Goal: Information Seeking & Learning: Find specific page/section

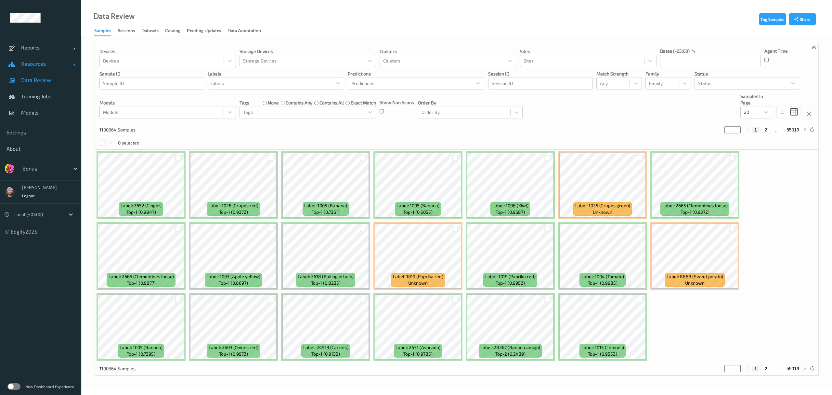
click at [47, 68] on link "Resources" at bounding box center [40, 64] width 81 height 16
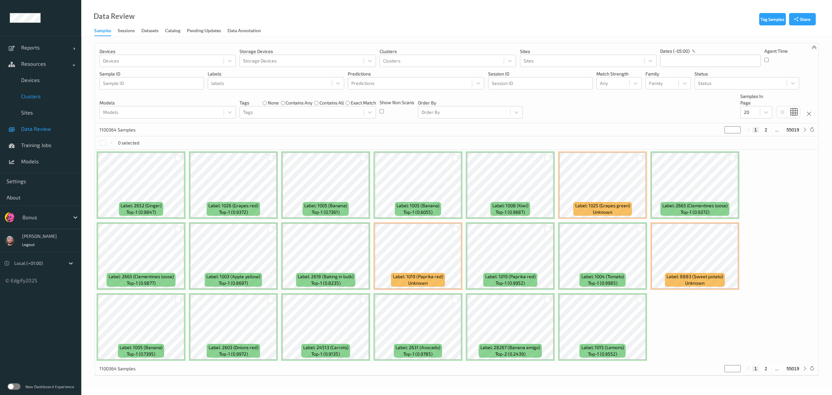
click at [46, 88] on link "Clusters" at bounding box center [40, 96] width 81 height 16
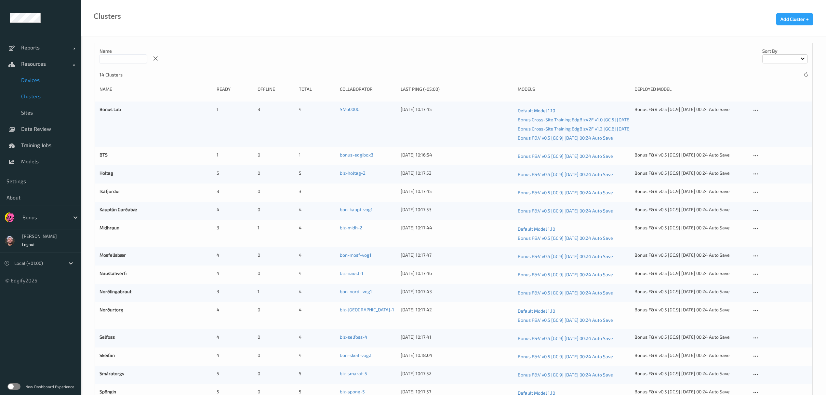
click at [42, 85] on link "Devices" at bounding box center [40, 80] width 81 height 16
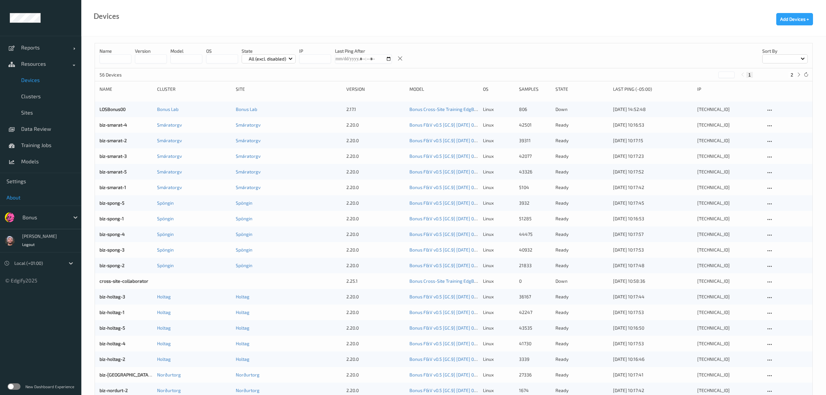
click at [42, 206] on link "About" at bounding box center [40, 197] width 81 height 16
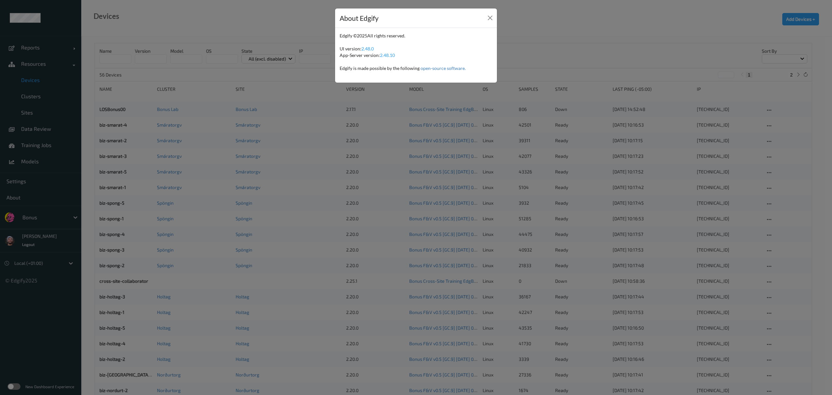
click at [47, 214] on div "About Edgify Edgify © 2025 All rights reserved. UI version: 2.48.0 App-Server v…" at bounding box center [416, 197] width 832 height 395
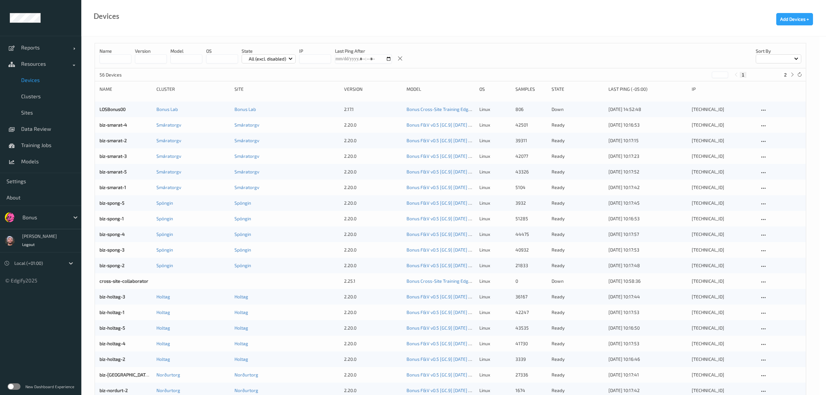
click at [47, 214] on div at bounding box center [44, 217] width 44 height 8
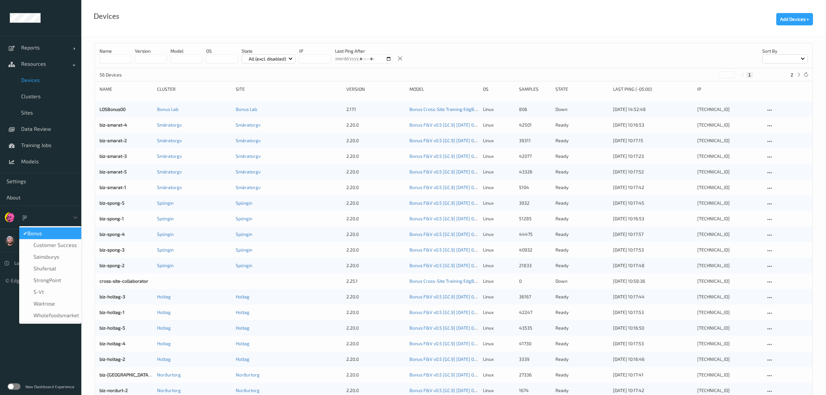
type input "sains"
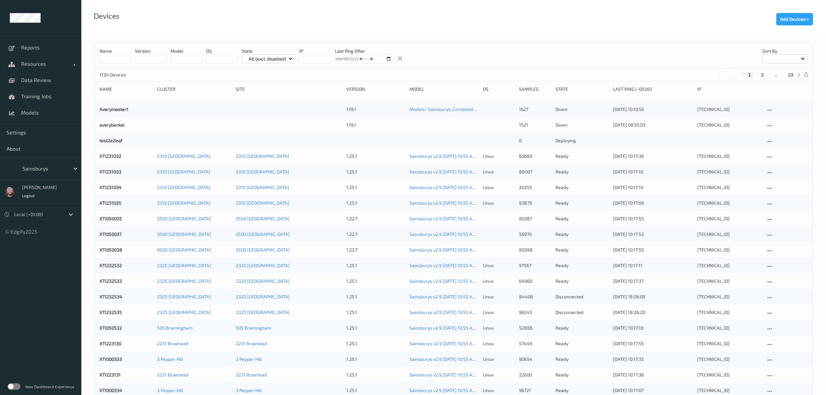
click at [107, 56] on input at bounding box center [115, 58] width 32 height 9
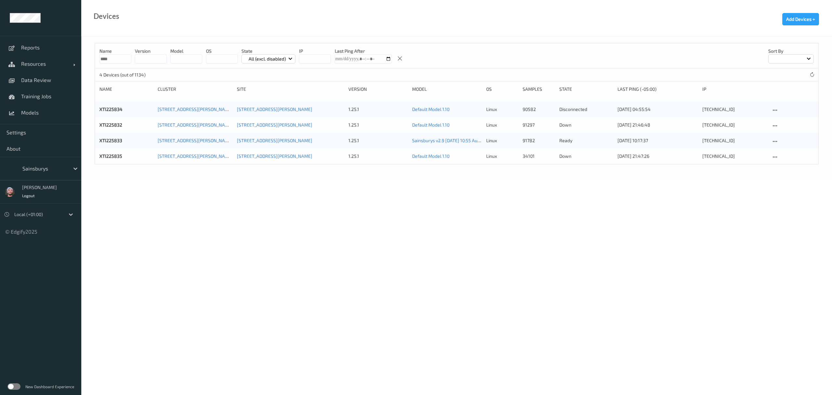
type input "****"
click at [237, 177] on div "Name **** version model OS State All (excl. disabled) IP Last Ping After Sort b…" at bounding box center [456, 106] width 751 height 141
click at [111, 107] on link "XTI225834" at bounding box center [110, 109] width 23 height 6
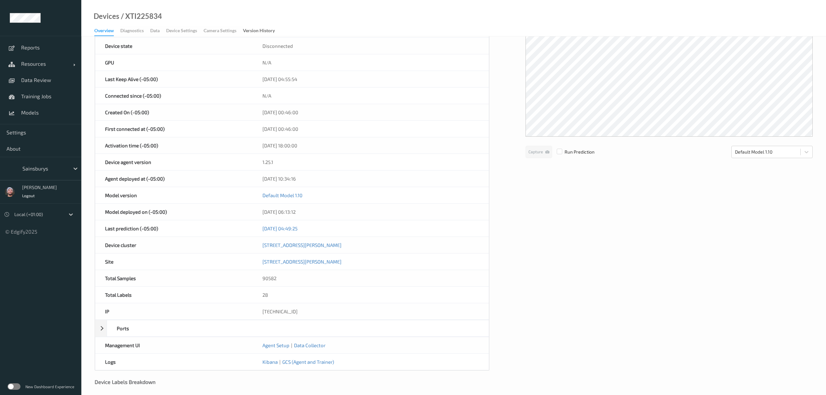
scroll to position [122, 0]
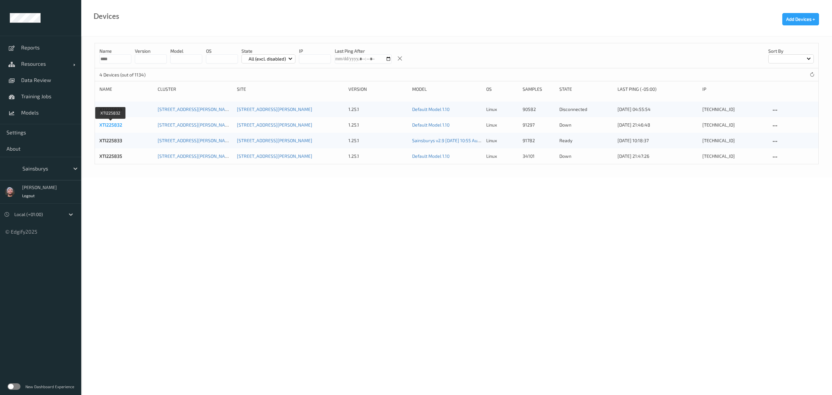
click at [113, 124] on link "XTI225832" at bounding box center [110, 125] width 23 height 6
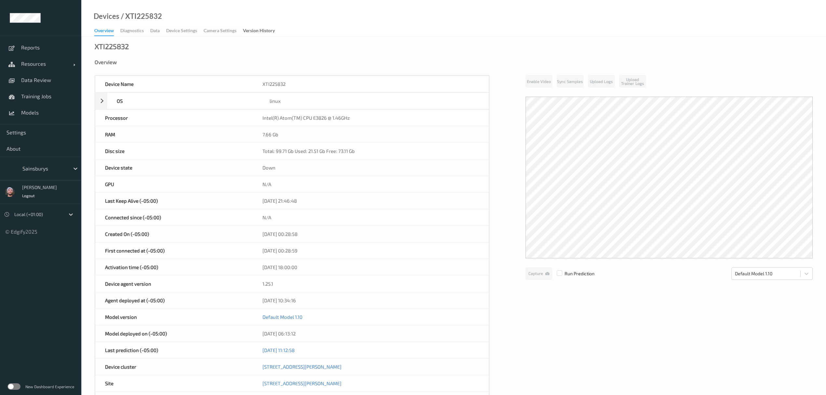
click at [139, 16] on div "/ XTI225832" at bounding box center [140, 16] width 43 height 7
copy div "XTI225832"
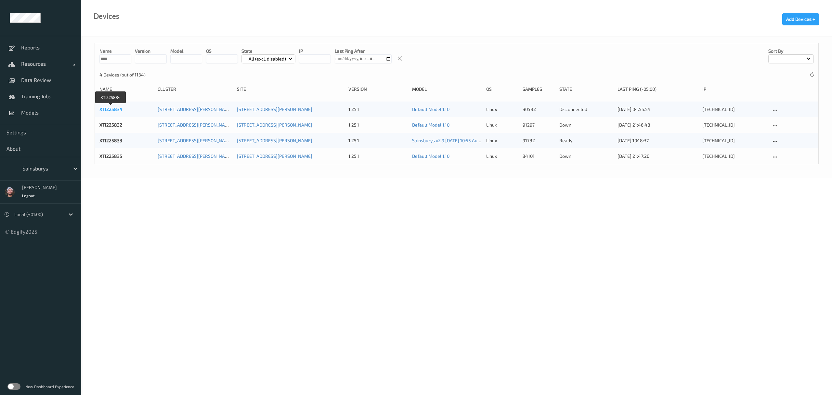
click at [113, 110] on link "XTI225834" at bounding box center [110, 109] width 23 height 6
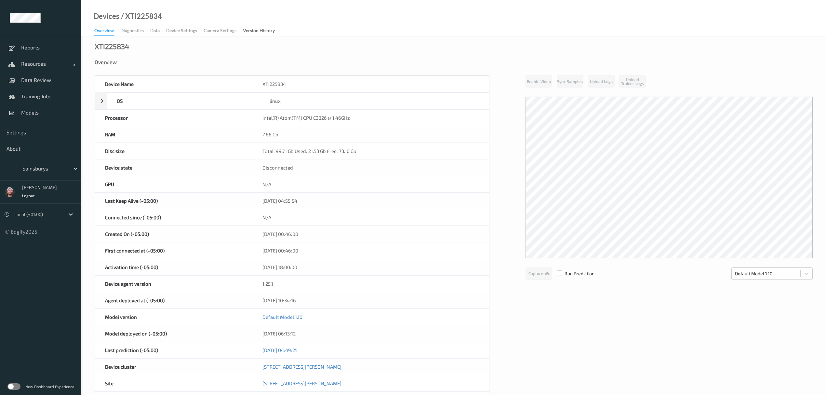
click at [148, 15] on div "/ XTI225834" at bounding box center [140, 16] width 43 height 7
copy div "XTI225834"
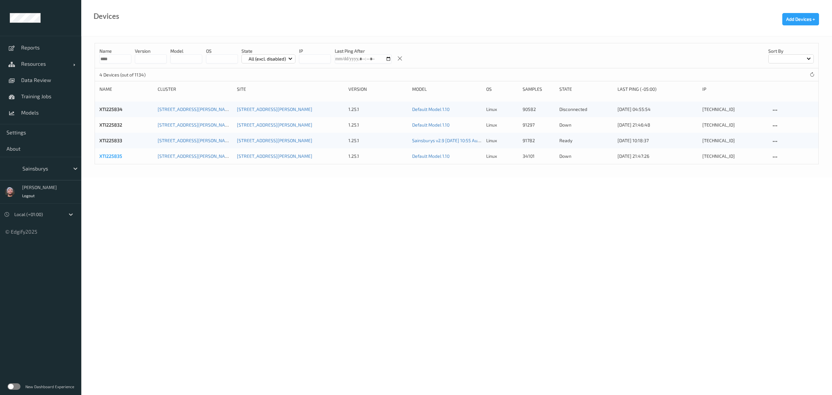
click at [109, 156] on link "XTI225835" at bounding box center [110, 156] width 23 height 6
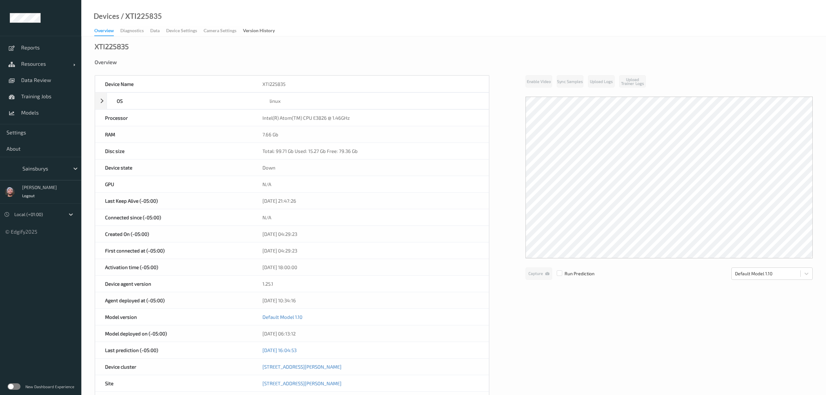
click at [139, 21] on div "Devices / XTI225835" at bounding box center [121, 24] width 81 height 23
click at [146, 14] on div "/ XTI225835" at bounding box center [140, 16] width 43 height 7
copy div "XTI225835"
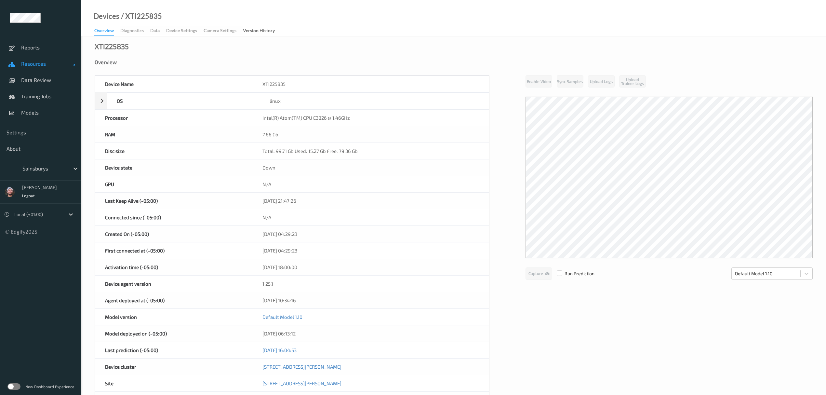
click at [44, 68] on link "Resources" at bounding box center [40, 64] width 81 height 16
click at [44, 81] on span "Devices" at bounding box center [48, 80] width 54 height 7
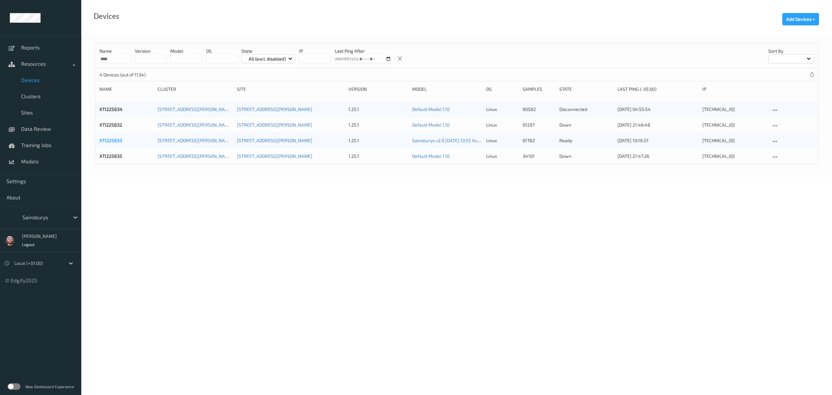
click at [112, 143] on link "XTI225833" at bounding box center [110, 141] width 23 height 6
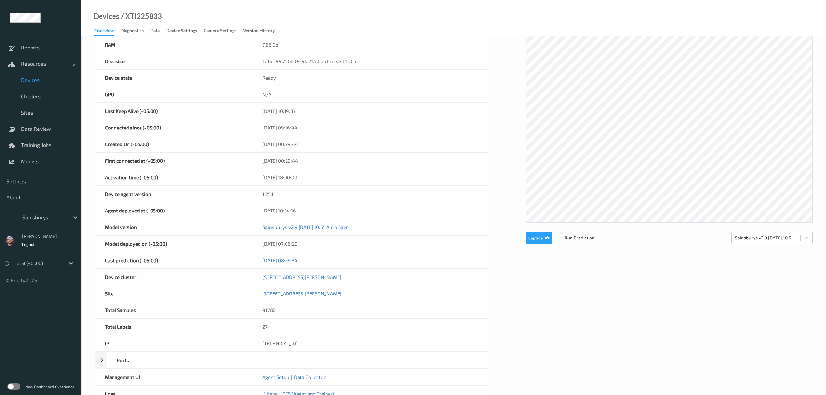
scroll to position [91, 0]
click at [157, 11] on div "Devices / XTI225833 Overview Diagnostics Data Device Settings Camera Settings V…" at bounding box center [453, 18] width 745 height 36
copy link "Devices"
click at [153, 14] on div "/ XTI225833" at bounding box center [140, 16] width 43 height 7
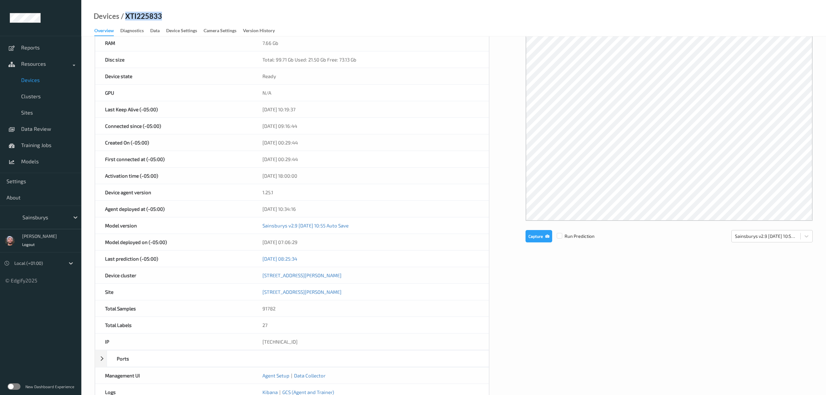
click at [153, 14] on div "/ XTI225833" at bounding box center [140, 16] width 43 height 7
copy div "XTI225833"
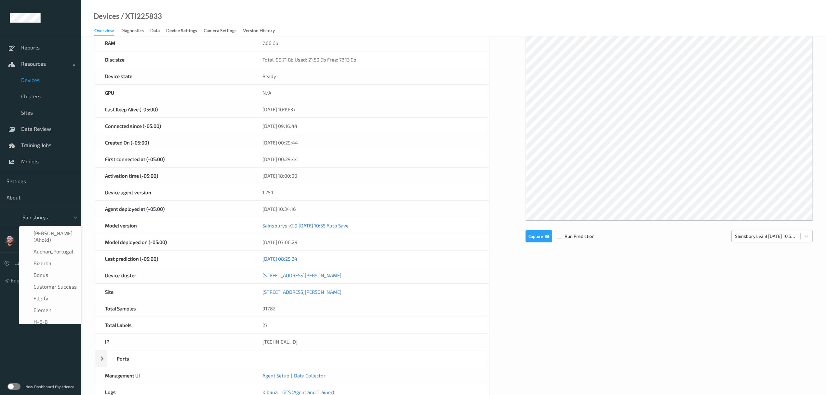
click at [31, 216] on div at bounding box center [44, 217] width 44 height 8
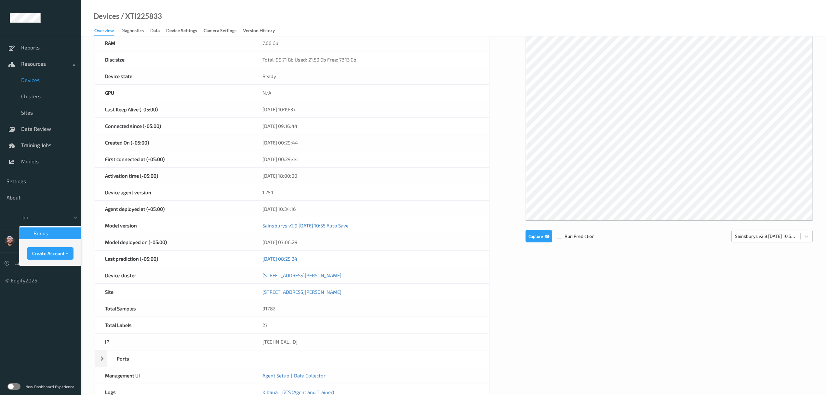
scroll to position [0, 0]
type input "bonus"
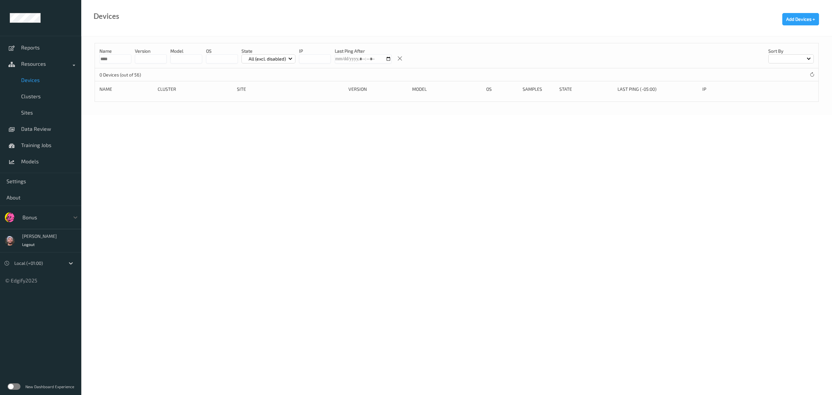
click at [49, 83] on span "Devices" at bounding box center [48, 80] width 54 height 7
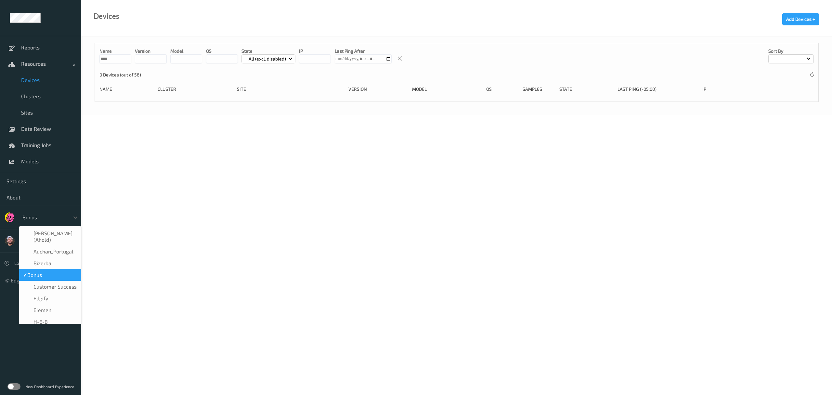
click at [39, 218] on div at bounding box center [44, 217] width 44 height 8
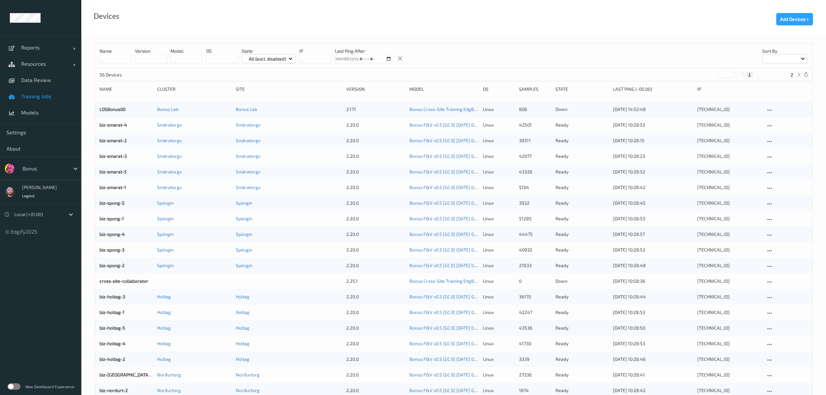
click at [33, 88] on link "Training Jobs" at bounding box center [40, 96] width 81 height 16
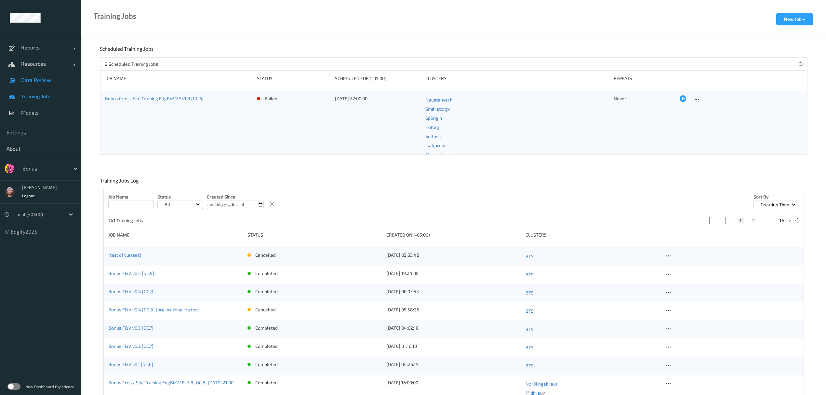
click at [42, 81] on span "Data Review" at bounding box center [48, 80] width 54 height 7
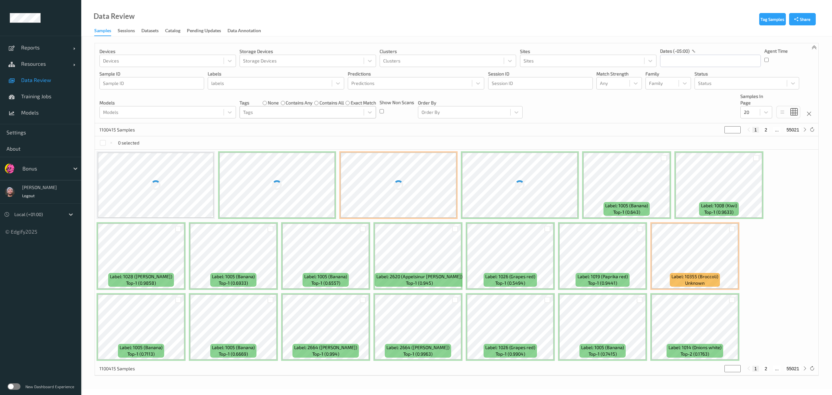
click at [261, 115] on div at bounding box center [301, 112] width 117 height 8
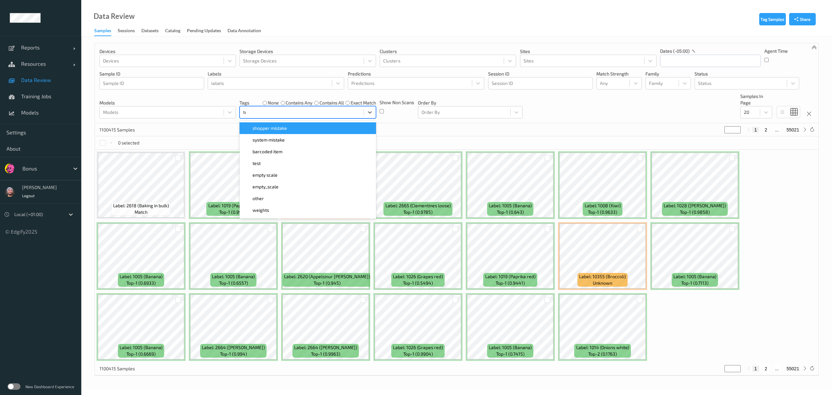
type input "temp"
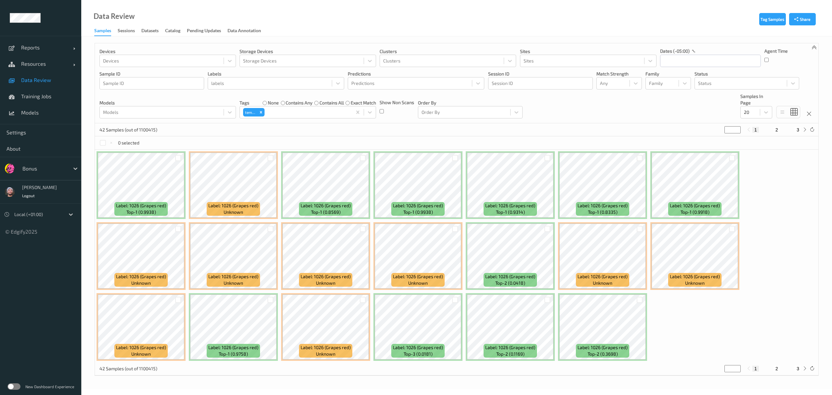
click at [417, 127] on div "42 Samples (out of 1100415) * 1 2 3" at bounding box center [457, 129] width 724 height 13
click at [759, 102] on p "Samples In Page" at bounding box center [757, 99] width 32 height 13
click at [748, 120] on div "Devices Devices Storage Devices Storage Devices Clusters Clusters Sites Sites d…" at bounding box center [457, 83] width 724 height 80
click at [752, 113] on div at bounding box center [750, 112] width 13 height 8
click at [751, 152] on span at bounding box center [749, 151] width 9 height 7
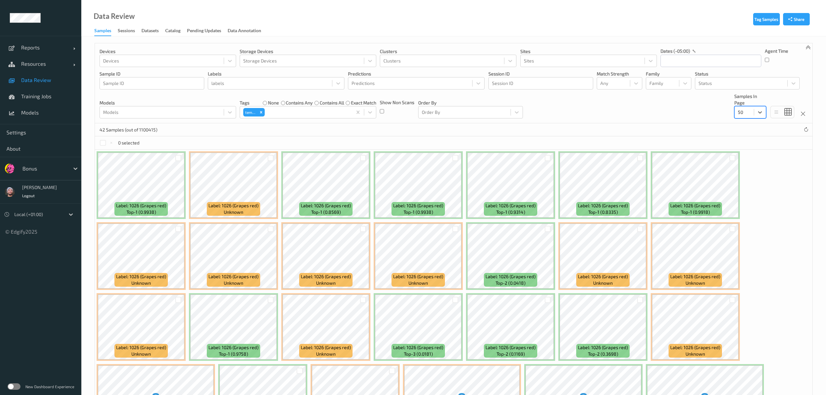
click at [533, 98] on div "Devices Devices Storage Devices Storage Devices Clusters Clusters Sites Sites d…" at bounding box center [453, 83] width 717 height 80
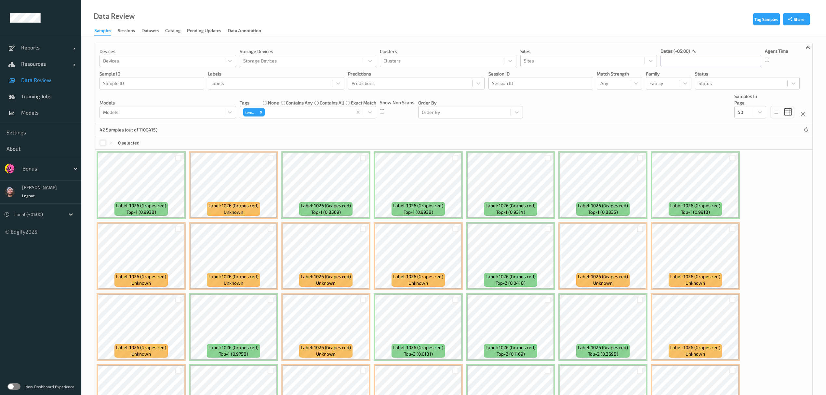
click at [103, 140] on div at bounding box center [103, 143] width 6 height 6
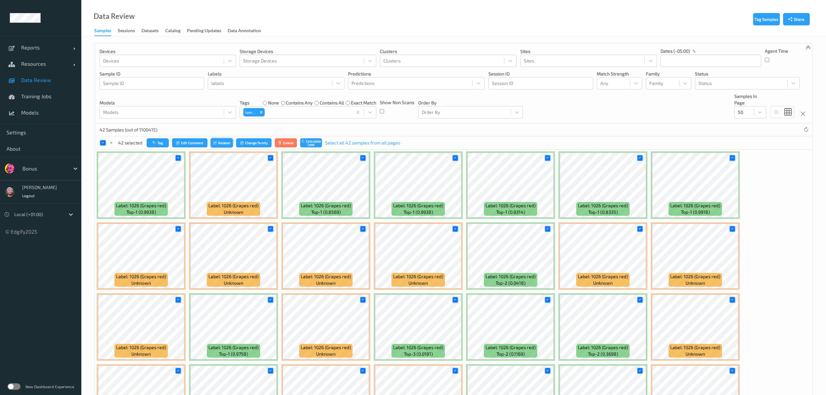
click at [217, 145] on button "Relabel" at bounding box center [222, 142] width 22 height 9
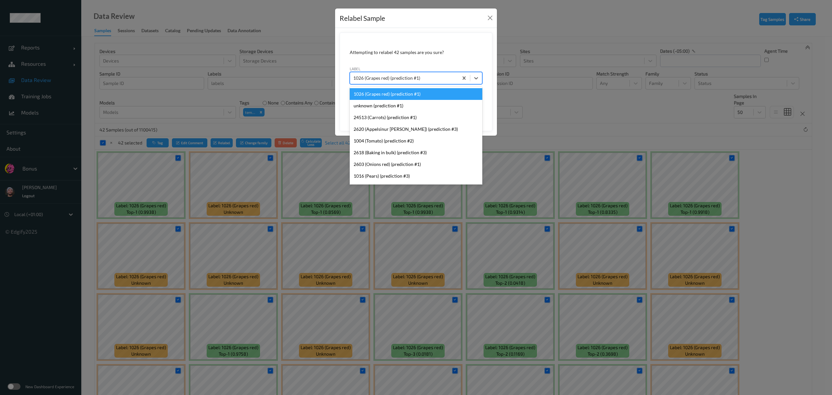
click at [394, 79] on div at bounding box center [404, 78] width 102 height 8
paste input "3534"
type input "3534"
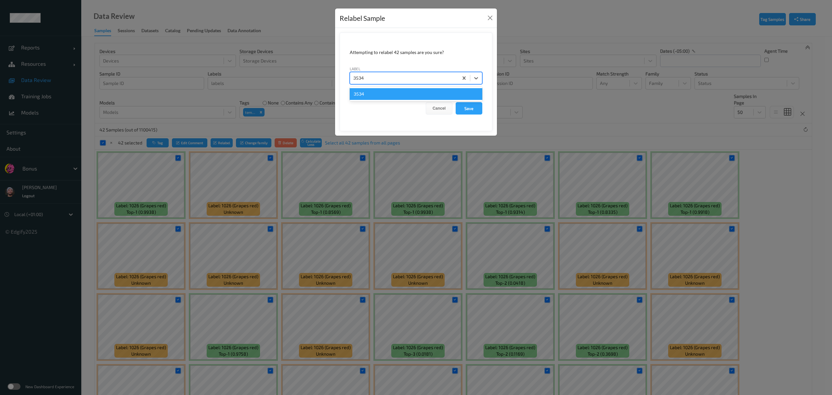
click at [380, 91] on div "3534" at bounding box center [416, 94] width 133 height 12
click at [480, 110] on button "Save" at bounding box center [469, 108] width 27 height 12
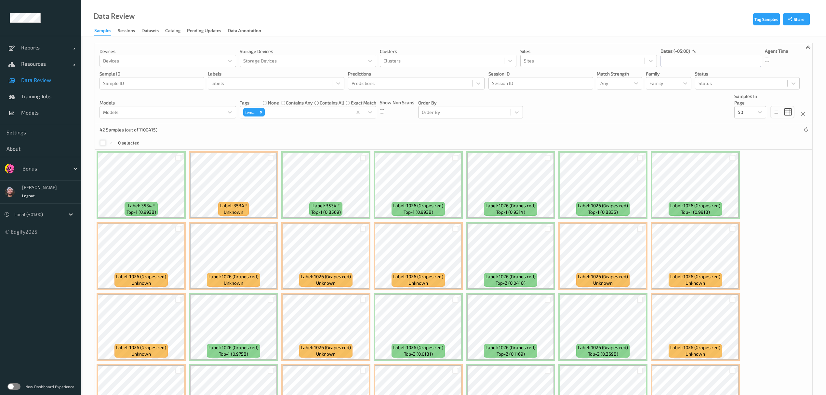
click at [101, 143] on div at bounding box center [103, 143] width 6 height 6
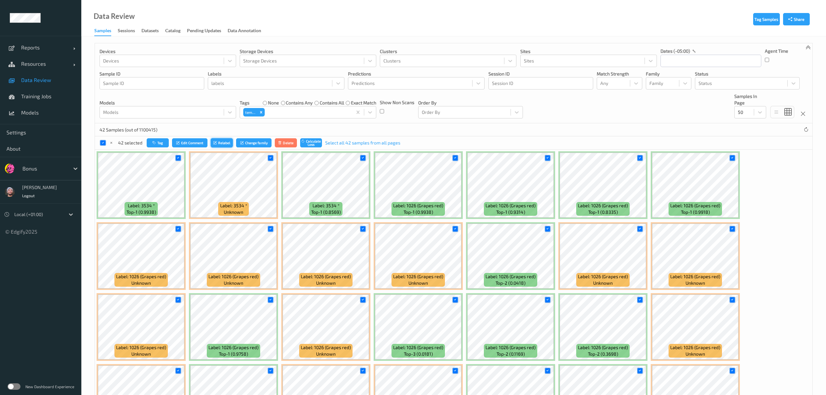
click at [217, 141] on icon "submit" at bounding box center [215, 143] width 5 height 4
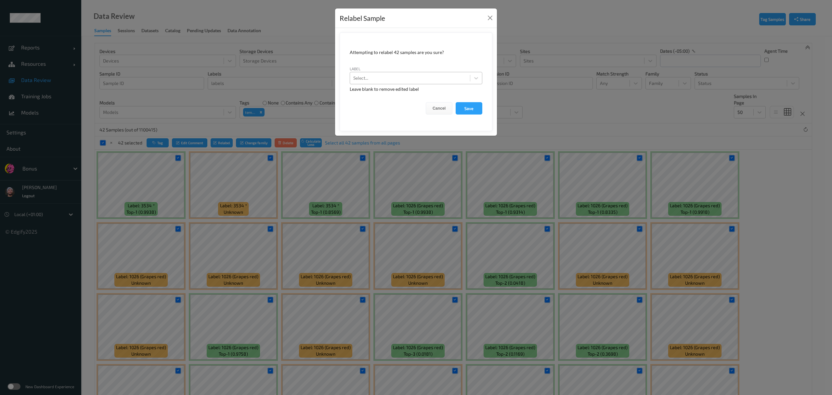
click at [377, 77] on div at bounding box center [409, 78] width 113 height 8
paste input "3534"
type input "3534"
click at [377, 99] on div "3534" at bounding box center [416, 94] width 133 height 12
click at [470, 108] on button "Save" at bounding box center [469, 108] width 27 height 12
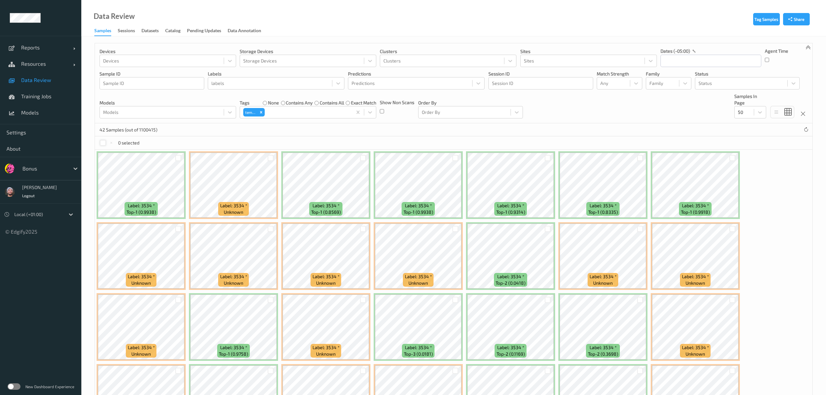
click at [101, 142] on div at bounding box center [103, 143] width 6 height 6
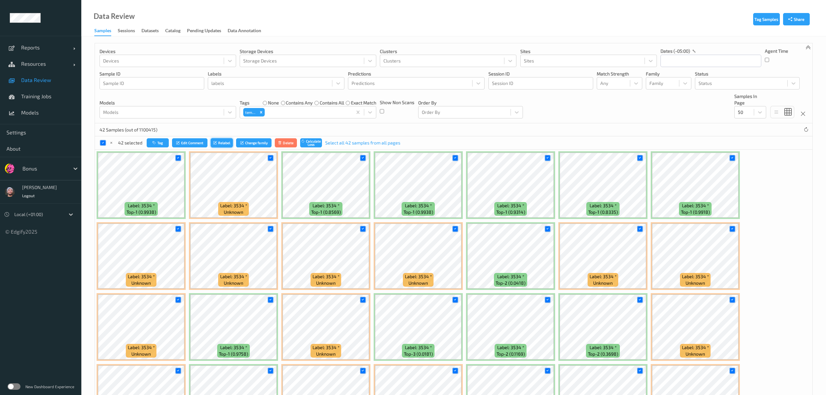
click at [216, 143] on icon "submit" at bounding box center [215, 143] width 5 height 4
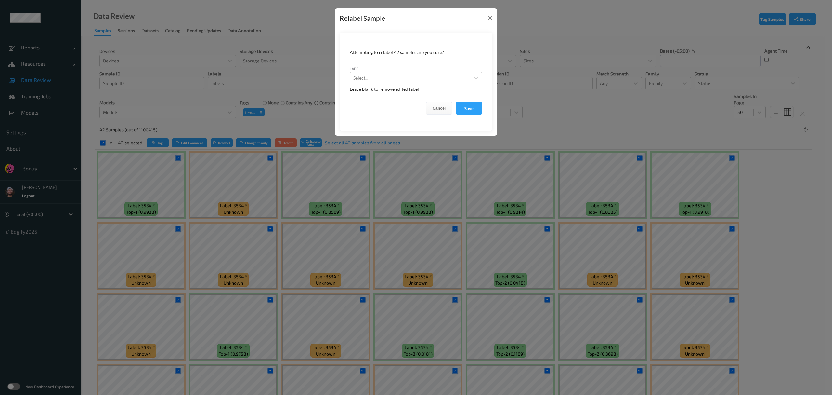
click at [376, 76] on div at bounding box center [409, 78] width 113 height 8
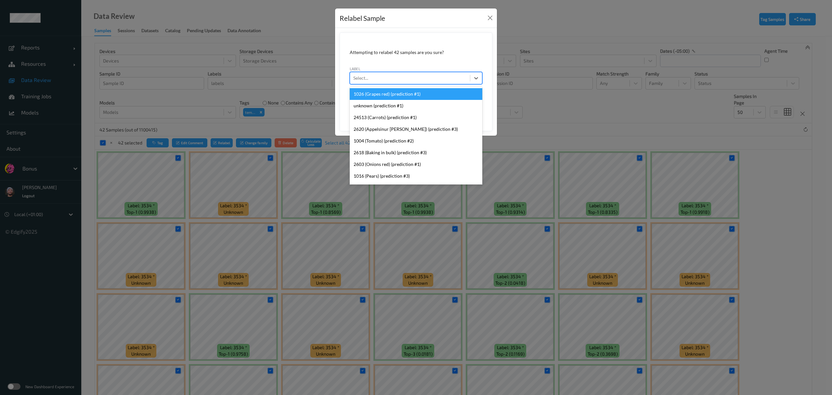
paste input "3534"
type input "3534"
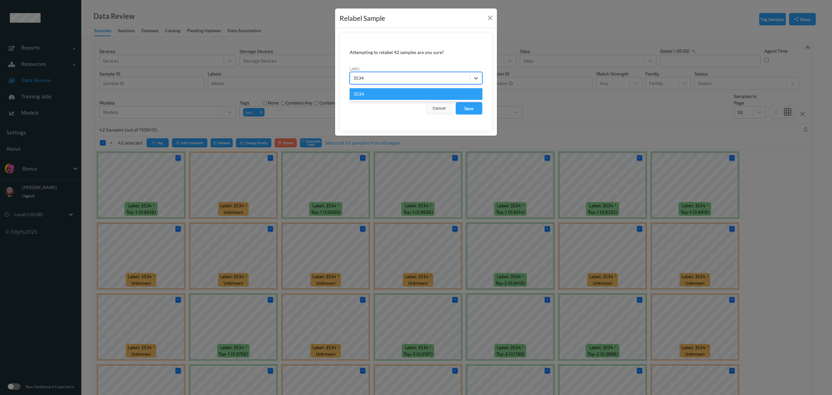
click at [379, 91] on div "3534" at bounding box center [416, 94] width 133 height 12
click at [469, 108] on button "Save" at bounding box center [469, 108] width 27 height 12
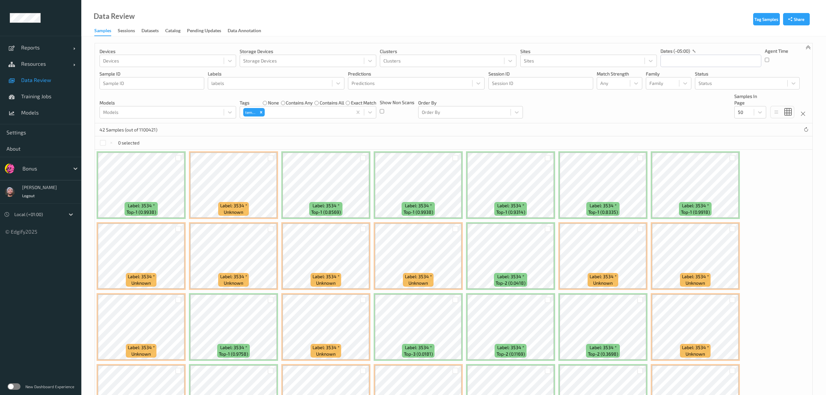
click at [34, 84] on link "Data Review" at bounding box center [40, 80] width 81 height 16
click at [257, 111] on div "temp3" at bounding box center [250, 112] width 14 height 8
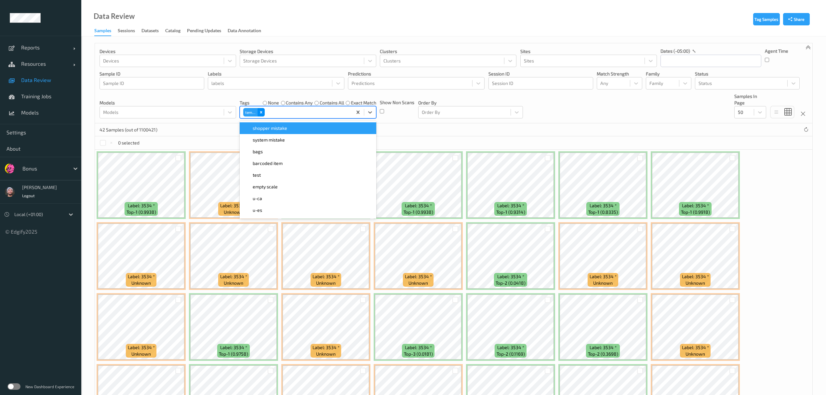
click at [261, 113] on icon "Remove temp3" at bounding box center [261, 112] width 2 height 2
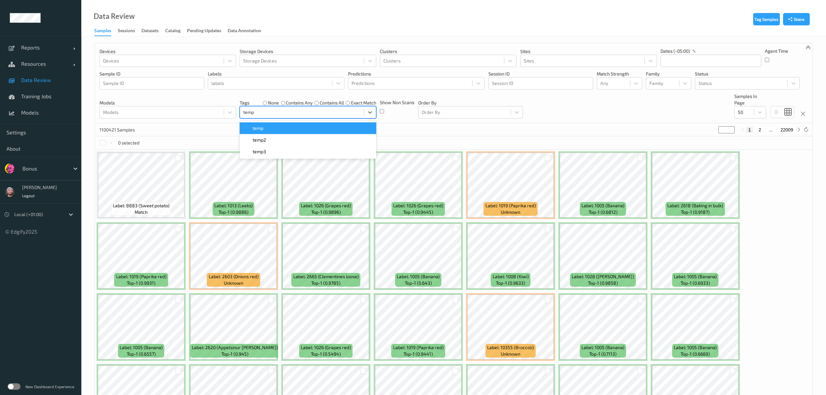
type input "temp3"
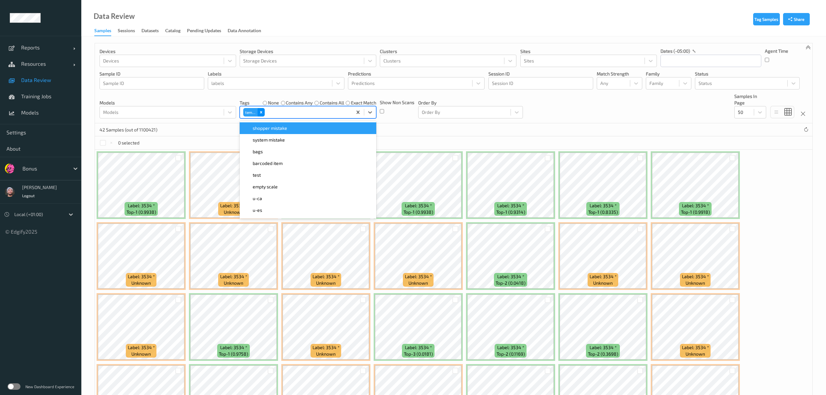
click at [260, 110] on div "Remove temp3" at bounding box center [261, 112] width 7 height 8
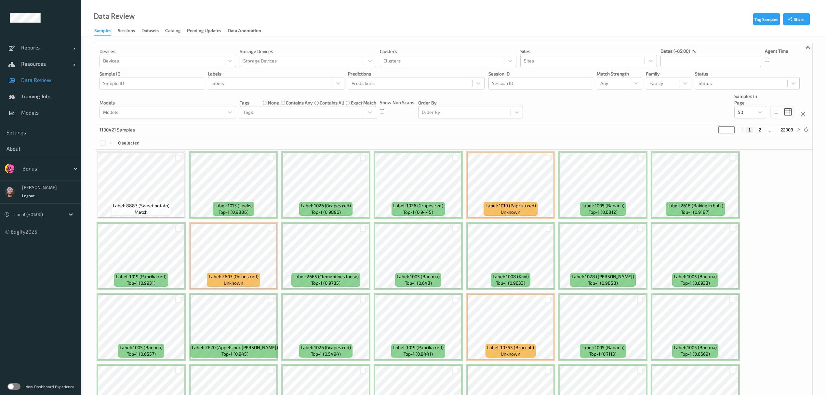
click at [472, 124] on div "1100421 Samples * 1 2 ... 22009" at bounding box center [453, 129] width 717 height 13
click at [228, 93] on div "Devices Devices Storage Devices Storage Devices Clusters Clusters Sites Sites d…" at bounding box center [453, 83] width 717 height 80
click at [252, 85] on div at bounding box center [269, 83] width 117 height 8
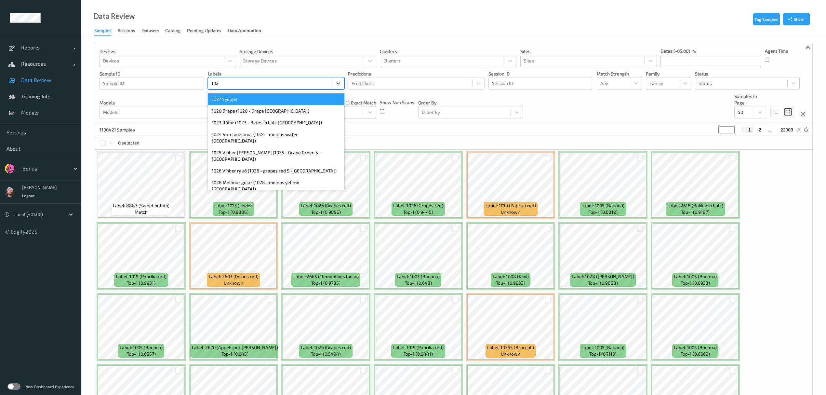
type input "1026"
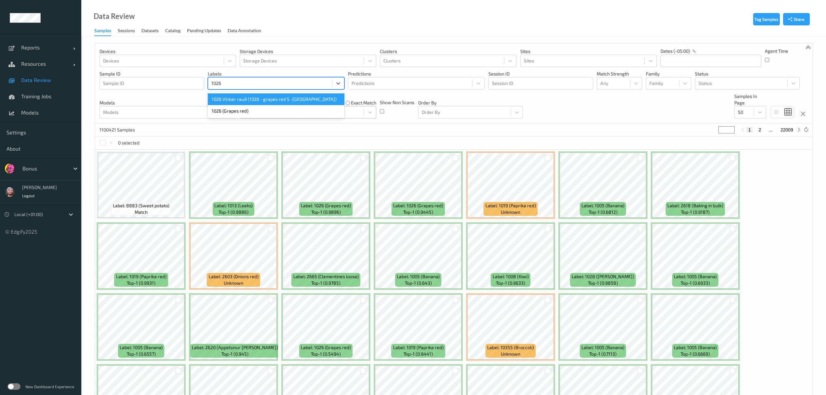
click at [250, 107] on div "1026 (Grapes red)" at bounding box center [276, 111] width 137 height 12
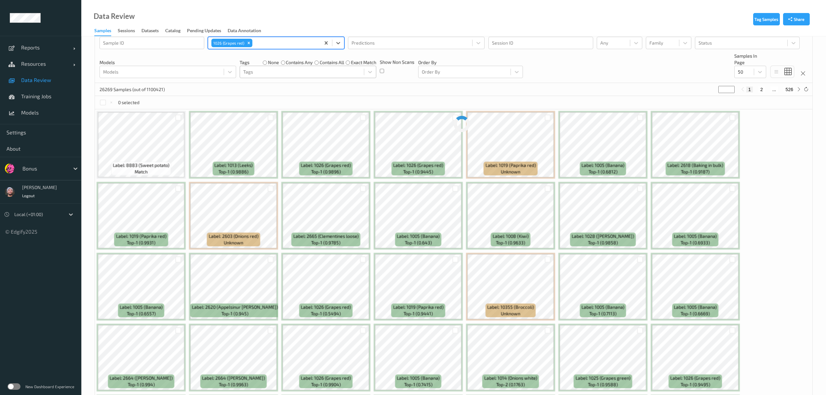
scroll to position [41, 0]
click at [97, 230] on div "Label: 1019 (Paprika red) top-1 (0.9931)" at bounding box center [141, 215] width 89 height 68
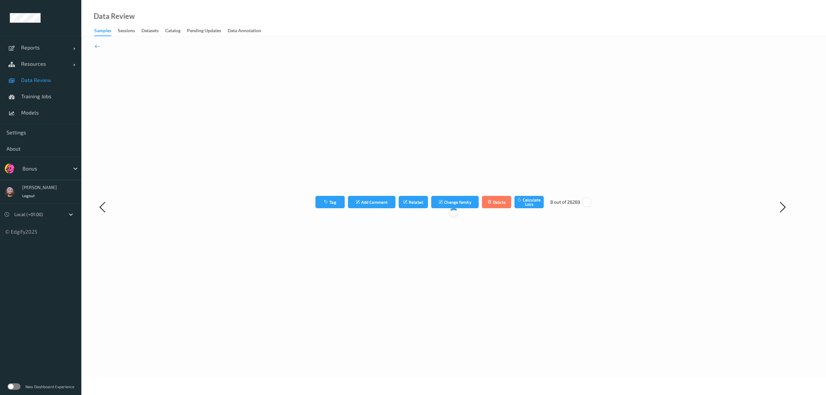
click at [97, 230] on div at bounding box center [125, 206] width 60 height 313
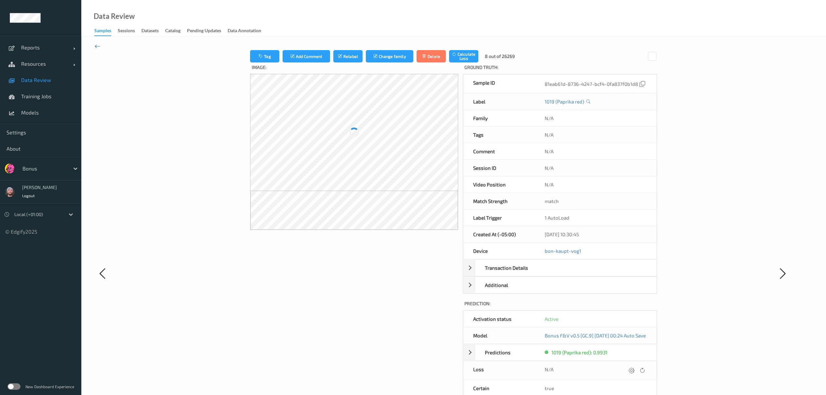
click at [95, 45] on icon at bounding box center [98, 46] width 6 height 7
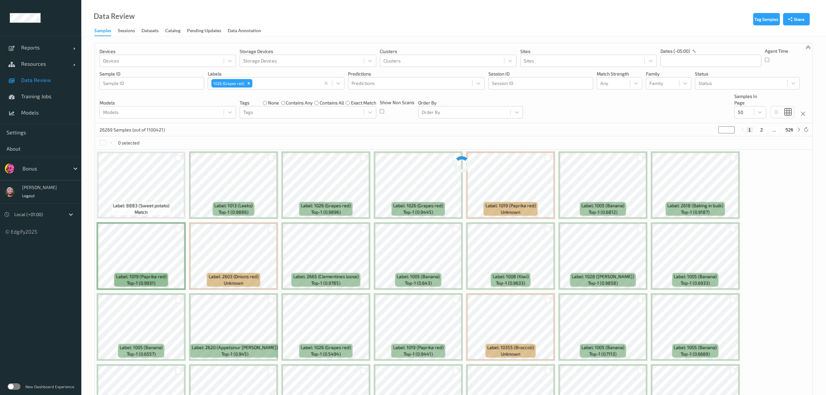
click at [34, 82] on span "Data Review" at bounding box center [48, 80] width 54 height 7
click at [683, 59] on input "text" at bounding box center [710, 61] width 101 height 12
click at [681, 133] on span "18" at bounding box center [679, 137] width 9 height 9
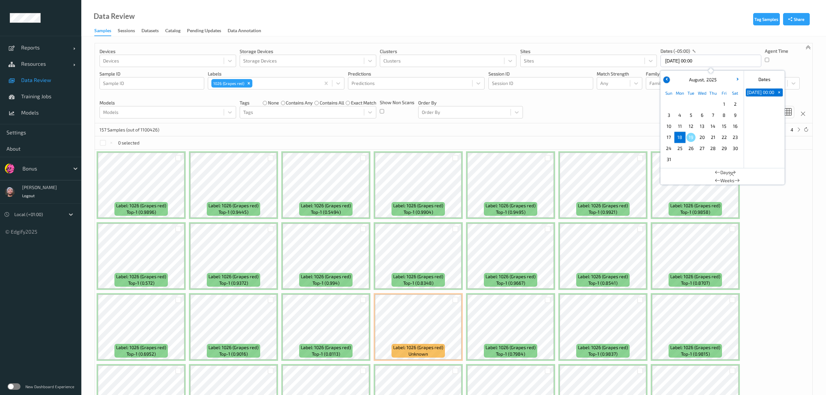
click at [666, 77] on button "button" at bounding box center [666, 79] width 7 height 7
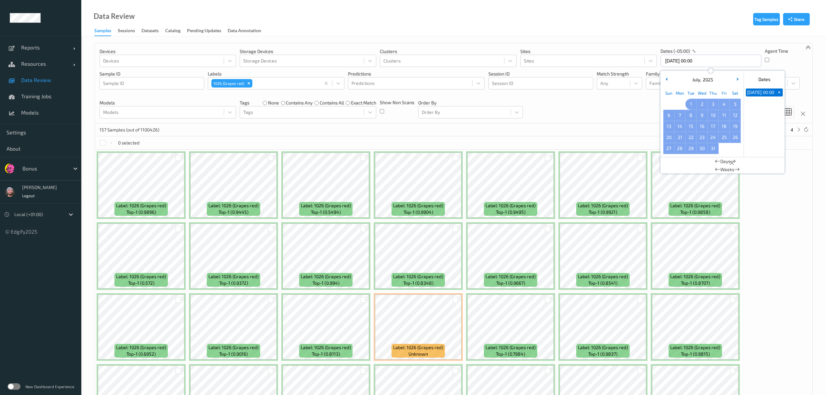
click at [690, 104] on span "1" at bounding box center [690, 103] width 9 height 9
type input "01/07/2025 00:00 -> 18/08/2025 23:59"
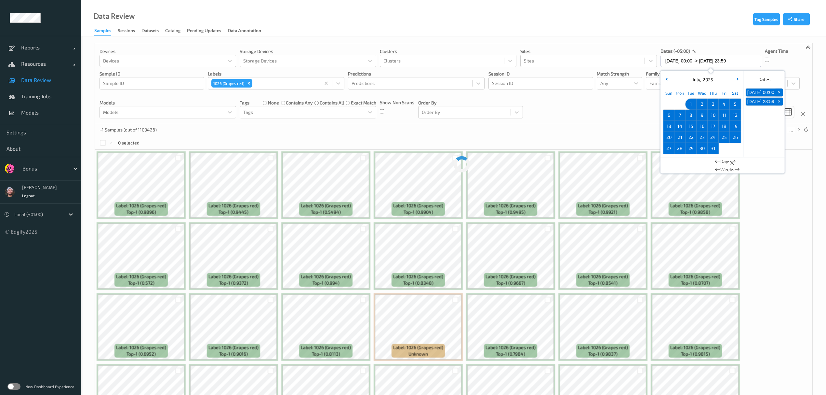
click at [574, 100] on div "Devices Devices Storage Devices Storage Devices Clusters Clusters Sites Sites d…" at bounding box center [453, 83] width 717 height 80
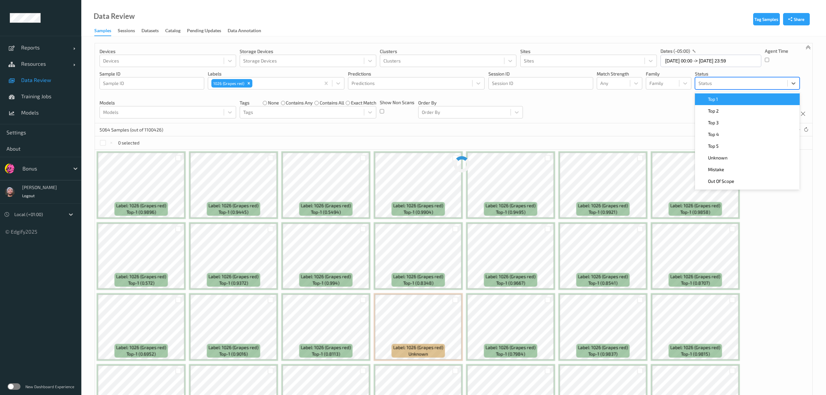
click at [706, 85] on div at bounding box center [741, 83] width 86 height 8
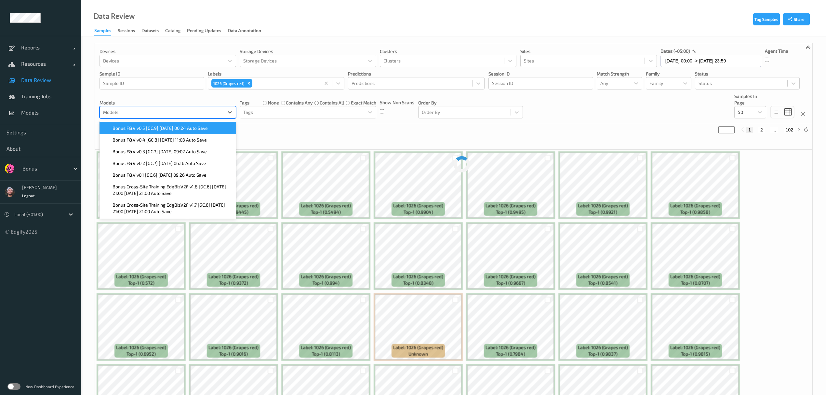
click at [192, 107] on div "Models" at bounding box center [167, 112] width 137 height 12
click at [150, 126] on span "Bonus F&V v0.5 [GC.9] [DATE] 00:24 Auto Save" at bounding box center [160, 128] width 95 height 7
click at [146, 128] on span "Bonus F&V v0.4 [GC.8] [DATE] 11:03 Auto Save" at bounding box center [160, 128] width 94 height 7
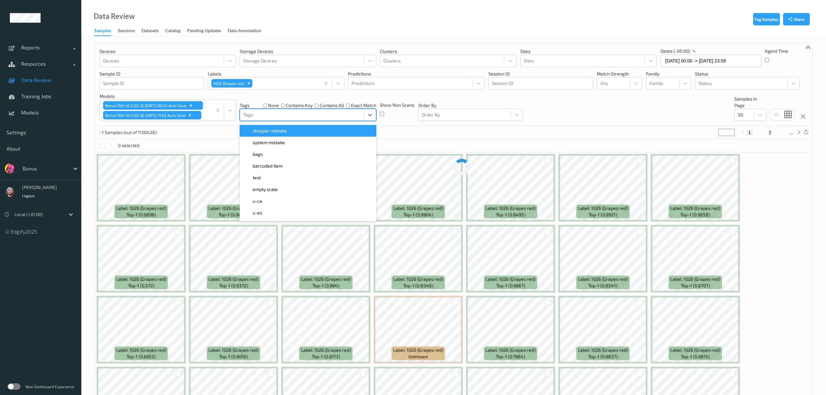
click at [298, 111] on div at bounding box center [301, 115] width 117 height 8
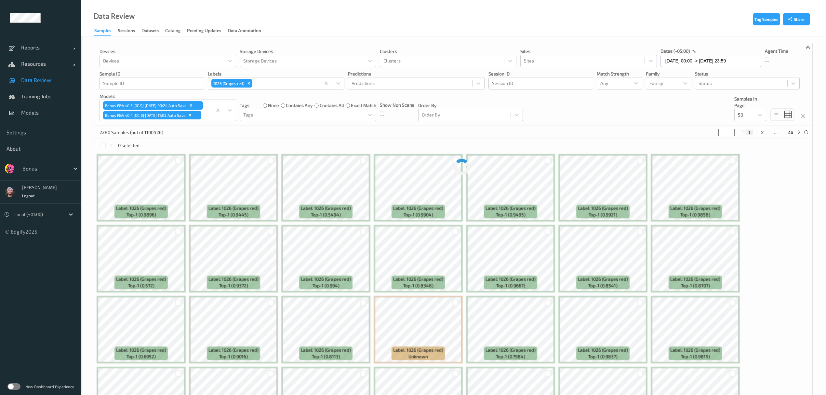
click at [276, 95] on div "Tags none contains any contains all exact match Tags" at bounding box center [308, 107] width 137 height 28
click at [750, 119] on div at bounding box center [744, 115] width 13 height 8
click at [750, 176] on span "200" at bounding box center [751, 177] width 8 height 7
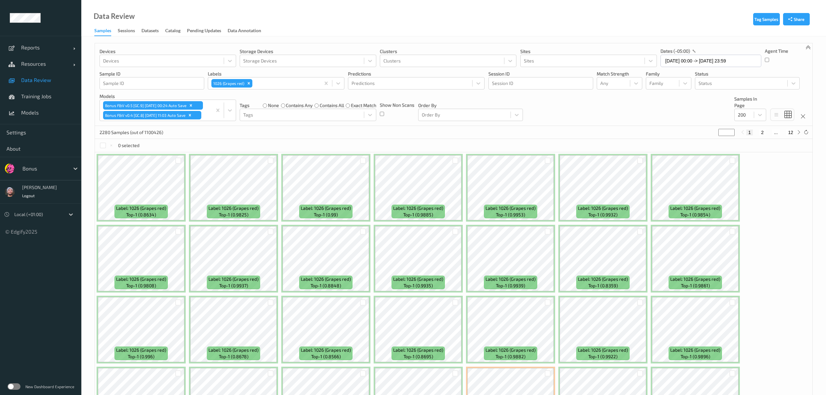
click at [183, 142] on div "0 selected" at bounding box center [453, 145] width 717 height 13
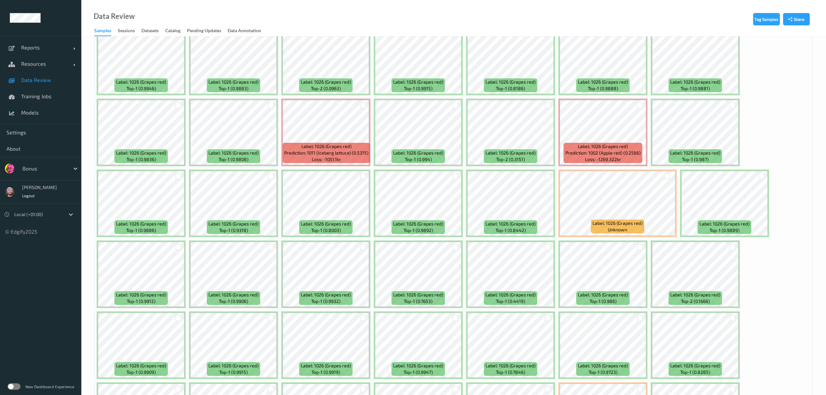
scroll to position [418, 0]
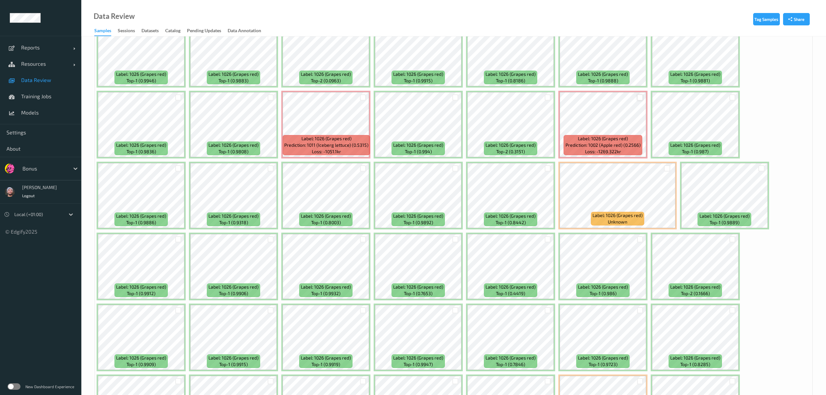
click at [639, 99] on div at bounding box center [640, 97] width 6 height 6
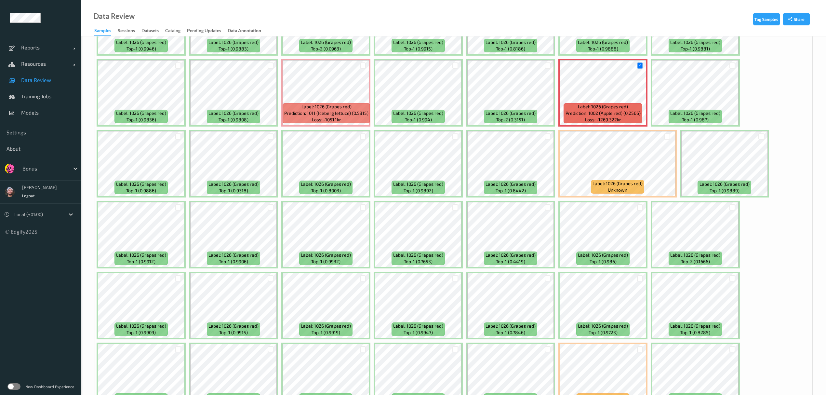
scroll to position [449, 0]
click at [735, 66] on div at bounding box center [732, 66] width 6 height 6
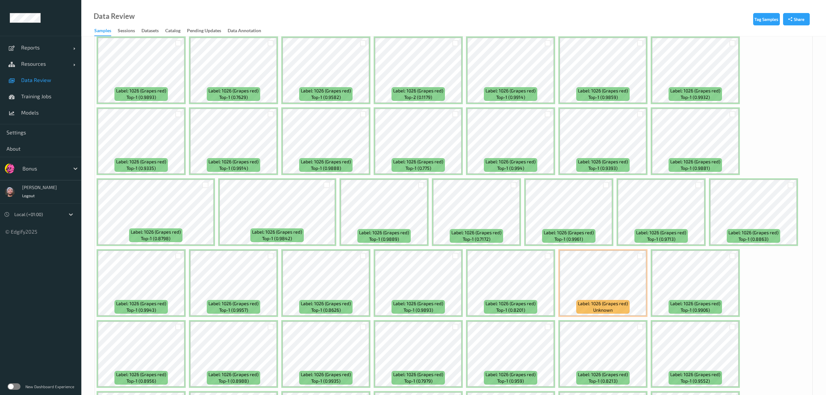
scroll to position [1840, 0]
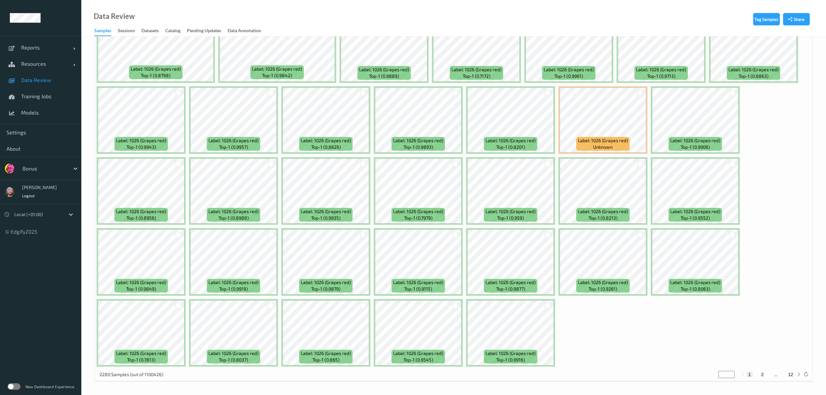
click at [763, 376] on button "2" at bounding box center [762, 374] width 7 height 6
type input "*"
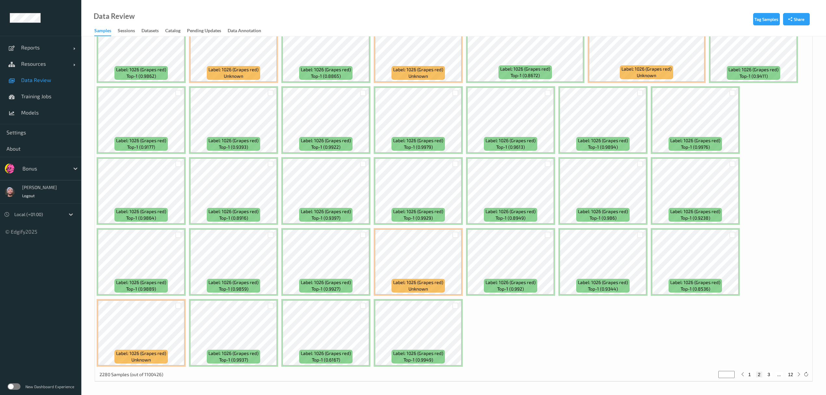
click at [768, 370] on div "2280 Samples (out of 1100426) * 1 2 3 ... 12" at bounding box center [453, 374] width 717 height 13
click at [768, 372] on button "3" at bounding box center [768, 374] width 7 height 6
type input "*"
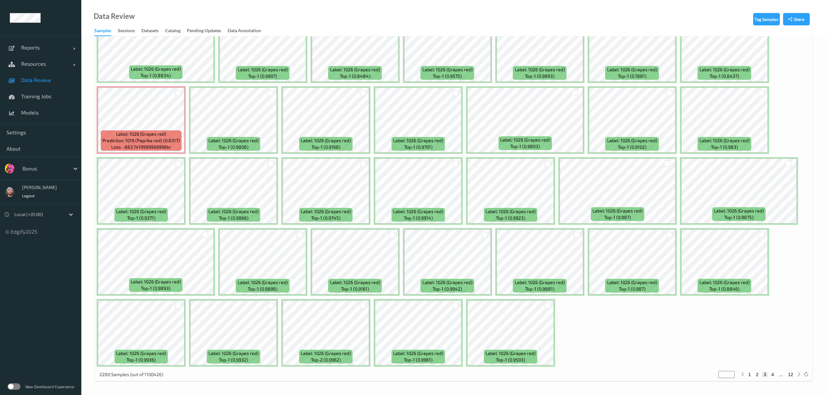
click at [771, 374] on button "4" at bounding box center [772, 374] width 7 height 6
type input "*"
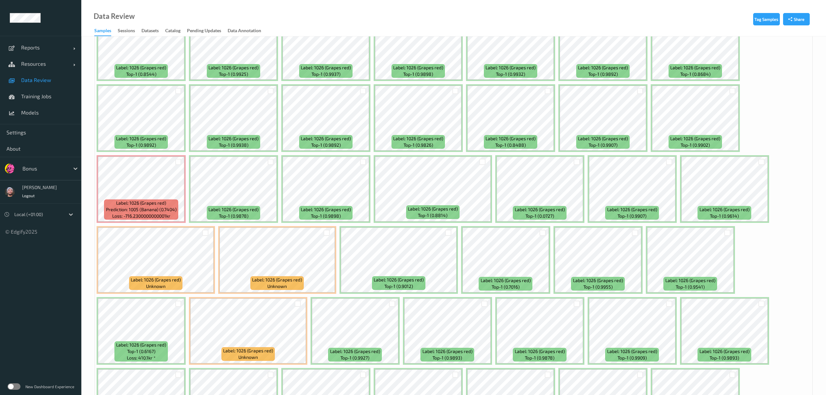
scroll to position [959, 0]
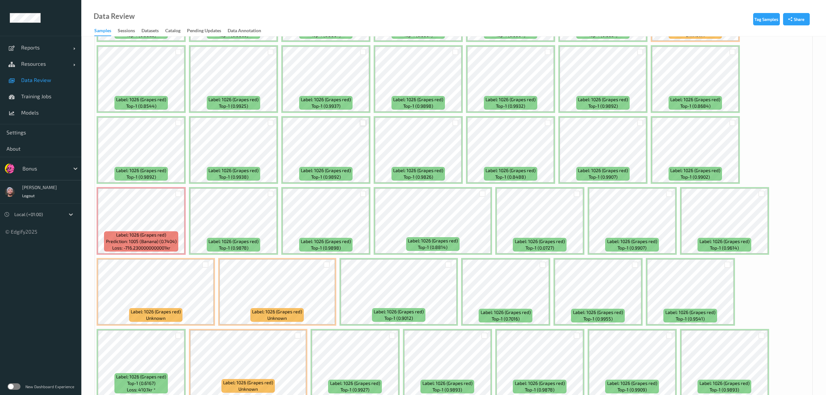
click at [360, 122] on div at bounding box center [363, 123] width 6 height 6
click at [540, 263] on div at bounding box center [542, 264] width 6 height 6
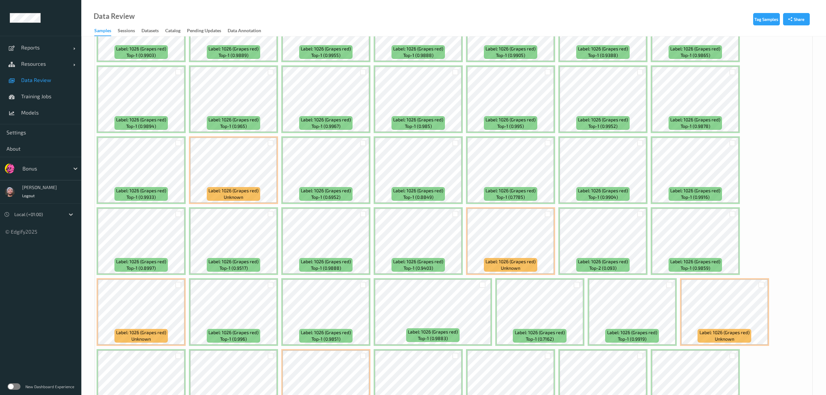
scroll to position [1365, 0]
click at [548, 212] on div at bounding box center [548, 213] width 6 height 6
click at [763, 284] on div at bounding box center [761, 284] width 6 height 6
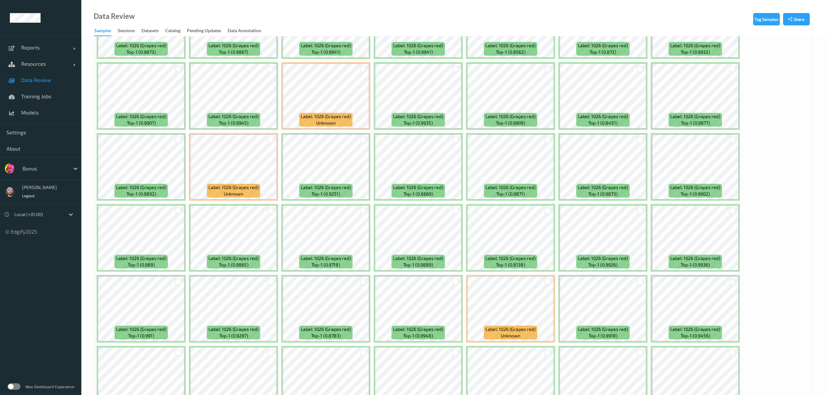
scroll to position [0, 0]
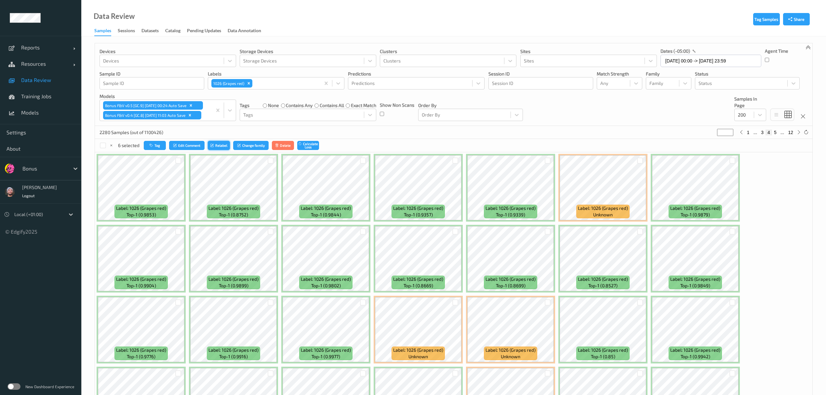
click at [210, 146] on button "Relabel" at bounding box center [219, 145] width 22 height 9
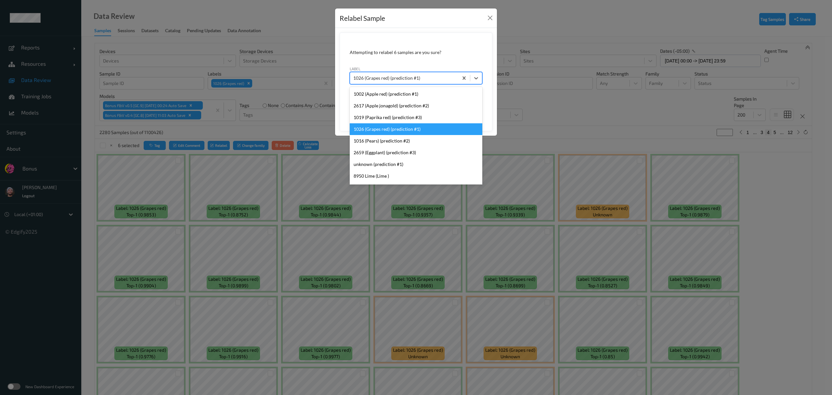
click at [391, 74] on div at bounding box center [404, 78] width 102 height 8
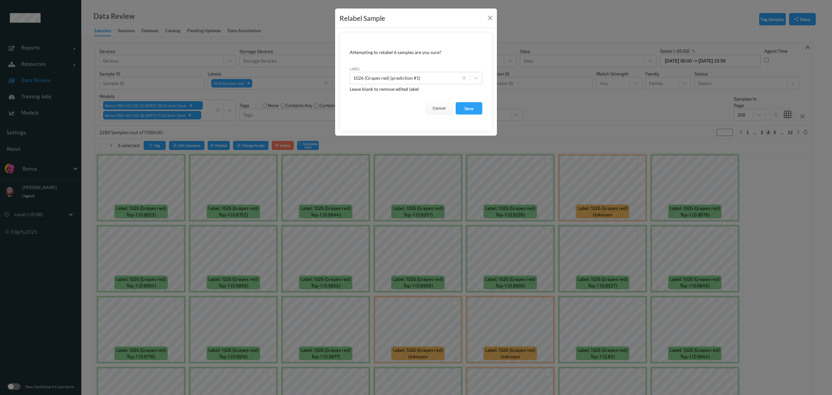
click at [238, 196] on div "Relabel Sample Attempting to relabel 6 samples are you sure? label 1026 (Grapes…" at bounding box center [416, 197] width 832 height 395
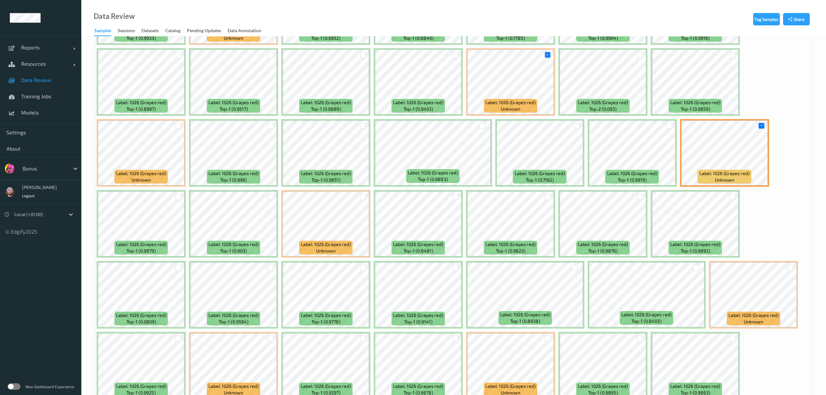
scroll to position [1840, 0]
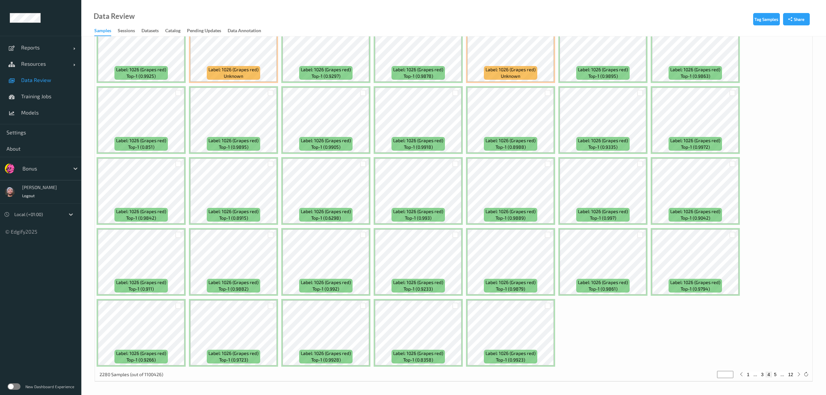
click at [774, 373] on button "5" at bounding box center [775, 374] width 7 height 6
type input "*"
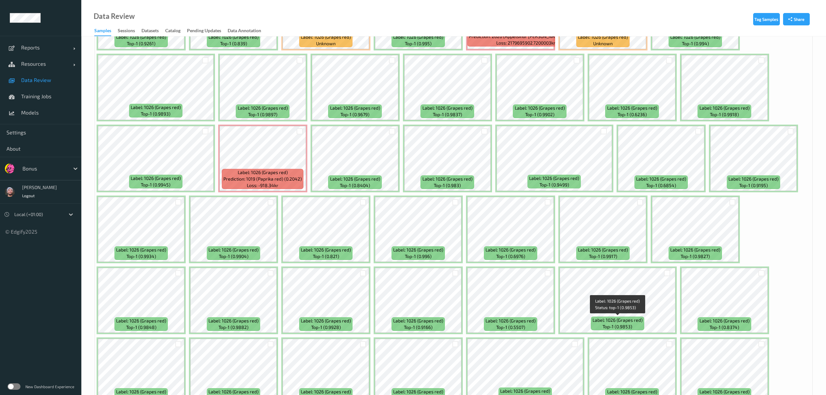
scroll to position [1731, 0]
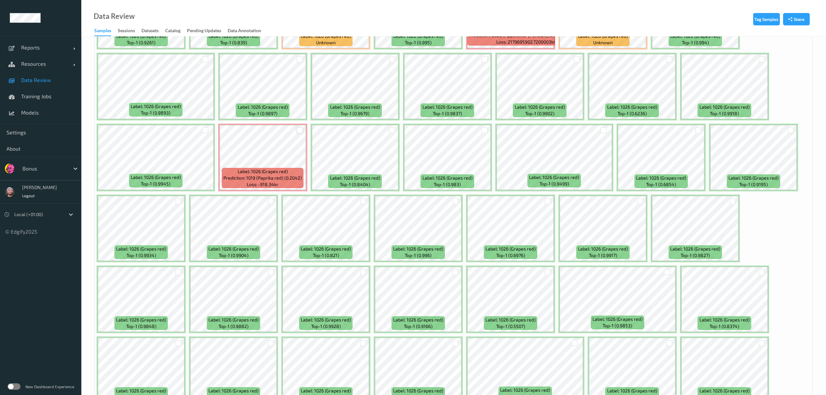
click at [298, 129] on div at bounding box center [300, 130] width 6 height 6
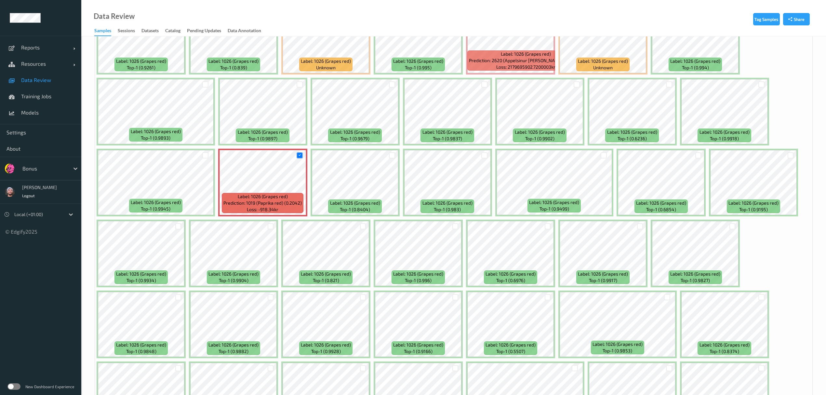
scroll to position [1840, 0]
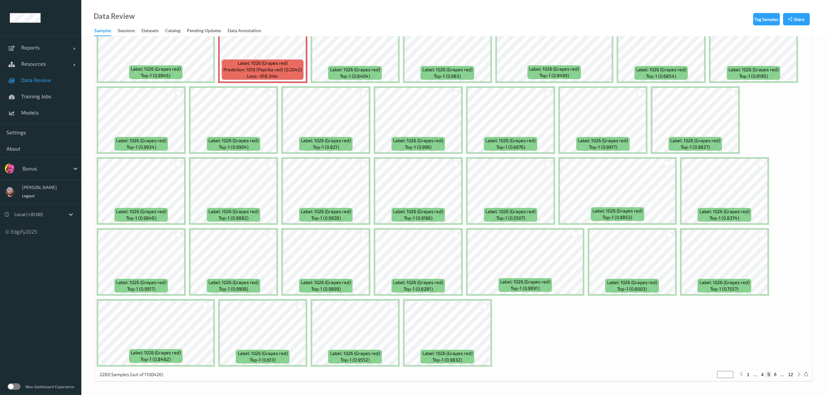
click at [774, 374] on button "6" at bounding box center [775, 374] width 7 height 6
type input "*"
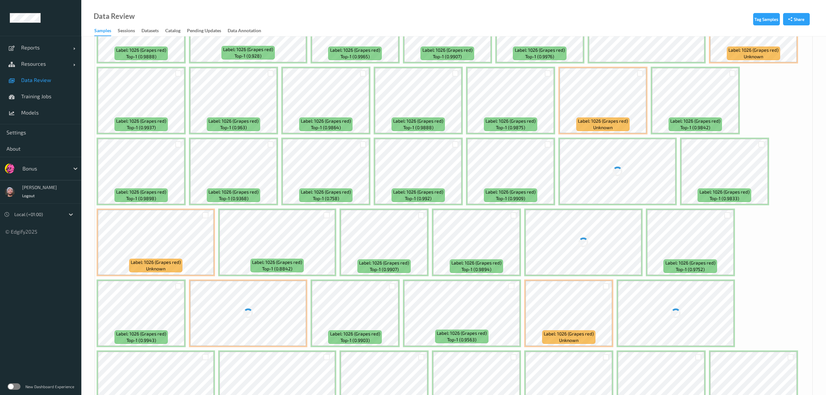
scroll to position [1638, 0]
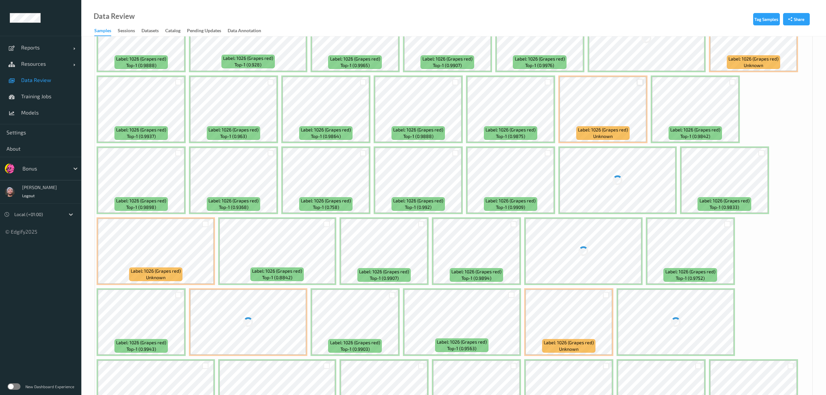
click at [640, 84] on div at bounding box center [640, 82] width 6 height 6
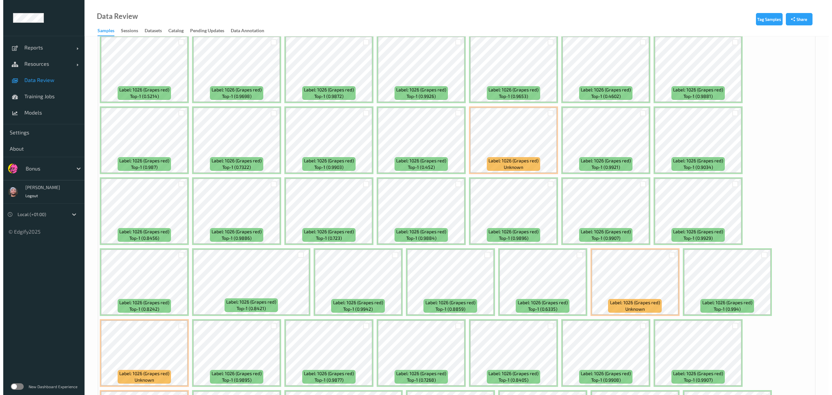
scroll to position [0, 0]
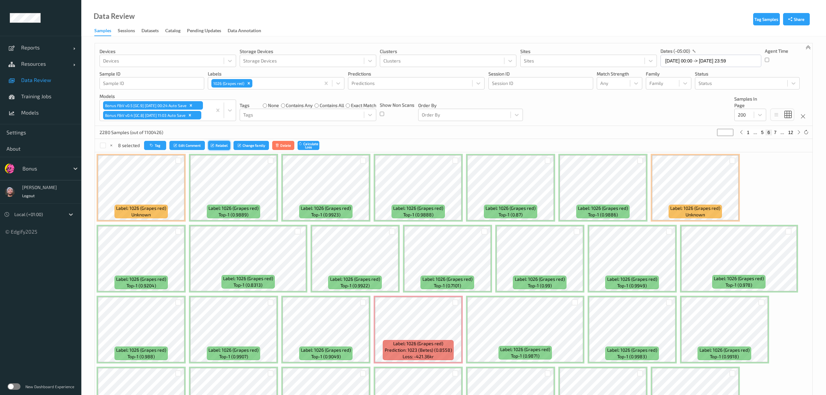
click at [212, 144] on icon "submit" at bounding box center [213, 145] width 5 height 4
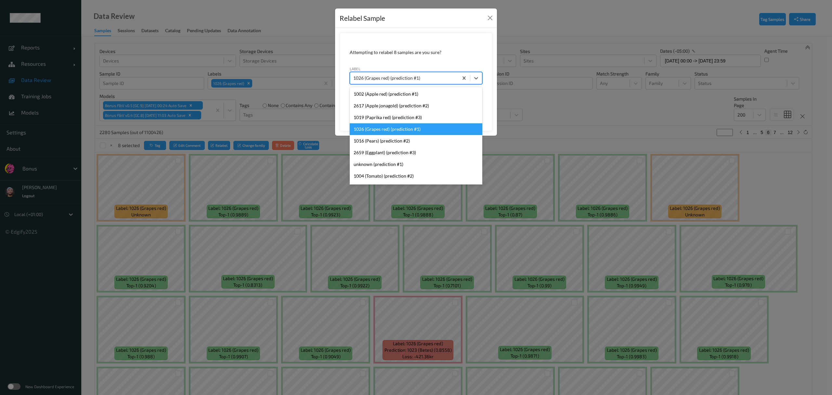
click at [386, 81] on div at bounding box center [404, 78] width 102 height 8
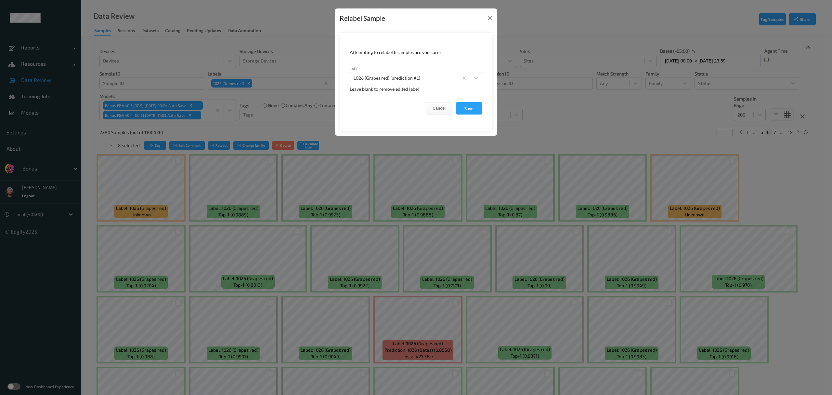
click at [189, 132] on div "Relabel Sample Attempting to relabel 8 samples are you sure? label 1026 (Grapes…" at bounding box center [416, 197] width 832 height 395
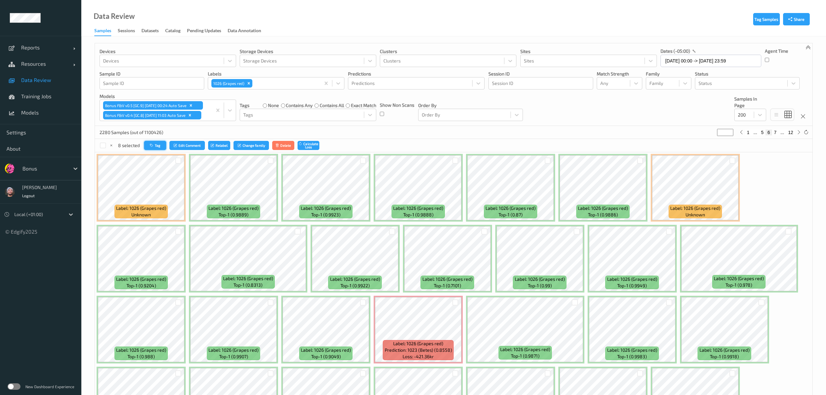
click at [159, 147] on button "Tag" at bounding box center [155, 145] width 22 height 9
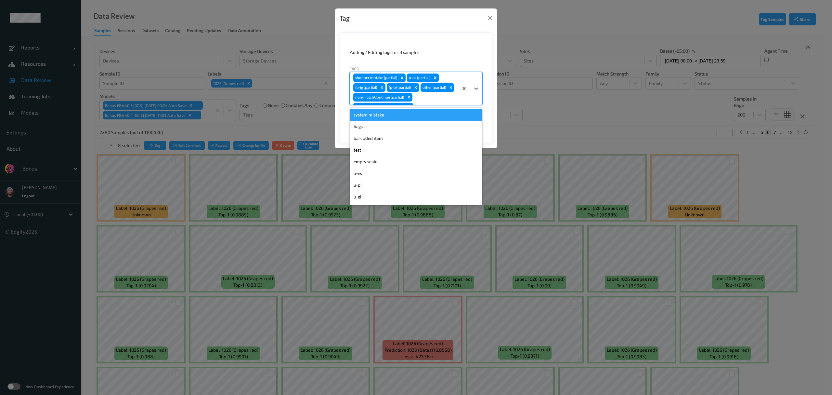
click at [431, 87] on div "shopper mistake (partial) u-ca (partial) fp-ig (partial) fp-pi (partial) other …" at bounding box center [404, 88] width 108 height 33
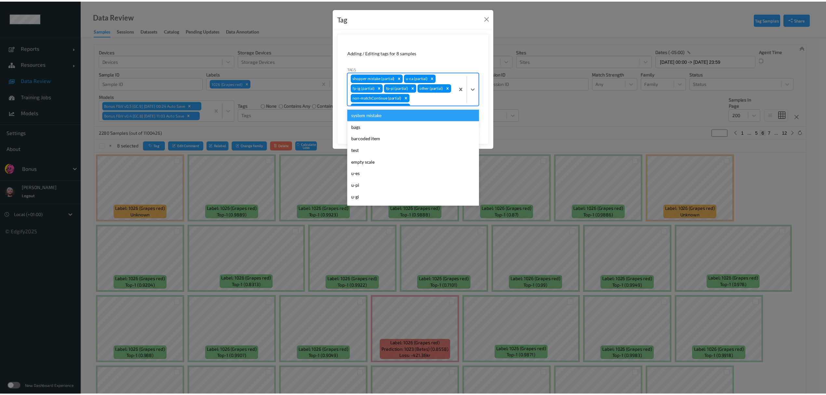
scroll to position [6, 0]
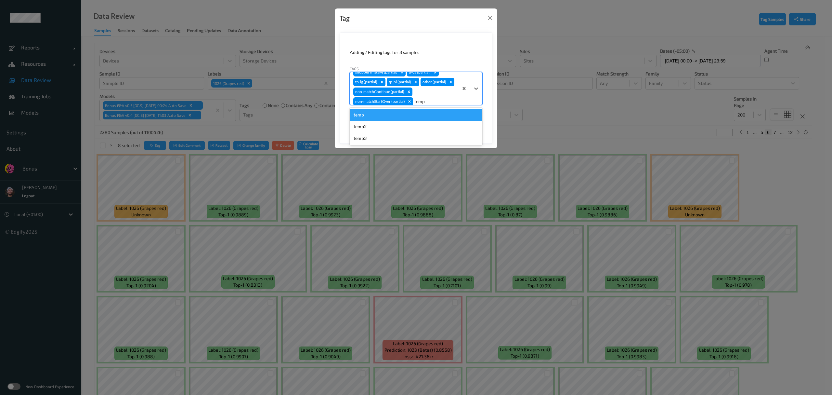
type input "temp3"
click at [427, 110] on div "temp3" at bounding box center [416, 115] width 133 height 12
click at [475, 123] on button "Save" at bounding box center [469, 121] width 27 height 12
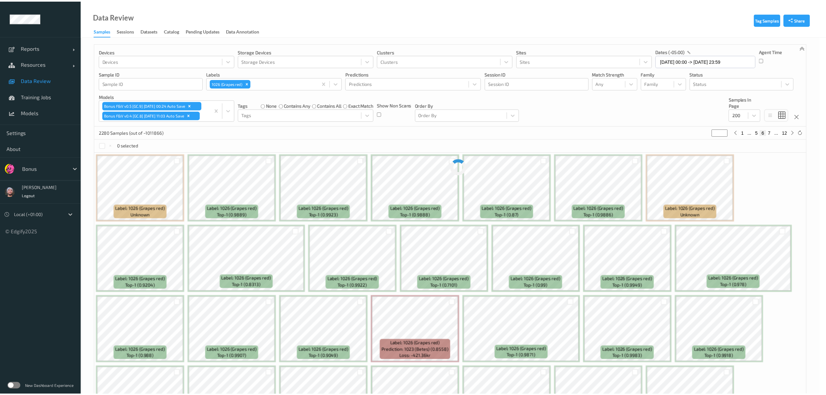
scroll to position [0, 0]
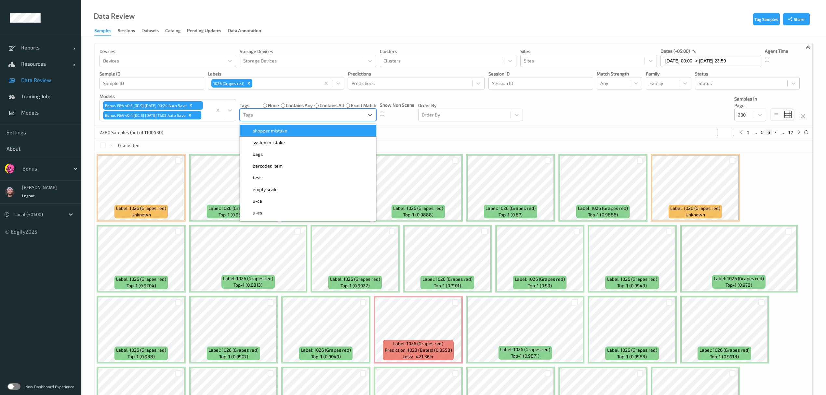
click at [266, 115] on div at bounding box center [301, 115] width 117 height 8
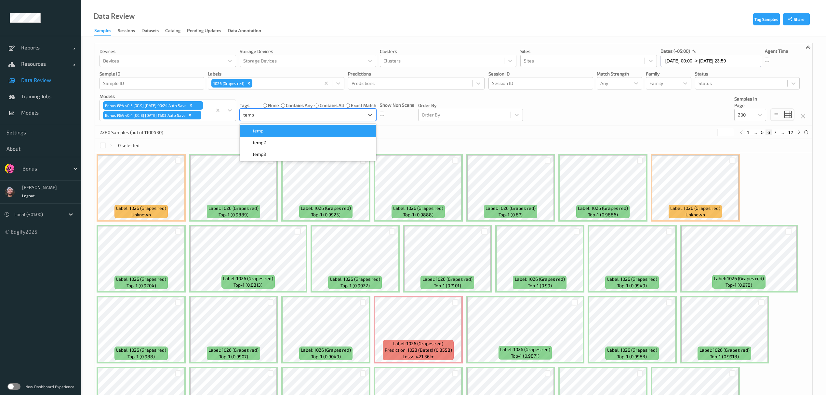
type input "temp3"
type input "*"
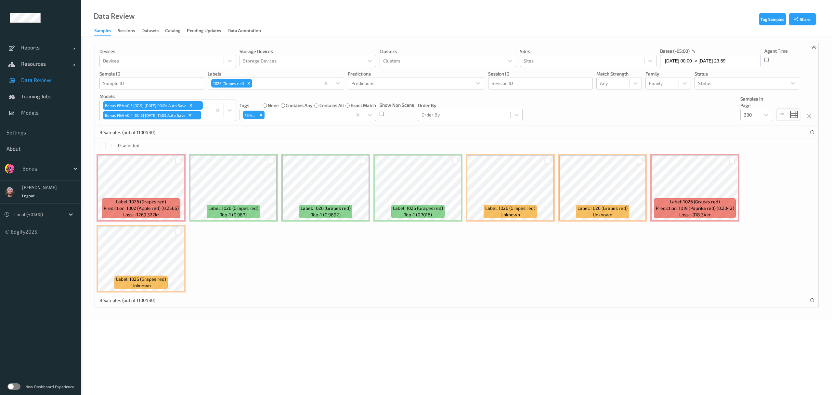
click at [212, 138] on div "8 Samples (out of 1100430)" at bounding box center [457, 132] width 724 height 13
click at [101, 145] on div at bounding box center [103, 145] width 6 height 6
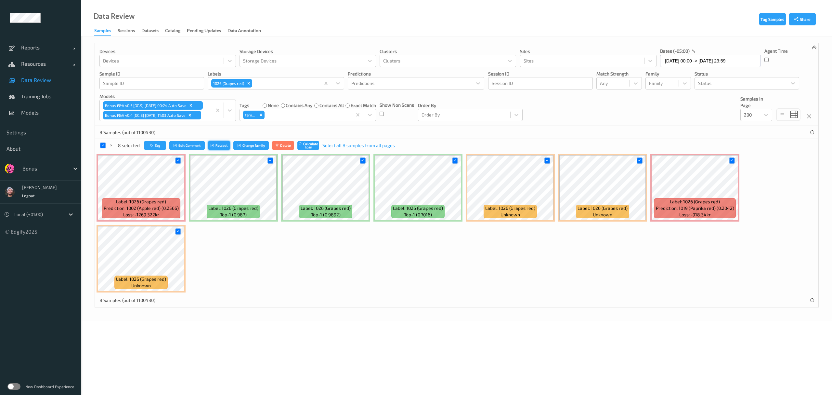
click at [220, 147] on button "Relabel" at bounding box center [219, 145] width 22 height 9
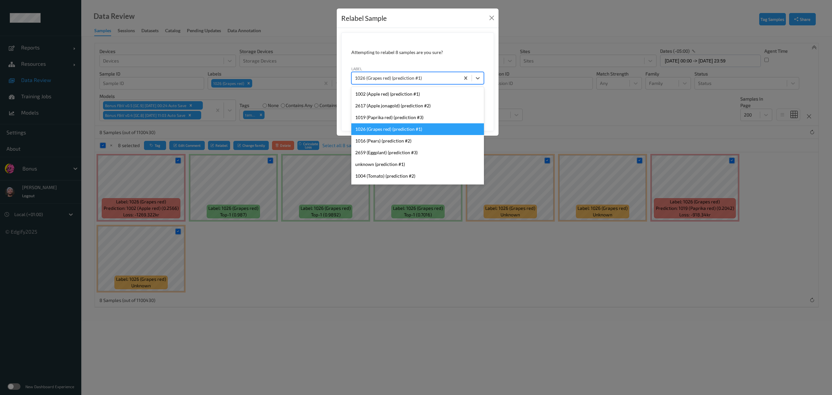
click at [394, 73] on div "1026 (Grapes red) (prediction #1)" at bounding box center [406, 78] width 108 height 10
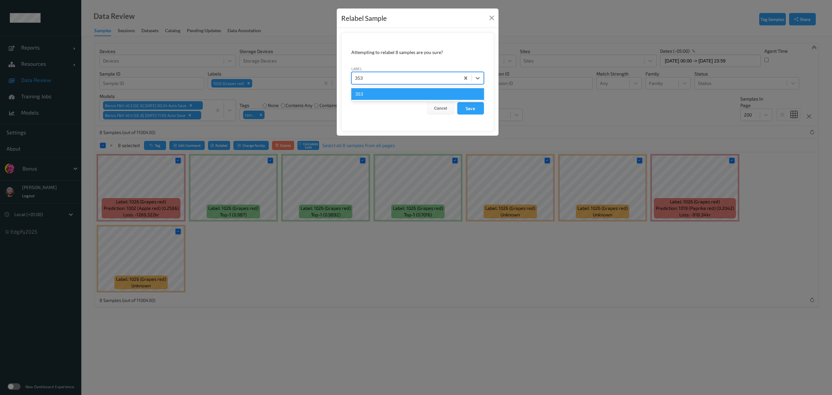
type input "3534"
click at [458, 102] on button "Save" at bounding box center [471, 108] width 27 height 12
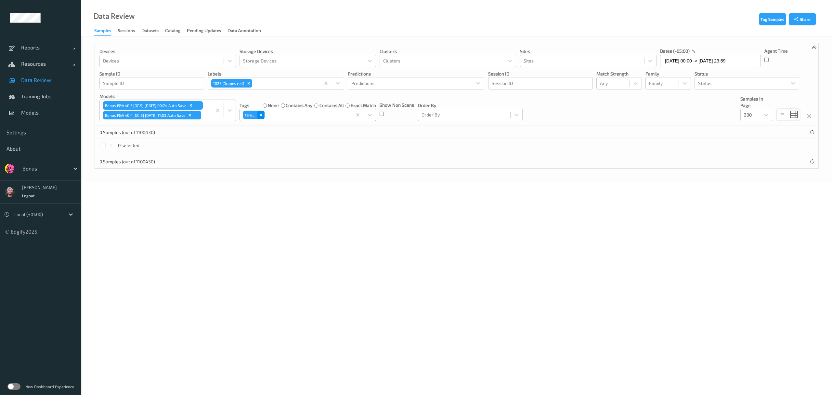
click at [263, 116] on icon "Remove temp3" at bounding box center [261, 115] width 5 height 5
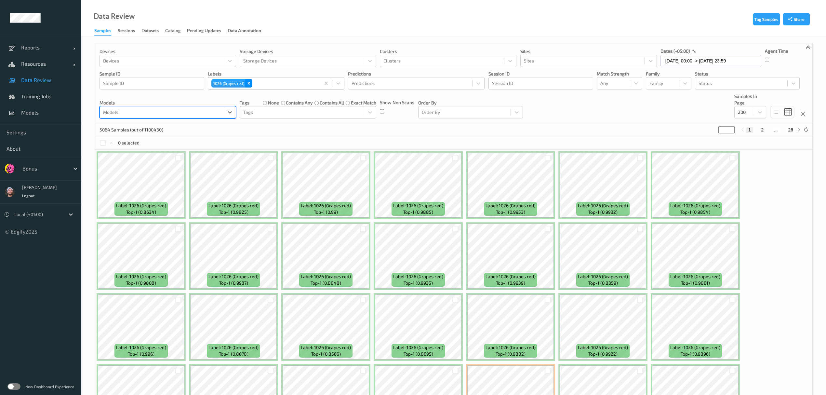
click at [251, 81] on icon "Remove 1026 (Grapes red)" at bounding box center [248, 83] width 5 height 5
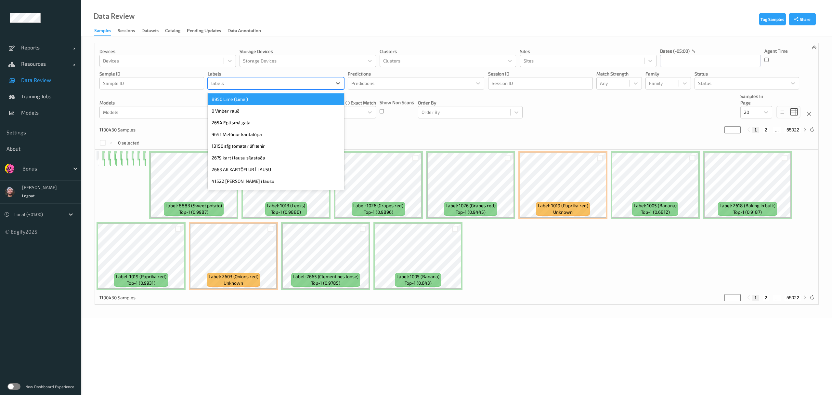
click at [244, 85] on div at bounding box center [269, 83] width 117 height 8
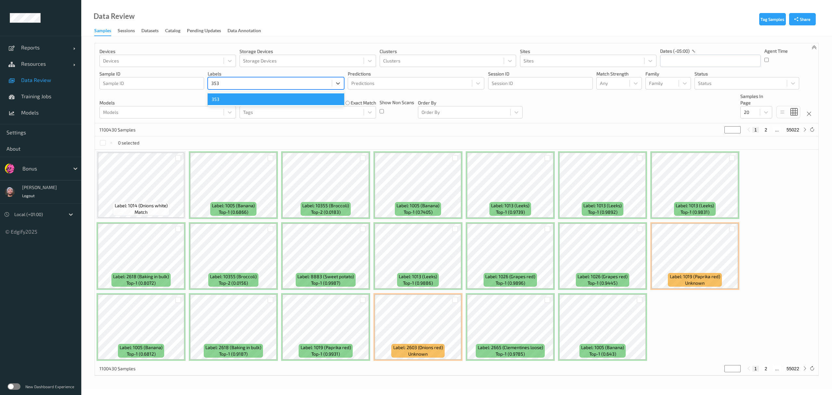
type input "3534"
click at [236, 94] on div "3534" at bounding box center [276, 99] width 137 height 12
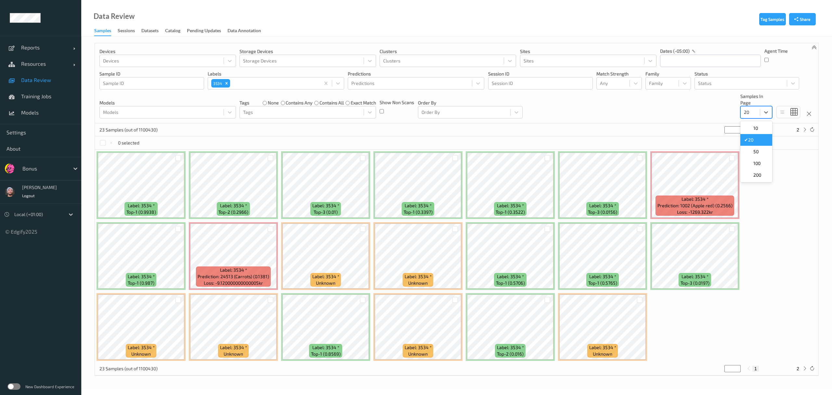
click at [747, 116] on div at bounding box center [750, 112] width 13 height 8
click at [756, 162] on span "100" at bounding box center [757, 163] width 7 height 7
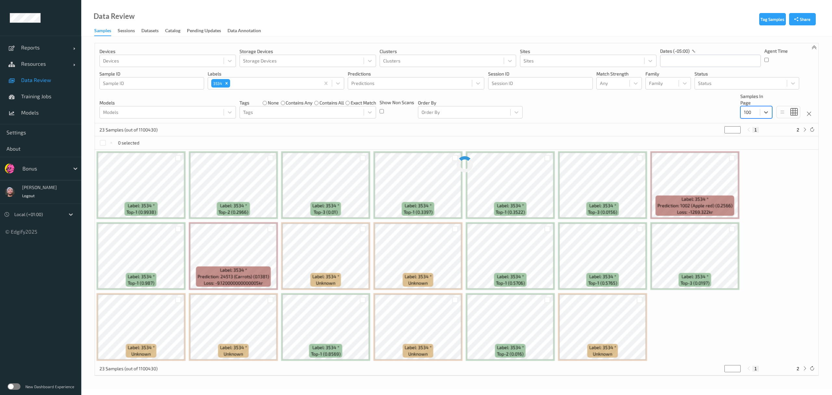
click at [600, 130] on div "23 Samples (out of 1100430) * 1 2" at bounding box center [457, 129] width 724 height 13
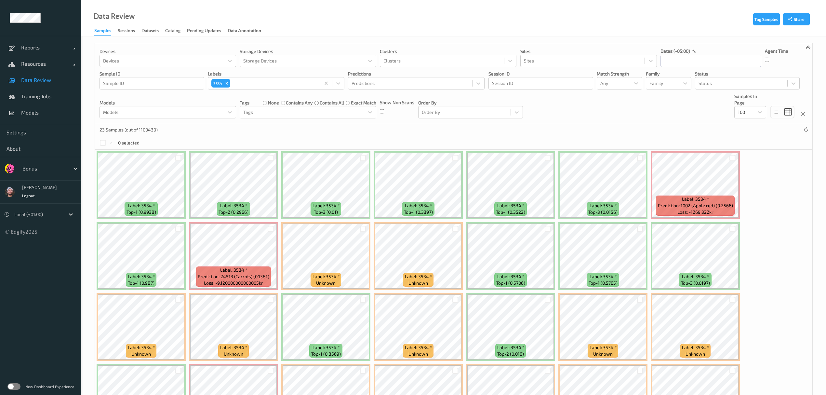
drag, startPoint x: 41, startPoint y: 82, endPoint x: 104, endPoint y: 31, distance: 81.6
click at [41, 82] on span "Data Review" at bounding box center [48, 80] width 54 height 7
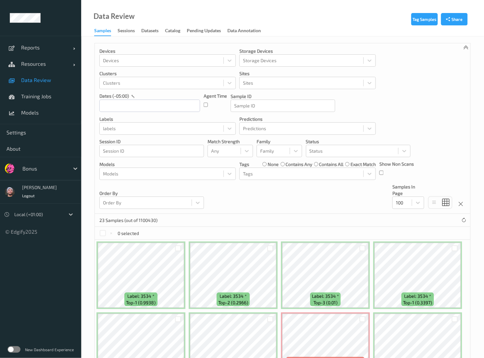
click at [221, 204] on div "Devices Devices Storage Devices Storage Devices Clusters Clusters Sites Sites d…" at bounding box center [283, 128] width 376 height 170
click at [51, 83] on span "Data Review" at bounding box center [48, 80] width 54 height 7
click at [325, 204] on div "Devices Devices Storage Devices Storage Devices Clusters Clusters Sites Sites d…" at bounding box center [283, 128] width 376 height 170
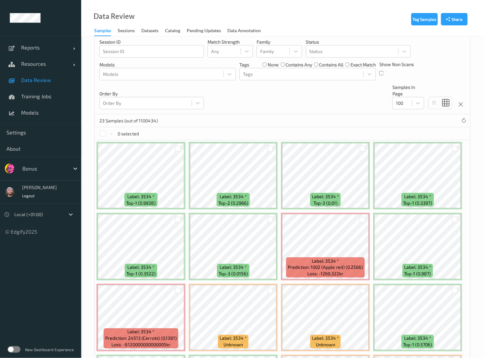
scroll to position [87, 0]
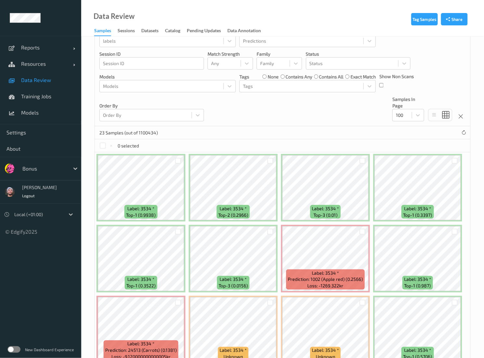
click at [172, 149] on div "0 selected" at bounding box center [283, 145] width 376 height 13
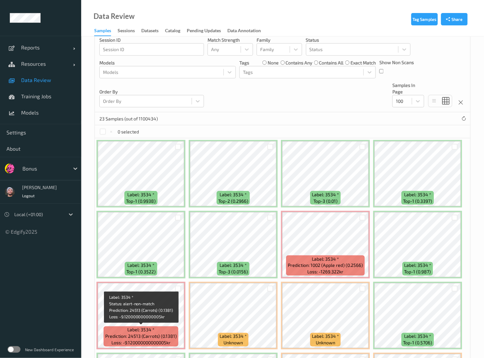
scroll to position [0, 0]
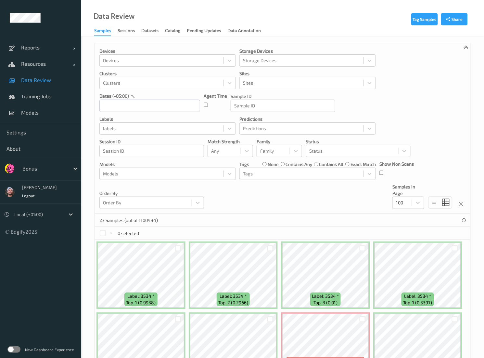
click at [151, 192] on p "Order By" at bounding box center [151, 193] width 105 height 7
click at [50, 59] on link "Resources" at bounding box center [40, 64] width 81 height 16
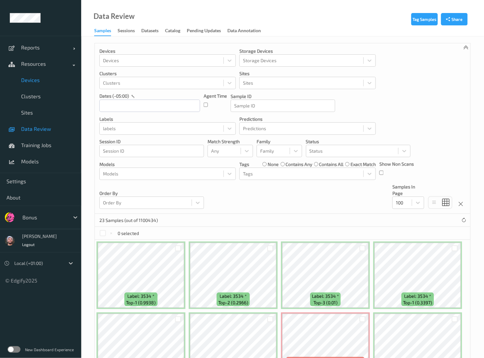
click at [53, 79] on span "Devices" at bounding box center [48, 80] width 54 height 7
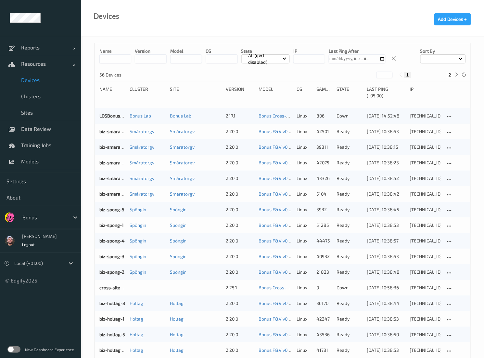
click at [120, 61] on input at bounding box center [115, 58] width 32 height 9
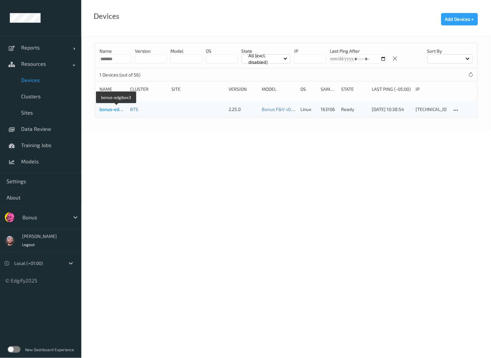
type input "*******"
click at [101, 111] on link "bonus-edgibox3" at bounding box center [115, 109] width 33 height 6
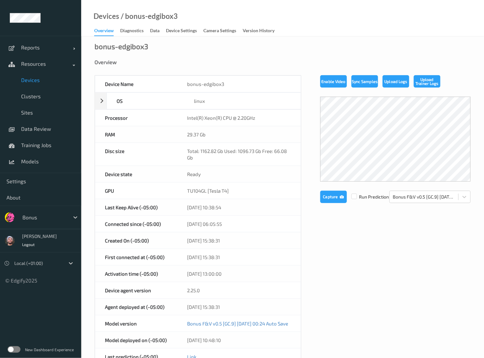
click at [149, 29] on link "Diagnostics" at bounding box center [135, 30] width 30 height 9
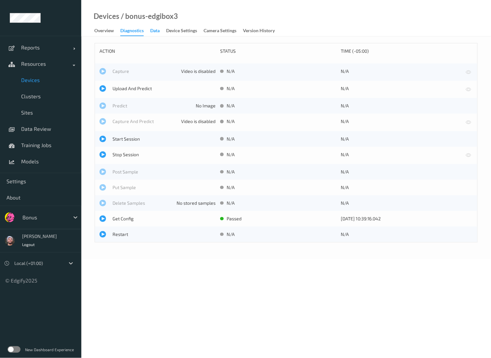
click at [153, 31] on div "Data" at bounding box center [154, 31] width 9 height 8
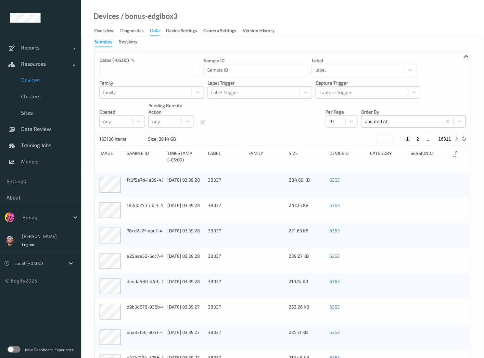
click at [374, 125] on div at bounding box center [402, 121] width 74 height 8
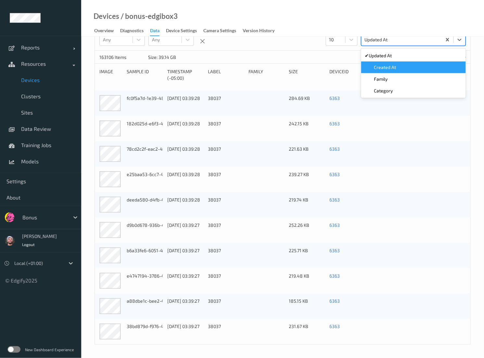
scroll to position [83, 0]
click at [379, 64] on span "Created At" at bounding box center [386, 67] width 22 height 7
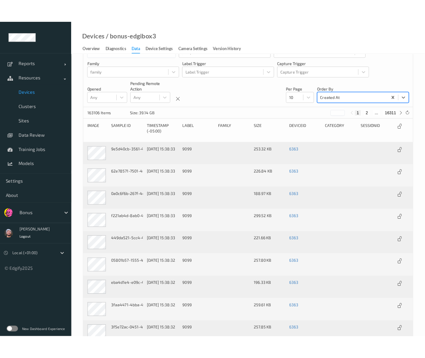
scroll to position [0, 0]
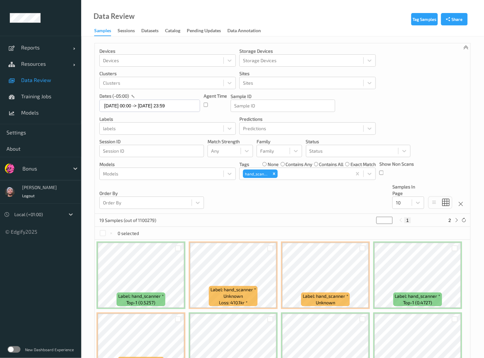
click at [60, 83] on span "Data Review" at bounding box center [48, 80] width 54 height 7
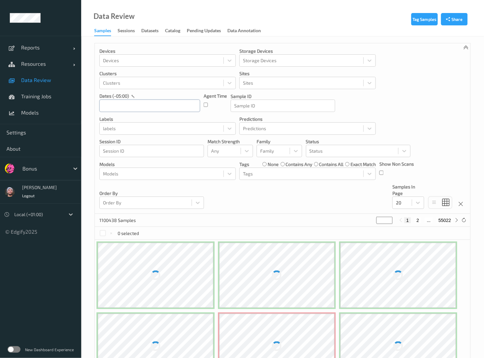
click at [172, 103] on input "text" at bounding box center [149, 105] width 101 height 12
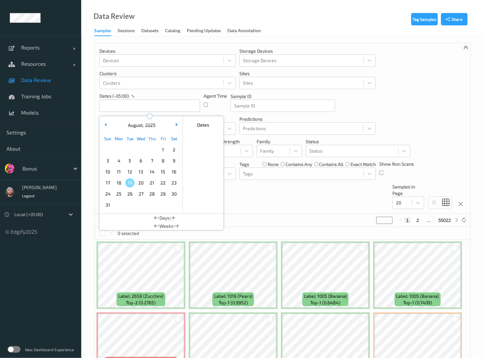
click at [163, 149] on span "1" at bounding box center [163, 149] width 9 height 9
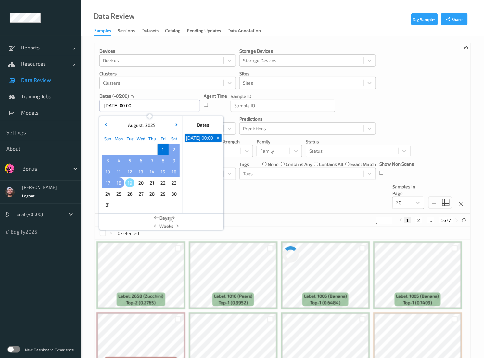
click at [118, 183] on span "18" at bounding box center [118, 182] width 9 height 9
type input "[DATE] 00:00 -> [DATE] 23:59"
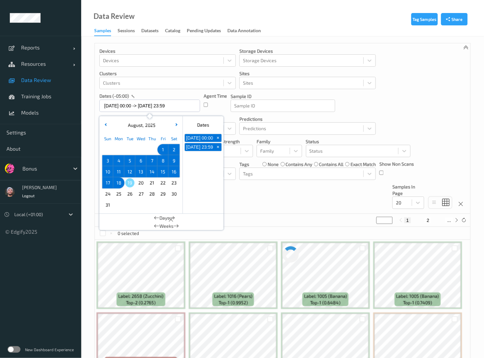
click at [263, 194] on div "Devices Devices Storage Devices Storage Devices Clusters Clusters Sites Sites d…" at bounding box center [283, 128] width 376 height 170
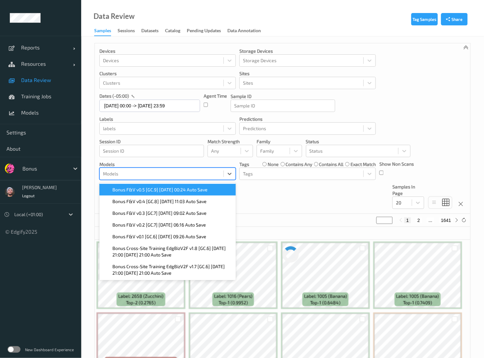
click at [151, 176] on div at bounding box center [161, 174] width 117 height 8
click at [155, 191] on span "Bonus F&V v0.5 [GC.9] [DATE] 00:24 Auto Save" at bounding box center [160, 189] width 95 height 7
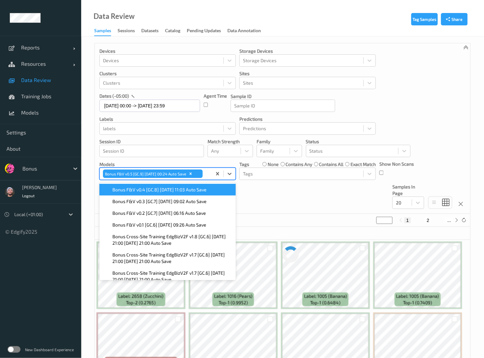
click at [305, 191] on div "Devices Devices Storage Devices Storage Devices Clusters Clusters Sites Sites d…" at bounding box center [283, 128] width 376 height 170
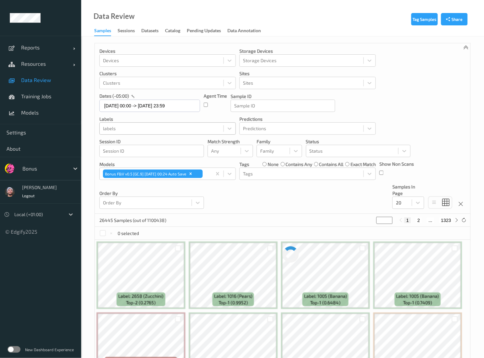
click at [173, 129] on div at bounding box center [161, 129] width 117 height 8
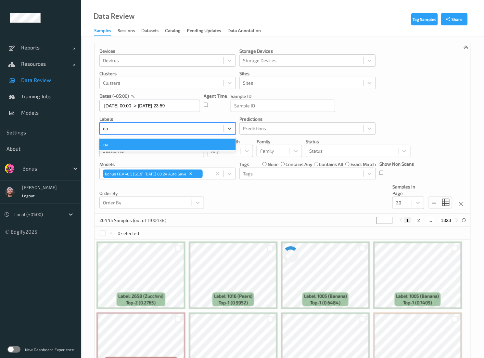
type input "o"
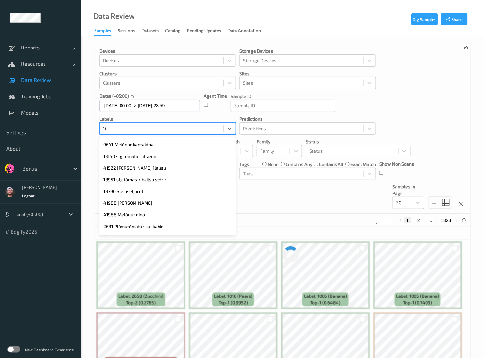
type input "1019"
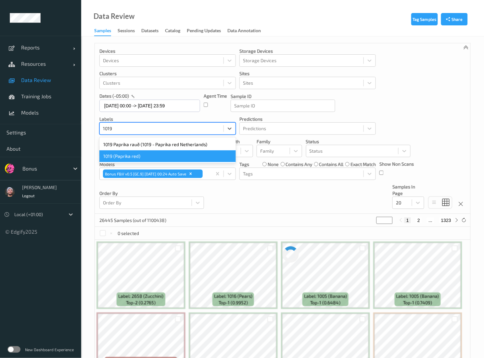
click at [165, 154] on div "1019 (Paprika red)" at bounding box center [167, 156] width 137 height 12
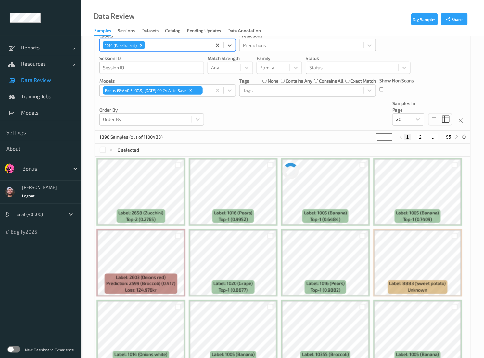
scroll to position [85, 0]
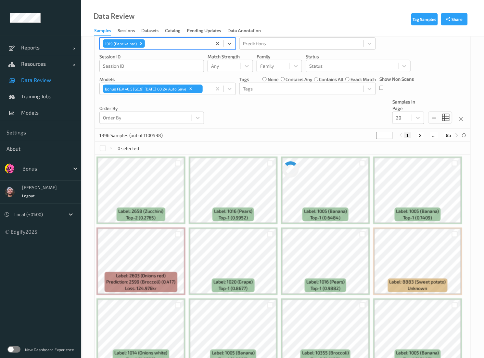
click at [315, 65] on div at bounding box center [353, 66] width 86 height 8
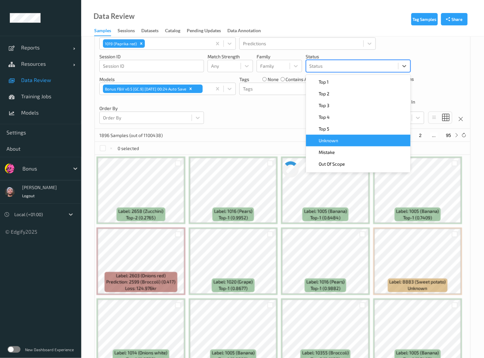
click at [344, 143] on div "Unknown" at bounding box center [358, 140] width 97 height 7
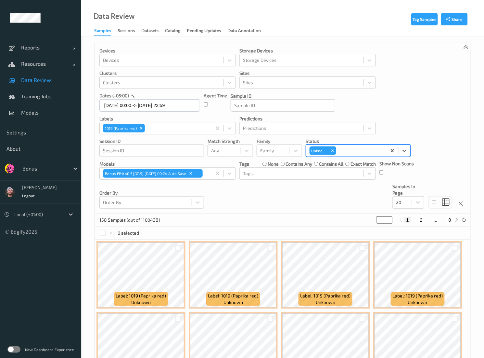
scroll to position [0, 0]
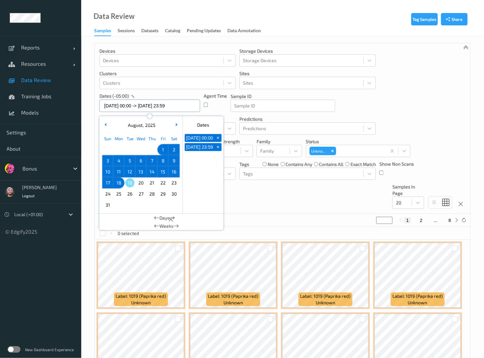
click at [142, 110] on input "01/08/2025 00:00 -> 18/08/2025 23:59" at bounding box center [149, 105] width 101 height 12
click at [162, 159] on span "8" at bounding box center [163, 160] width 9 height 9
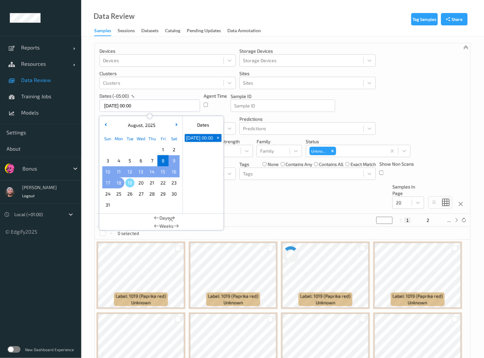
click at [123, 181] on span "18" at bounding box center [118, 182] width 9 height 9
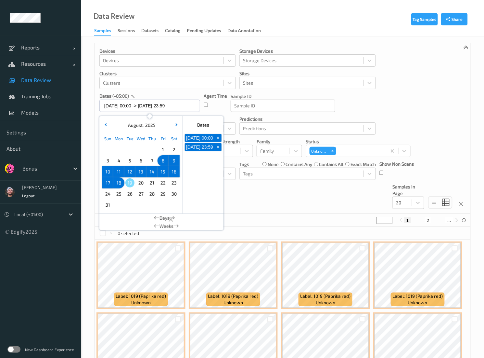
click at [165, 158] on span "8" at bounding box center [163, 160] width 9 height 9
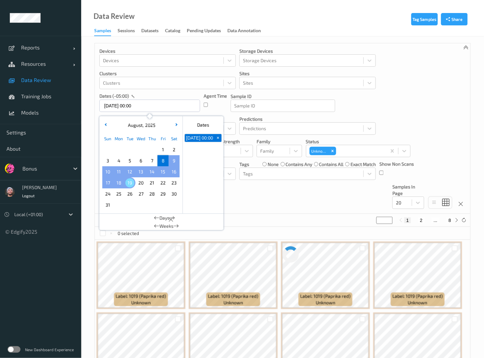
click at [131, 180] on span "19" at bounding box center [130, 182] width 9 height 9
type input "08/08/2025 00:00 -> 19/08/2025 23:59"
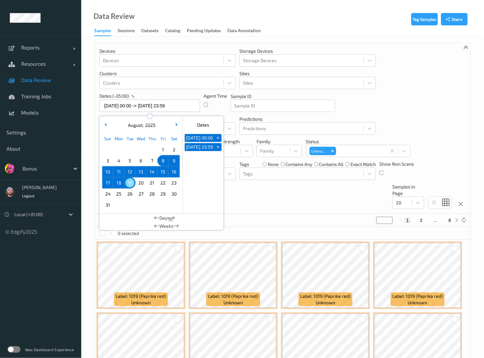
click at [261, 209] on div "Devices Devices Storage Devices Storage Devices Clusters Clusters Sites Sites d…" at bounding box center [283, 128] width 376 height 170
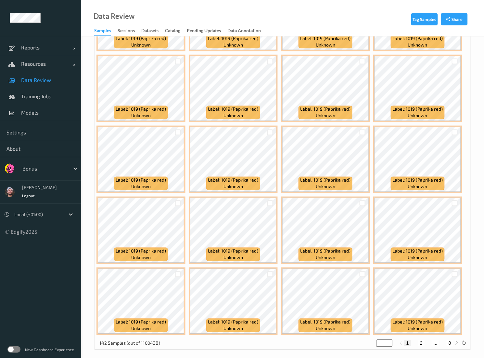
scroll to position [258, 0]
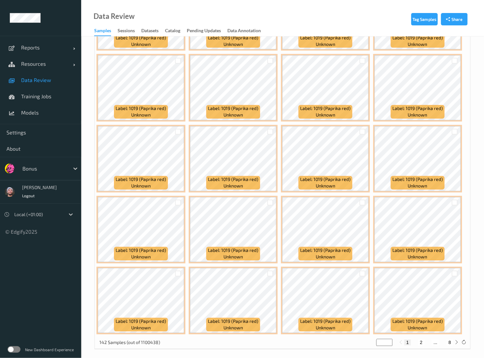
click at [53, 77] on span "Data Review" at bounding box center [48, 80] width 54 height 7
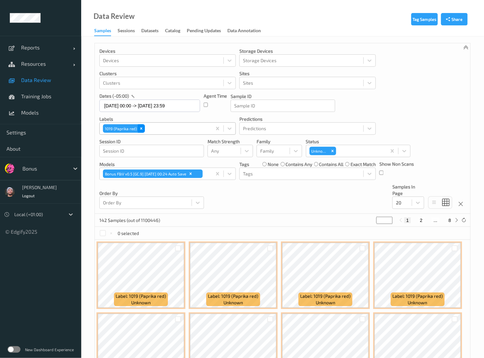
click at [141, 127] on icon "Remove 1019 (Paprika red)" at bounding box center [141, 128] width 5 height 5
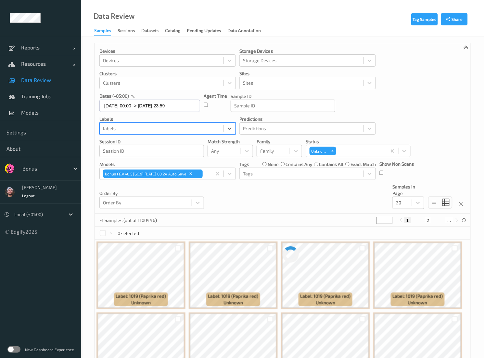
type input "f"
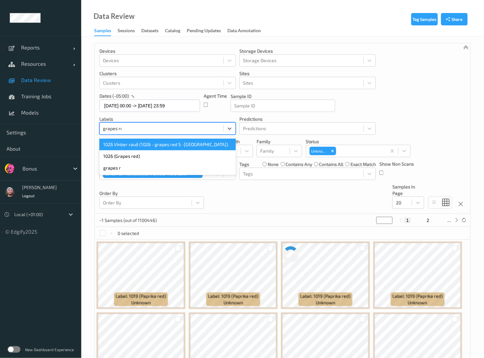
type input "grapes red"
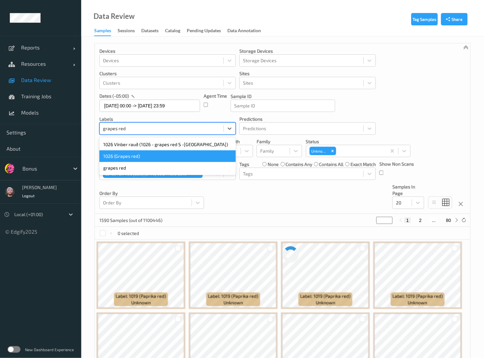
click at [144, 152] on div "1026 (Grapes red)" at bounding box center [167, 156] width 137 height 12
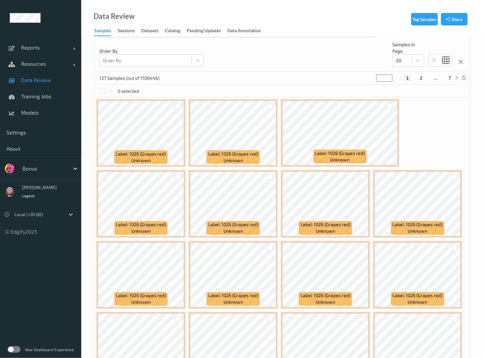
scroll to position [142, 0]
click at [416, 60] on icon at bounding box center [418, 61] width 7 height 7
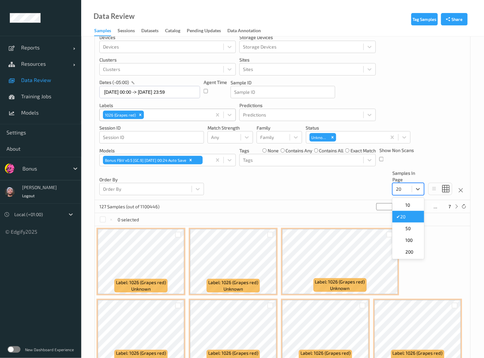
click at [408, 194] on div "20" at bounding box center [402, 189] width 19 height 10
click at [409, 249] on span "200" at bounding box center [410, 251] width 8 height 7
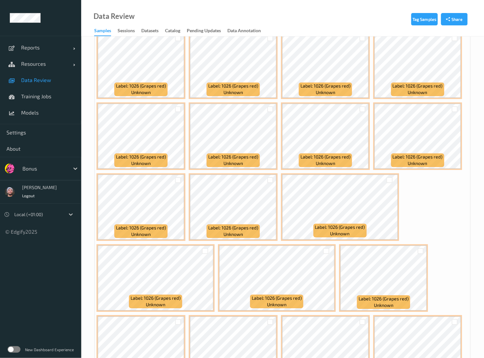
scroll to position [1065, 0]
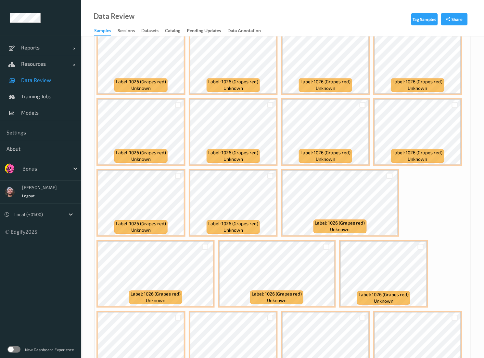
click at [153, 12] on div "Data Review Samples Sessions Datasets Catalog Pending Updates Data Annotation" at bounding box center [282, 18] width 403 height 36
click at [146, 14] on div "Data Review Samples Sessions Datasets Catalog Pending Updates Data Annotation" at bounding box center [282, 18] width 403 height 36
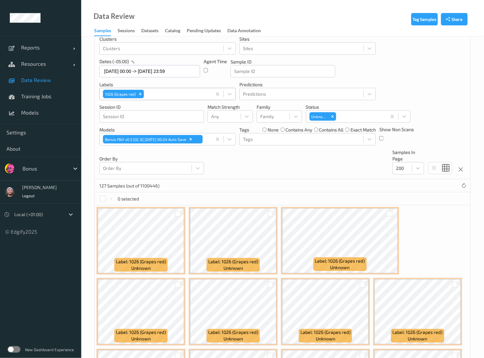
scroll to position [0, 0]
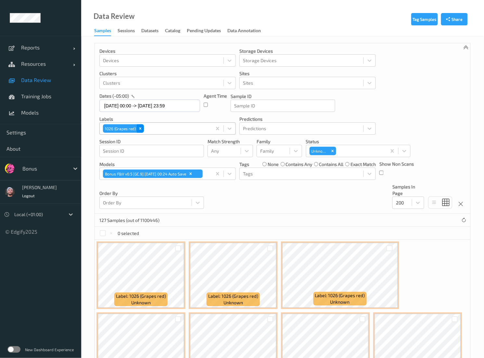
click at [139, 129] on icon "Remove 1026 (Grapes red)" at bounding box center [140, 128] width 5 height 5
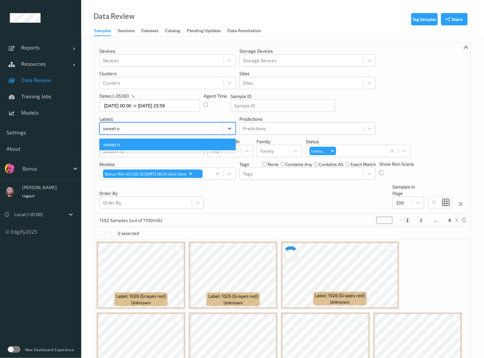
type input "sweet"
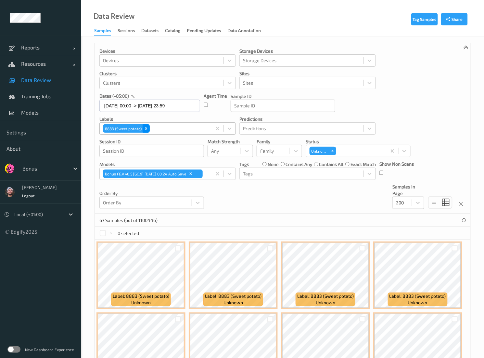
click at [144, 127] on icon "Remove 8883 (Sweet potato)" at bounding box center [146, 128] width 5 height 5
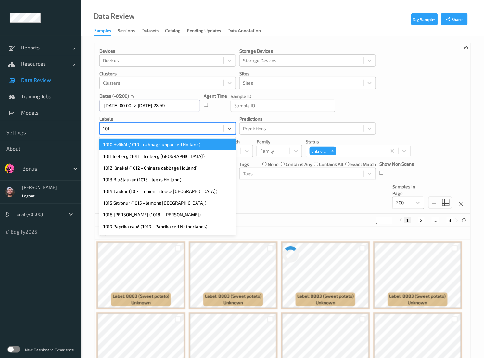
type input "1019"
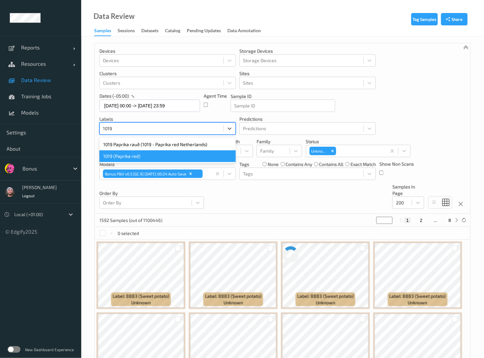
click at [136, 159] on div "1019 (Paprika red)" at bounding box center [167, 156] width 137 height 12
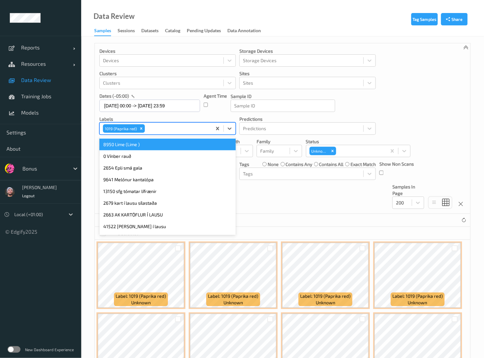
click at [140, 124] on div "1019 (Paprika red)" at bounding box center [156, 128] width 112 height 11
click at [142, 129] on icon "Remove 1019 (Paprika red)" at bounding box center [141, 128] width 5 height 5
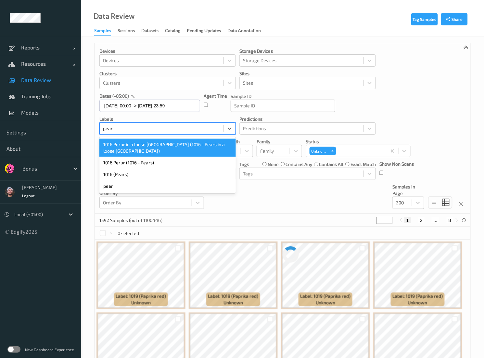
type input "pears"
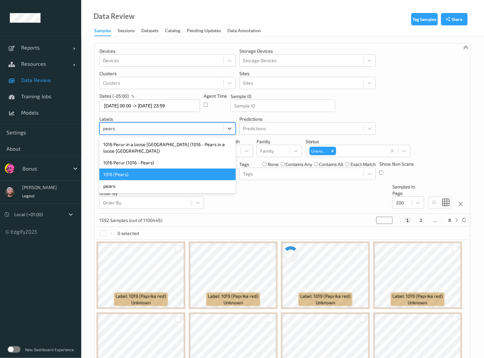
click at [140, 178] on div "1016 (Pears)" at bounding box center [167, 174] width 137 height 12
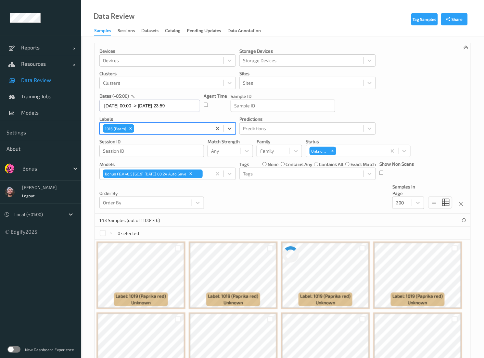
click at [312, 211] on div "Devices Devices Storage Devices Storage Devices Clusters Clusters Sites Sites d…" at bounding box center [283, 128] width 376 height 170
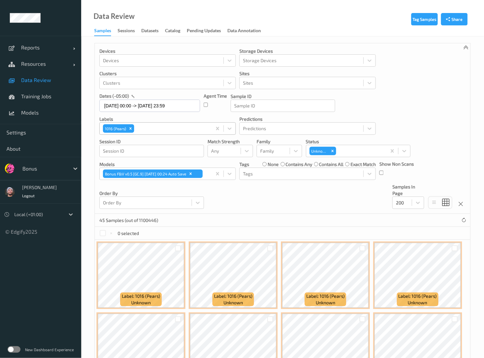
click at [127, 127] on div "Remove 1016 (Pears)" at bounding box center [130, 128] width 7 height 8
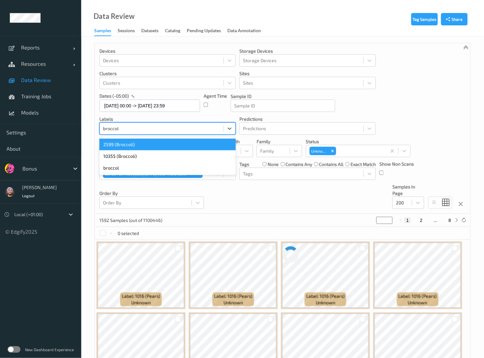
type input "broccoli"
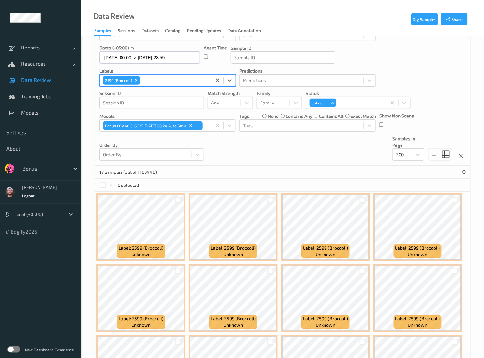
scroll to position [33, 0]
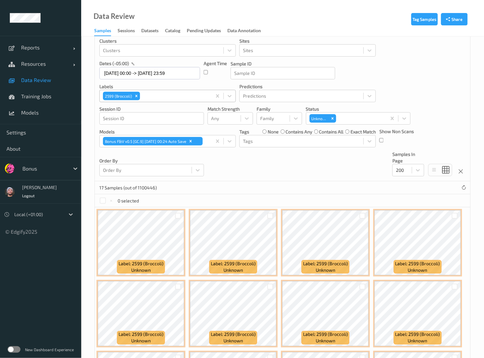
click at [137, 108] on p "Session ID" at bounding box center [151, 109] width 105 height 7
click at [135, 95] on icon "Remove 2599 (Broccoli)" at bounding box center [136, 96] width 5 height 5
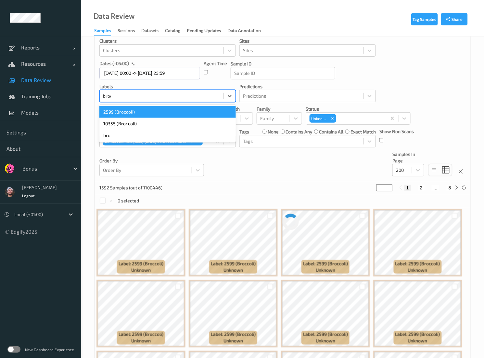
type input "brocco"
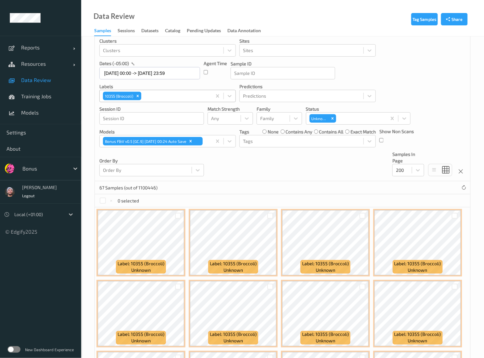
click at [261, 156] on div "Devices Devices Storage Devices Storage Devices Clusters Clusters Sites Sites d…" at bounding box center [283, 96] width 376 height 170
click at [135, 94] on div "Remove 10355 (Broccoli)" at bounding box center [137, 96] width 7 height 8
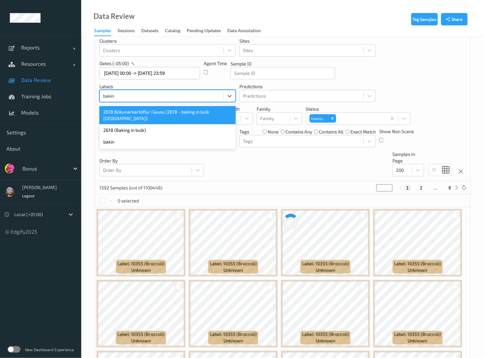
type input "baking"
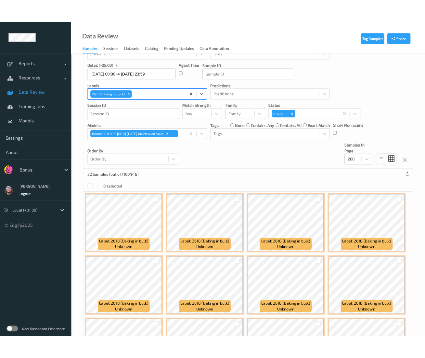
scroll to position [0, 0]
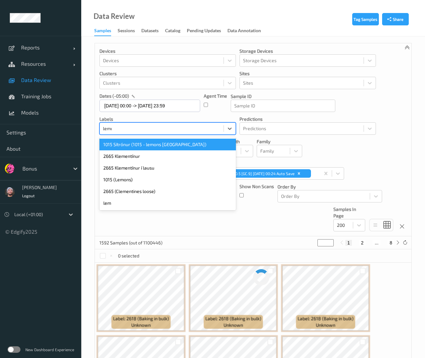
type input "lemons"
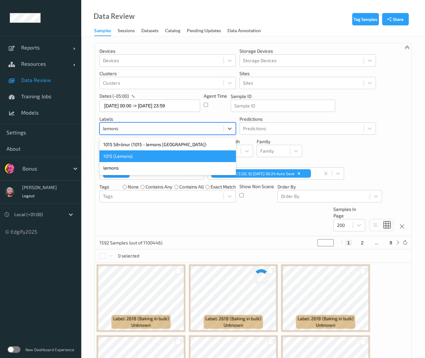
click at [138, 152] on div "1015 (Lemons)" at bounding box center [167, 156] width 137 height 12
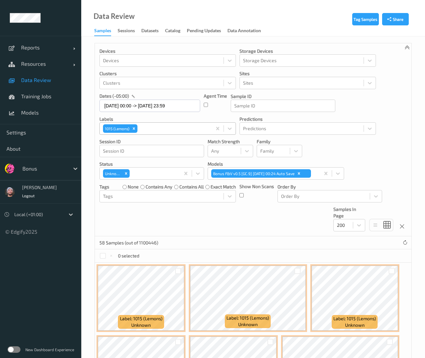
click at [370, 158] on div "Devices Devices Storage Devices Storage Devices Clusters Clusters Sites Sites d…" at bounding box center [253, 139] width 317 height 193
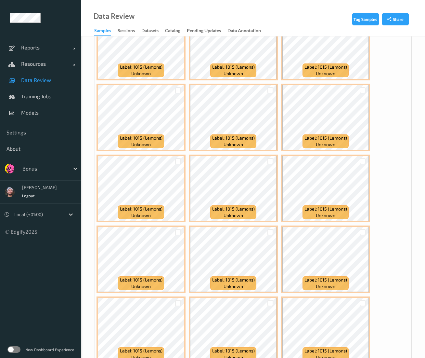
scroll to position [818, 0]
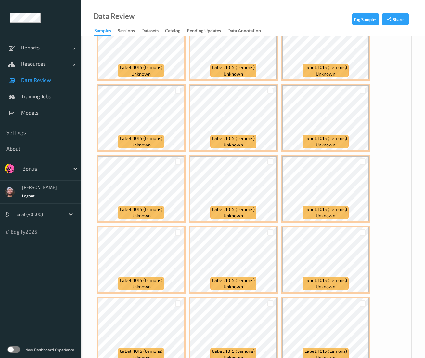
click at [8, 320] on ul "Reports Default Report Customized Report Resources Devices Clusters Sites Data …" at bounding box center [40, 179] width 81 height 358
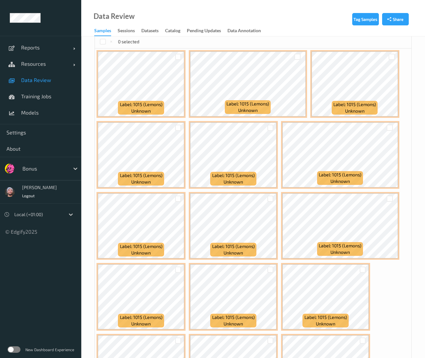
scroll to position [0, 0]
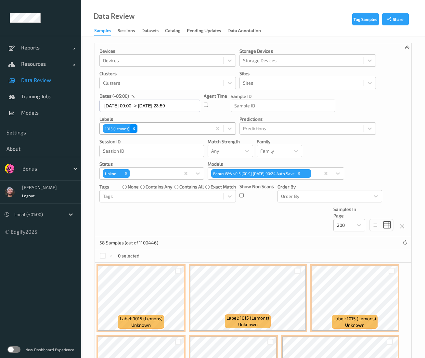
click at [133, 129] on icon "Remove 1015 (Lemons)" at bounding box center [134, 128] width 5 height 5
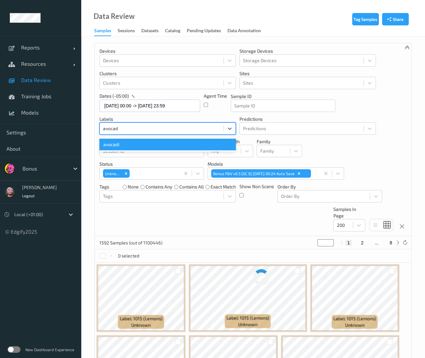
type input "avoca"
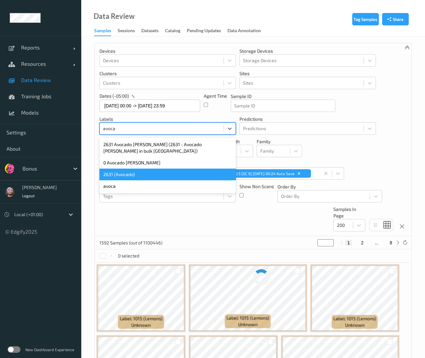
click at [111, 168] on div "2631 (Avocado)" at bounding box center [167, 174] width 137 height 12
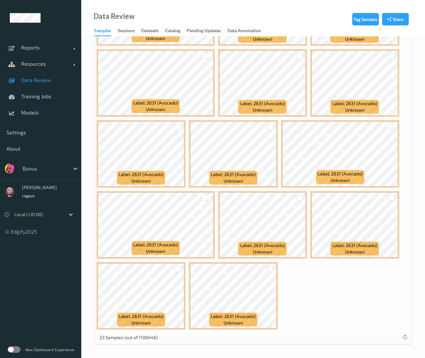
scroll to position [499, 0]
drag, startPoint x: 58, startPoint y: 155, endPoint x: 64, endPoint y: 163, distance: 9.7
click at [64, 163] on div "Reports Default Report Customized Report Resources Devices Clusters Sites Data …" at bounding box center [40, 117] width 81 height 235
click at [58, 279] on ul "Reports Default Report Customized Report Resources Devices Clusters Sites Data …" at bounding box center [40, 179] width 81 height 358
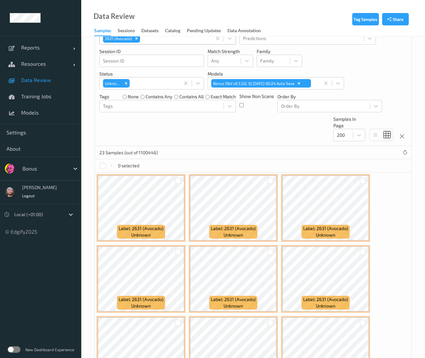
scroll to position [0, 0]
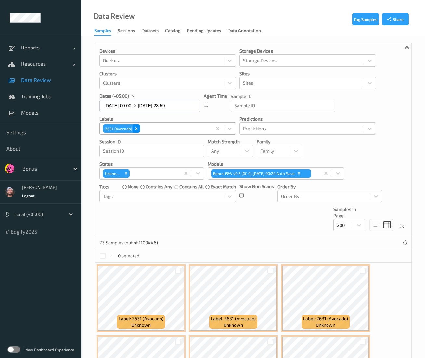
click at [135, 129] on icon "Remove 2631 (Avocado)" at bounding box center [136, 128] width 5 height 5
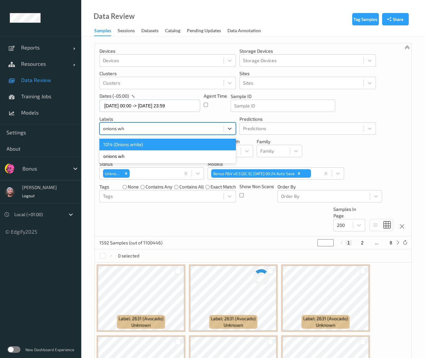
type input "onions whi"
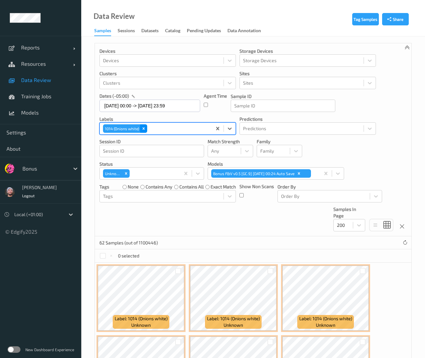
click at [143, 127] on icon "Remove 1014 (Onions white)" at bounding box center [143, 128] width 5 height 5
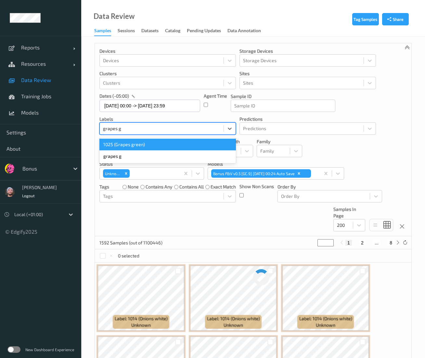
type input "grapes gr"
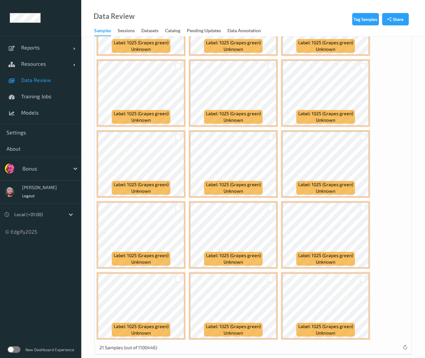
scroll to position [430, 0]
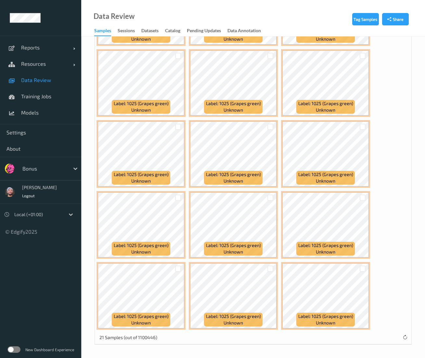
click at [264, 7] on div "Data Review Samples Sessions Datasets Catalog Pending Updates Data Annotation" at bounding box center [253, 18] width 344 height 36
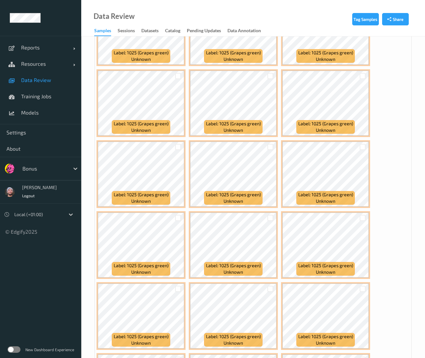
scroll to position [0, 0]
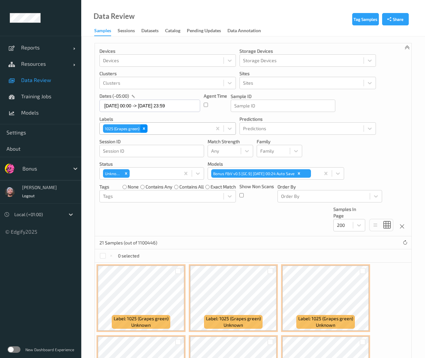
click at [146, 129] on icon "Remove 1025 (Grapes green)" at bounding box center [144, 128] width 5 height 5
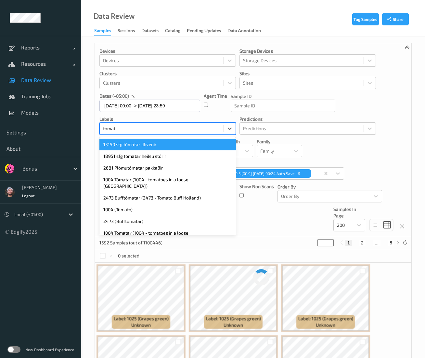
type input "tomato"
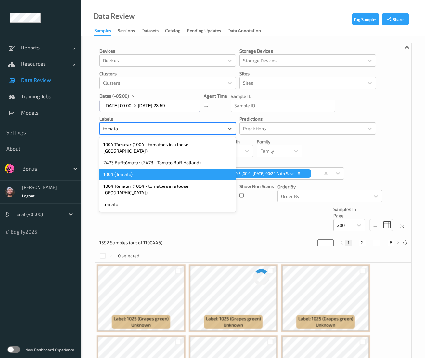
click at [125, 168] on div "1004 (Tomato)" at bounding box center [167, 174] width 137 height 12
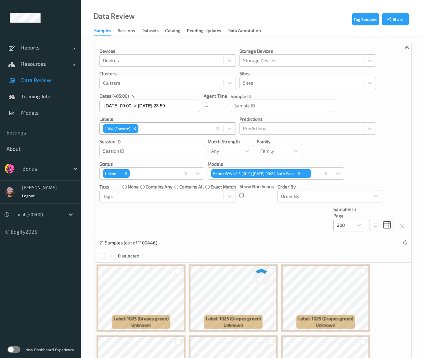
click at [166, 228] on div "Devices Devices Storage Devices Storage Devices Clusters Clusters Sites Sites d…" at bounding box center [253, 139] width 317 height 193
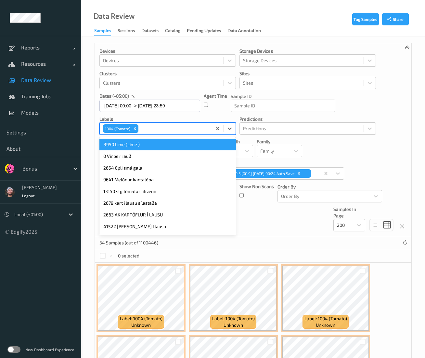
click at [139, 127] on div "1004 (Tomato)" at bounding box center [156, 128] width 112 height 11
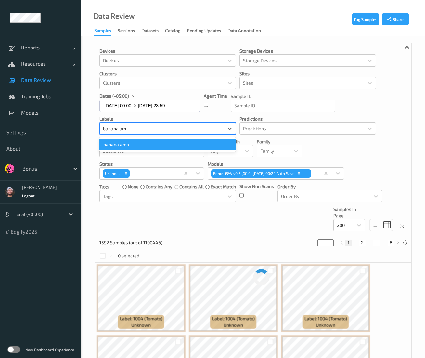
type input "banana a"
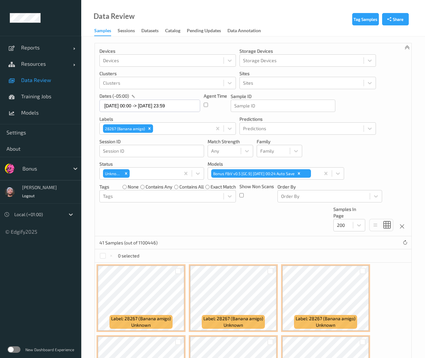
click at [234, 15] on div "Data Review Samples Sessions Datasets Catalog Pending Updates Data Annotation" at bounding box center [253, 18] width 344 height 36
click at [150, 128] on icon "Remove 28267 (Banana amigo)" at bounding box center [149, 128] width 5 height 5
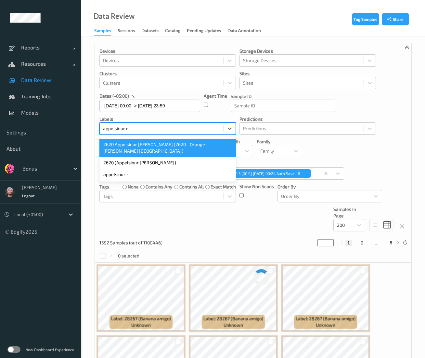
type input "appelsinur ro"
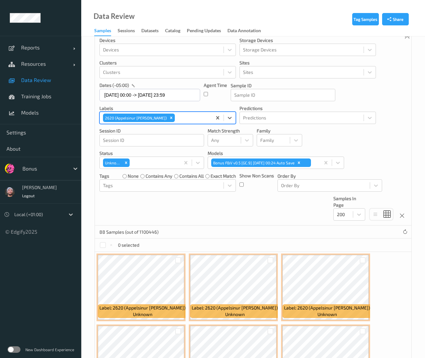
scroll to position [10, 0]
click at [169, 116] on icon "Remove 2620 (Appelsinur robin)" at bounding box center [171, 118] width 5 height 5
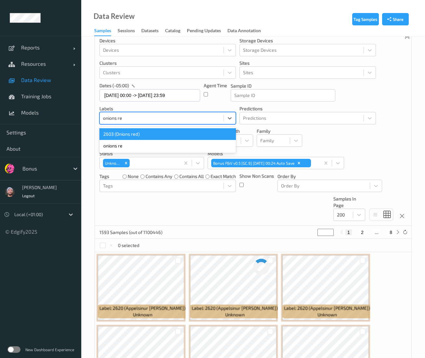
type input "onions red"
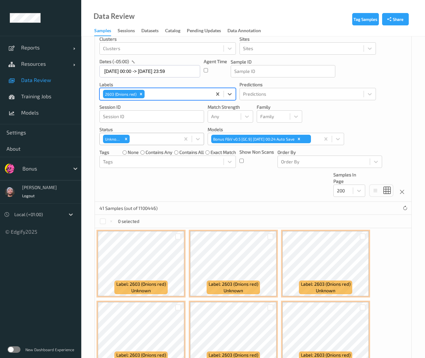
scroll to position [0, 0]
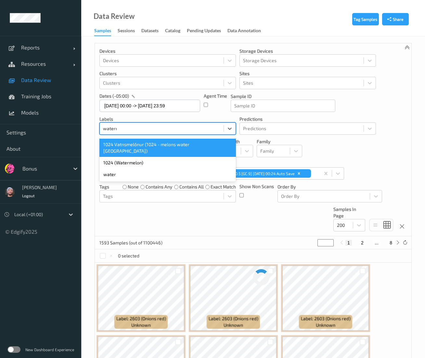
type input "waterme"
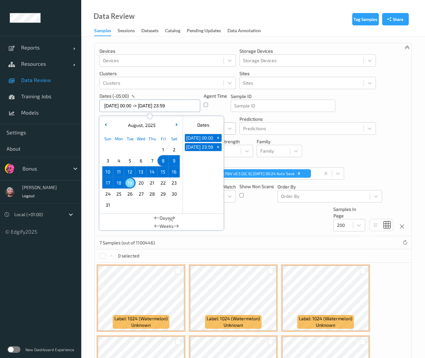
click at [142, 105] on input "08/08/2025 00:00 -> 19/08/2025 23:59" at bounding box center [149, 105] width 101 height 12
click at [148, 99] on div "08/08/2025 00:00 -> 19/08/2025 23:59" at bounding box center [149, 105] width 101 height 13
click at [150, 98] on div "dates (-05:00)" at bounding box center [149, 96] width 101 height 7
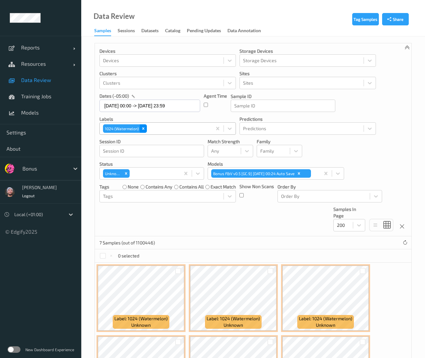
click at [142, 129] on icon "Remove 1024 (Watermelon)" at bounding box center [143, 128] width 5 height 5
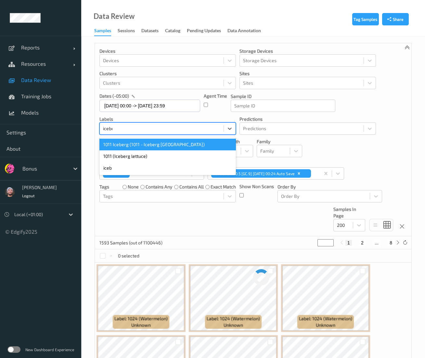
type input "iceber"
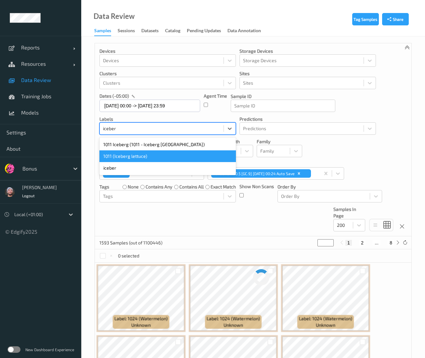
click at [146, 156] on div "1011 (Iceberg lettuce)" at bounding box center [167, 156] width 137 height 12
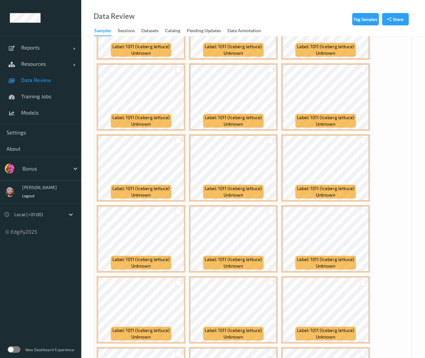
scroll to position [981, 0]
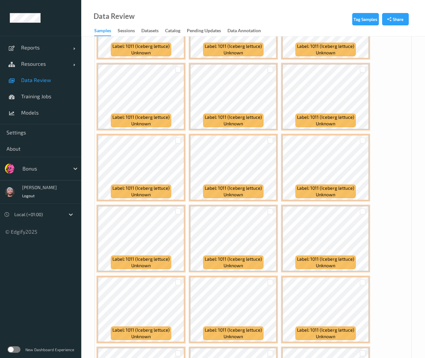
click at [202, 17] on div "Data Review Samples Sessions Datasets Catalog Pending Updates Data Annotation" at bounding box center [253, 18] width 344 height 36
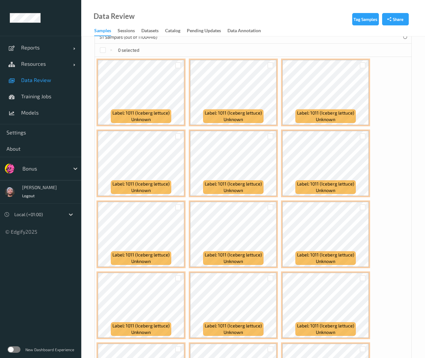
scroll to position [0, 0]
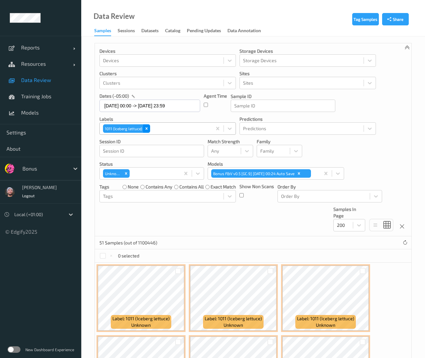
click at [145, 127] on icon "Remove 1011 (Iceberg lettuce)" at bounding box center [146, 128] width 5 height 5
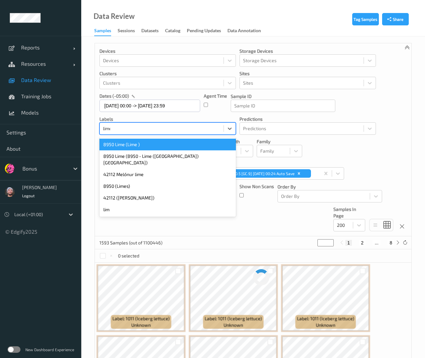
type input "limes"
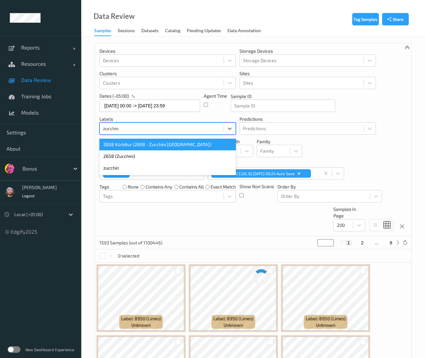
type input "zucchini"
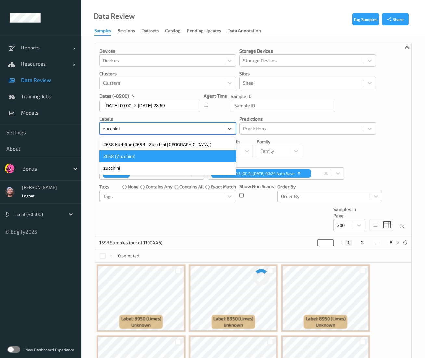
click at [181, 155] on div "2658 (Zucchini)" at bounding box center [167, 156] width 137 height 12
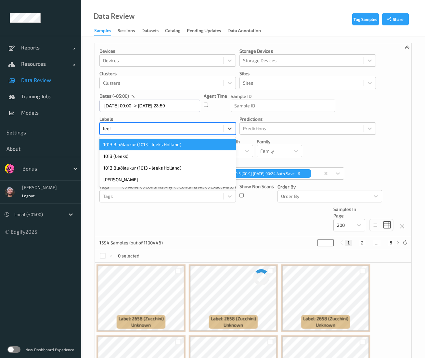
type input "leeks"
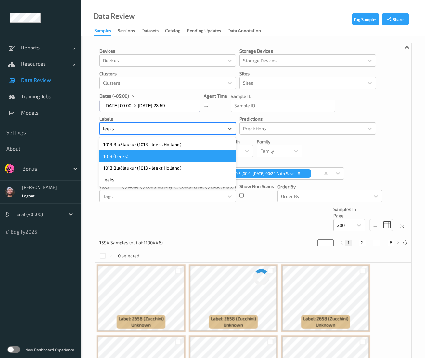
click at [188, 151] on div "1013 (Leeks)" at bounding box center [167, 156] width 137 height 12
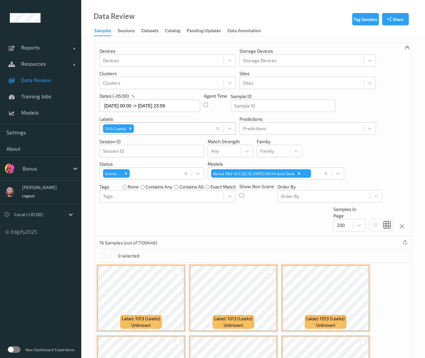
click at [306, 245] on div "16 Samples (out of 1100446)" at bounding box center [253, 242] width 317 height 13
click at [132, 127] on icon "Remove 1013 (Leeks)" at bounding box center [130, 128] width 5 height 5
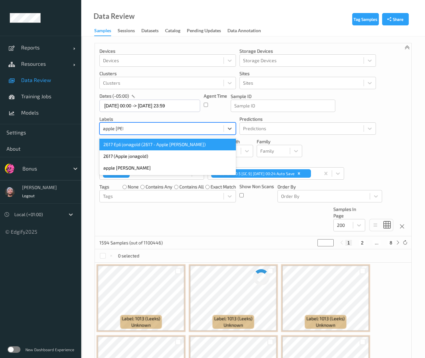
type input "apple jona"
click at [140, 149] on div "2617 Epli jonagold (2617 - Apple Jonagold Holland)" at bounding box center [167, 145] width 137 height 12
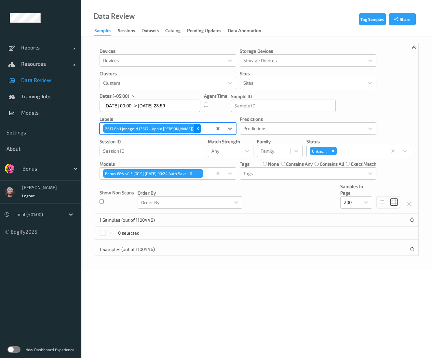
click at [199, 128] on icon "Remove 2617 Epli jonagold (2617 - Apple Jonagold Holland)" at bounding box center [197, 128] width 5 height 5
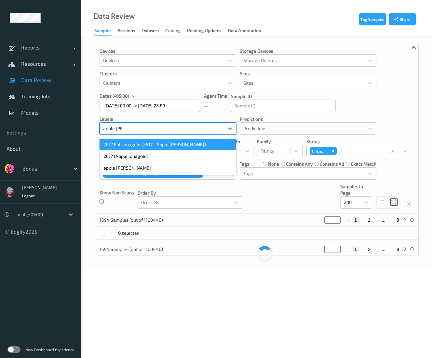
type input "apple jona"
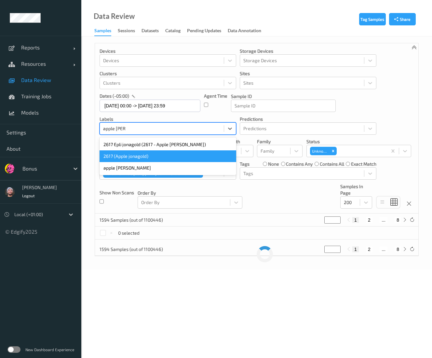
click at [177, 155] on div "2617 (Apple jonagold)" at bounding box center [167, 156] width 137 height 12
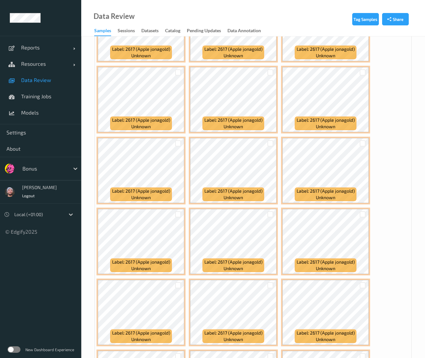
scroll to position [642, 0]
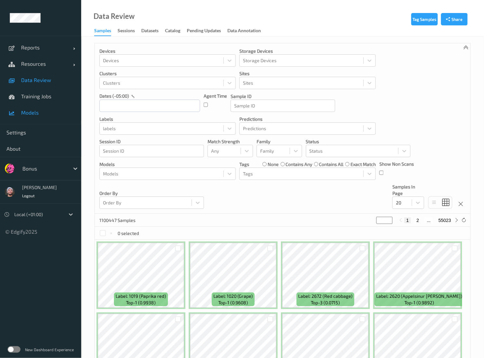
click at [33, 107] on link "Models" at bounding box center [40, 112] width 81 height 16
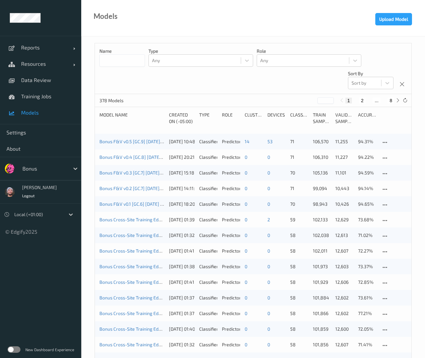
click at [60, 310] on ul "Reports Default Report Customized Report Resources Devices Clusters Sites Data …" at bounding box center [40, 179] width 81 height 358
click at [58, 60] on span "Resources" at bounding box center [47, 63] width 52 height 7
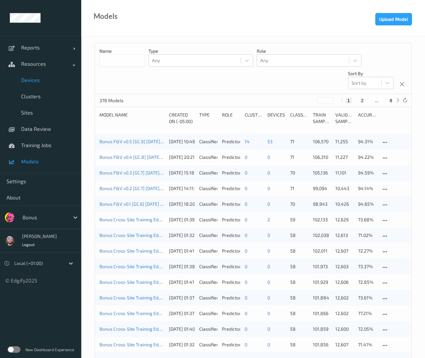
click at [44, 74] on link "Devices" at bounding box center [40, 80] width 81 height 16
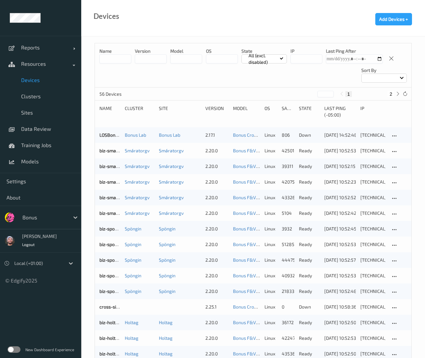
click at [39, 211] on div "Bonus" at bounding box center [50, 217] width 62 height 12
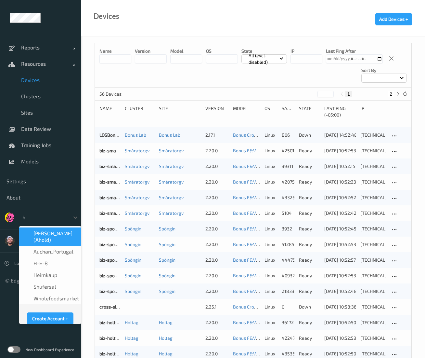
type input "h-"
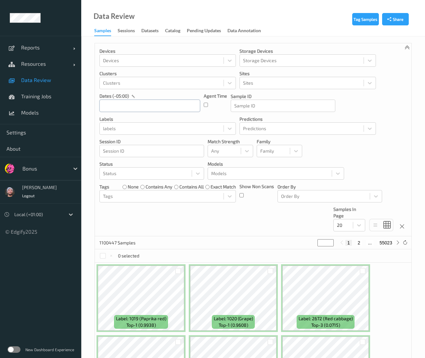
click at [184, 105] on input "text" at bounding box center [149, 105] width 101 height 12
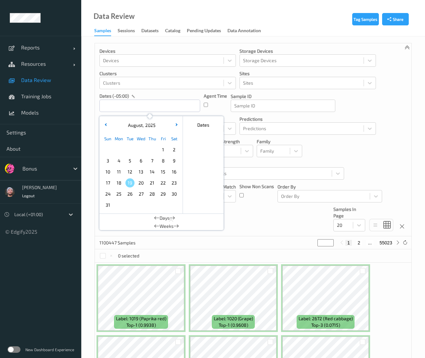
click at [129, 181] on span "19" at bounding box center [130, 182] width 9 height 9
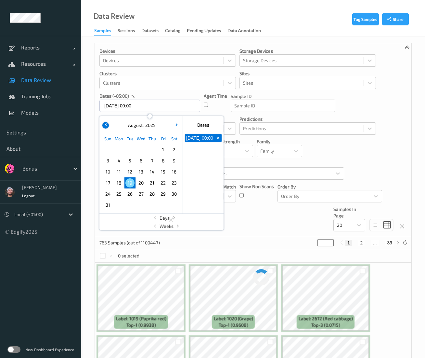
click at [107, 126] on button "button" at bounding box center [105, 125] width 7 height 7
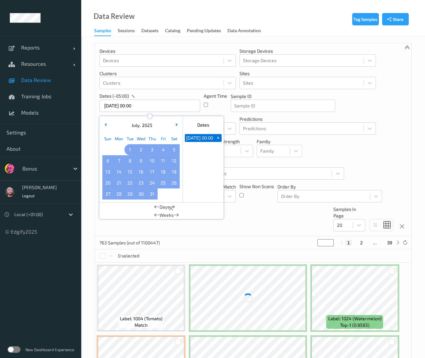
click at [128, 151] on span "1" at bounding box center [130, 149] width 9 height 9
type input "[DATE] 00:00 -> [DATE] 23:59"
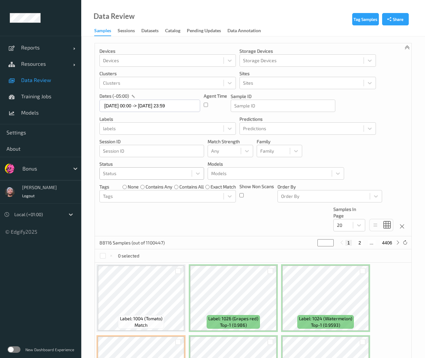
click at [153, 175] on div at bounding box center [146, 173] width 86 height 8
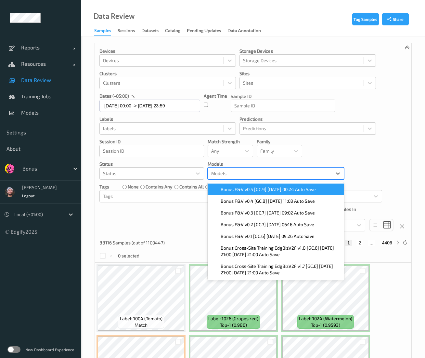
click at [235, 169] on div "Models" at bounding box center [270, 173] width 124 height 10
click at [247, 189] on span "Bonus F&V v0.5 [GC.9] [DATE] 00:24 Auto Save" at bounding box center [268, 189] width 95 height 7
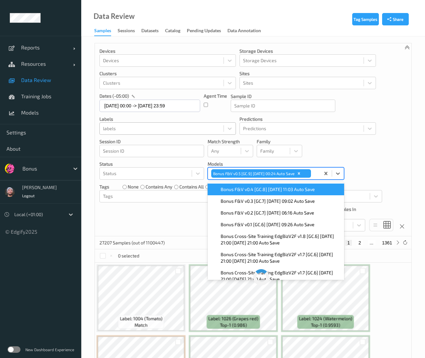
click at [138, 130] on div at bounding box center [161, 129] width 117 height 8
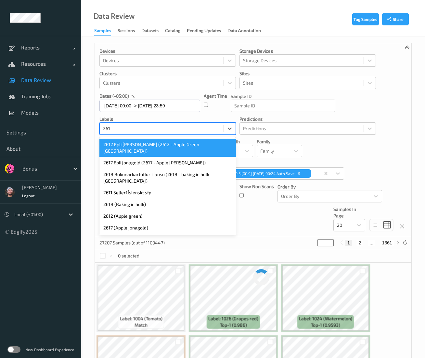
type input "2617"
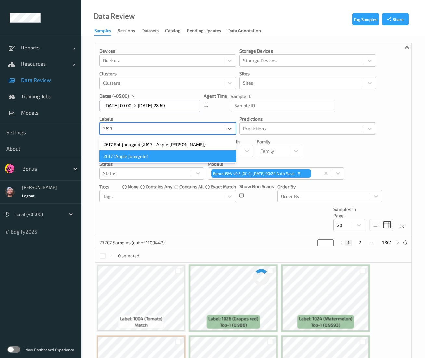
click at [127, 160] on div "2617 (Apple jonagold)" at bounding box center [167, 156] width 137 height 12
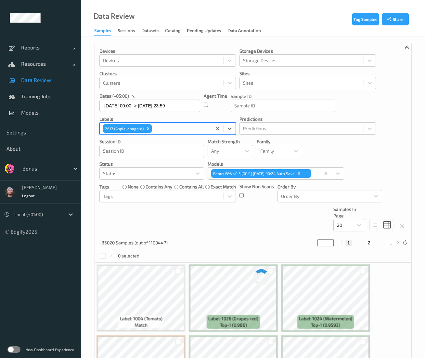
click at [168, 175] on div at bounding box center [146, 173] width 86 height 8
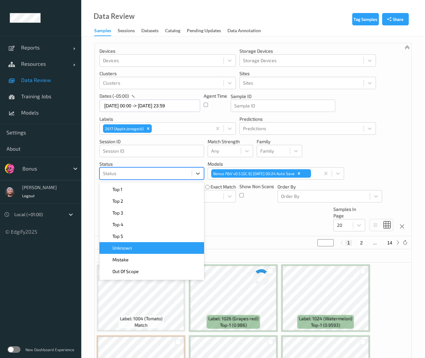
click at [137, 249] on div "Unknown" at bounding box center [151, 248] width 97 height 7
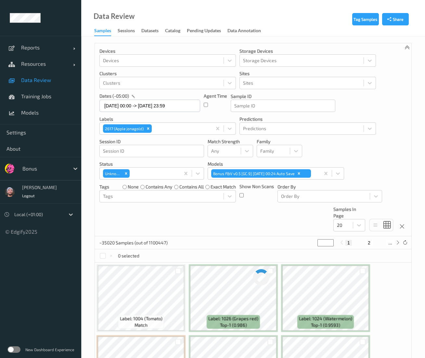
click at [223, 231] on div "Devices Devices Storage Devices Storage Devices Clusters Clusters Sites Sites d…" at bounding box center [253, 139] width 317 height 193
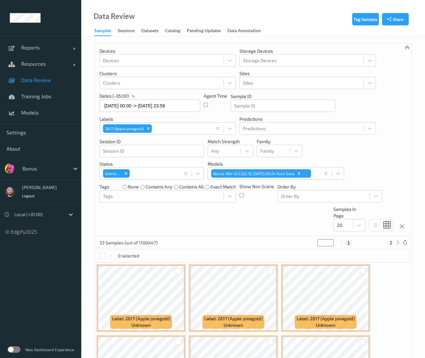
click at [174, 142] on p "Session ID" at bounding box center [151, 141] width 105 height 7
click at [146, 129] on icon "Remove 2617 (Apple jonagold)" at bounding box center [148, 128] width 5 height 5
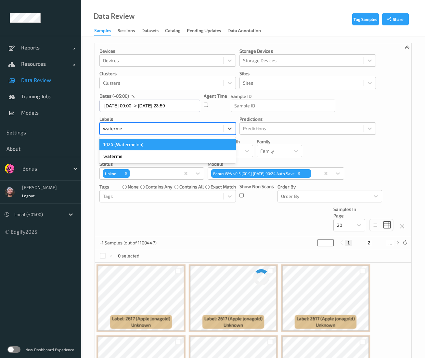
type input "watermel"
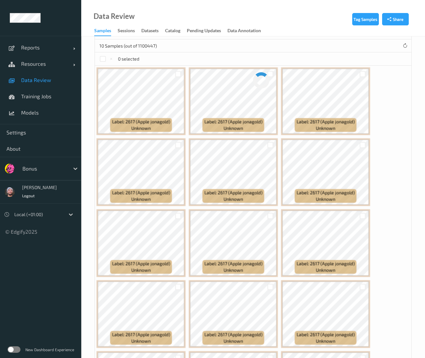
scroll to position [197, 0]
click at [183, 51] on div "10 Samples (out of 1100447)" at bounding box center [253, 45] width 317 height 13
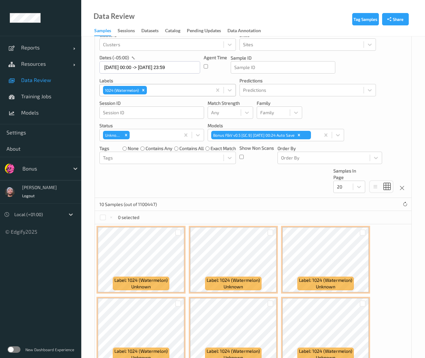
scroll to position [38, 0]
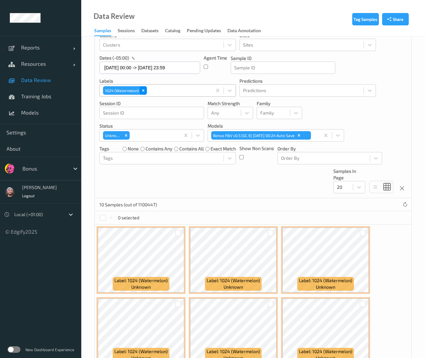
click at [141, 92] on icon "Remove 1024 (Watermelon)" at bounding box center [143, 90] width 5 height 5
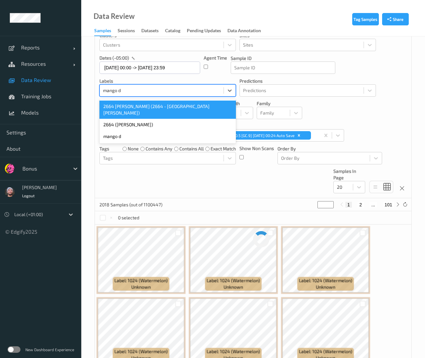
type input "mango do"
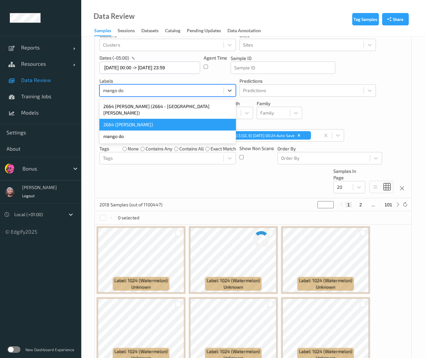
click at [149, 119] on div "2664 (Mango dole)" at bounding box center [167, 125] width 137 height 12
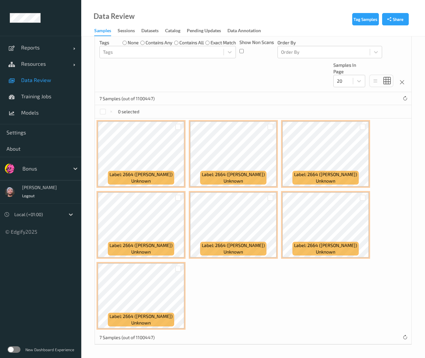
scroll to position [0, 0]
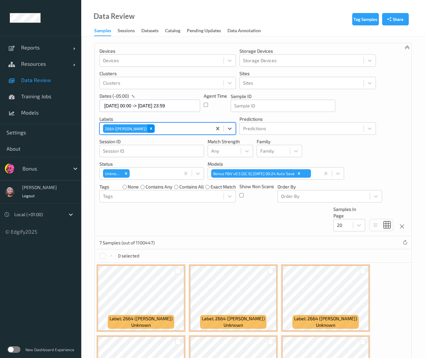
click at [149, 127] on icon "Remove 2664 (Mango dole)" at bounding box center [151, 128] width 5 height 5
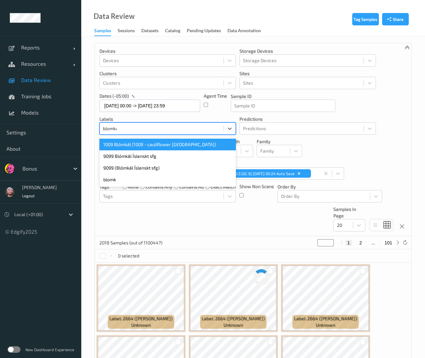
type input "blomkal"
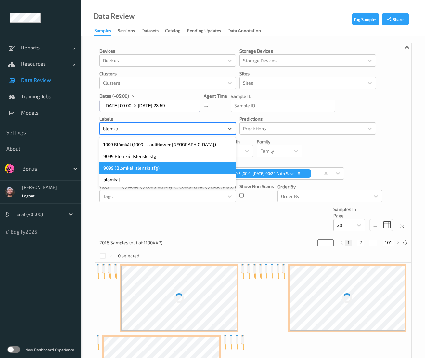
click at [142, 169] on div "9099 (Blómkál Íslenskt sfg)" at bounding box center [167, 168] width 137 height 12
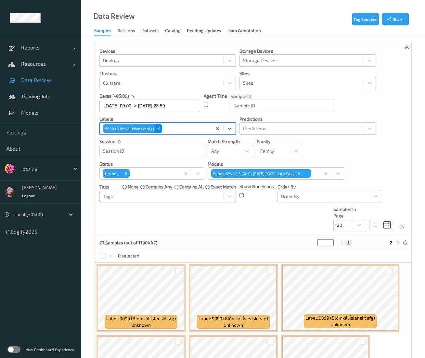
click at [155, 126] on div "Remove 9099 (Blómkál Íslenskt sfg)" at bounding box center [158, 128] width 7 height 8
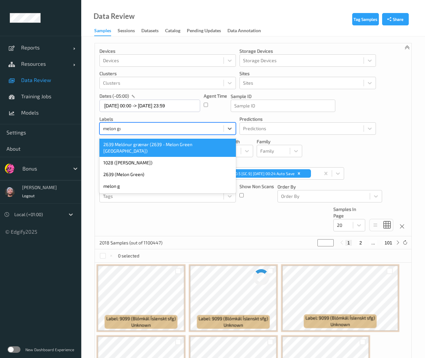
type input "melon gul"
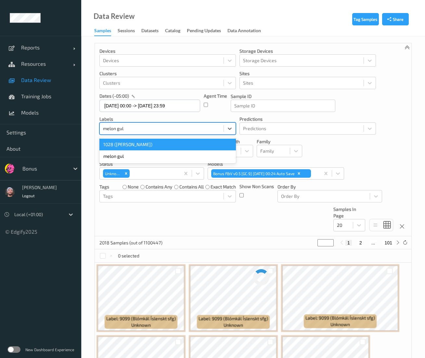
click at [148, 146] on div "1028 (Melon gul)" at bounding box center [167, 145] width 137 height 12
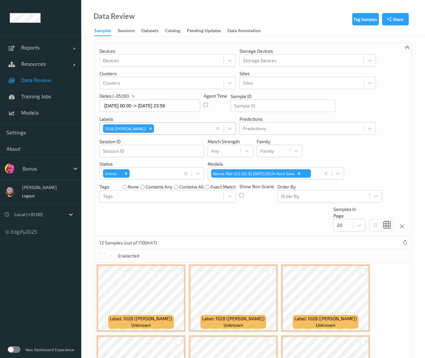
click at [210, 44] on div "Devices Devices Storage Devices Storage Devices Clusters Clusters Sites Sites d…" at bounding box center [253, 139] width 317 height 193
click at [174, 236] on div "Devices Devices Storage Devices Storage Devices Clusters Clusters Sites Sites d…" at bounding box center [253, 139] width 317 height 193
click at [147, 126] on div "Remove 1028 (Melon gul)" at bounding box center [150, 128] width 7 height 8
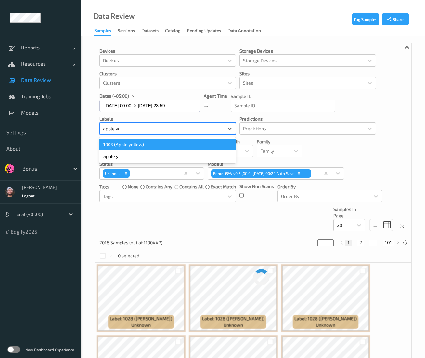
type input "apple yell"
click at [143, 139] on div "1003 (Apple yellow)" at bounding box center [167, 145] width 137 height 12
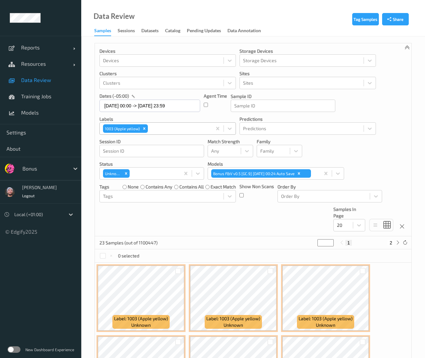
click at [173, 142] on p "Session ID" at bounding box center [151, 141] width 105 height 7
click at [333, 154] on div "Devices Devices Storage Devices Storage Devices Clusters Clusters Sites Sites d…" at bounding box center [253, 139] width 317 height 193
click at [191, 224] on div "Devices Devices Storage Devices Storage Devices Clusters Clusters Sites Sites d…" at bounding box center [253, 139] width 317 height 193
click at [258, 211] on div "Devices Devices Storage Devices Storage Devices Clusters Clusters Sites Sites d…" at bounding box center [253, 139] width 317 height 193
click at [126, 219] on div "Devices Devices Storage Devices Storage Devices Clusters Clusters Sites Sites d…" at bounding box center [253, 139] width 317 height 193
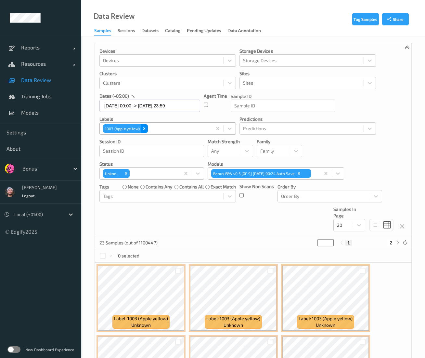
click at [142, 130] on icon "Remove 1003 (Apple yellow)" at bounding box center [144, 128] width 5 height 5
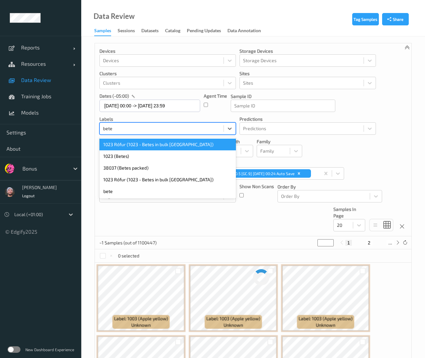
type input "betes"
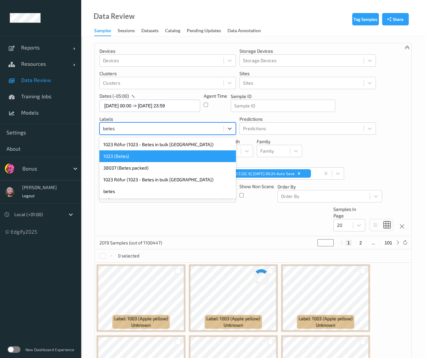
click at [132, 155] on div "1023 (Betes)" at bounding box center [167, 156] width 137 height 12
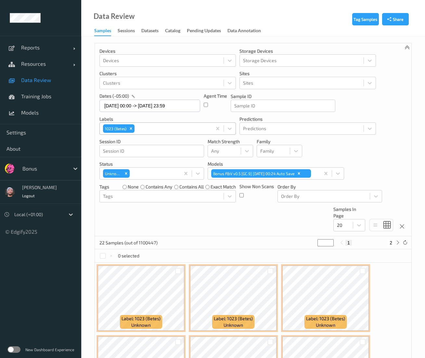
click at [319, 159] on div "Devices Devices Storage Devices Storage Devices Clusters Clusters Sites Sites d…" at bounding box center [253, 139] width 317 height 193
click at [220, 220] on div "Devices Devices Storage Devices Storage Devices Clusters Clusters Sites Sites d…" at bounding box center [253, 139] width 317 height 193
click at [132, 127] on icon "Remove 1023 (Betes)" at bounding box center [131, 128] width 5 height 5
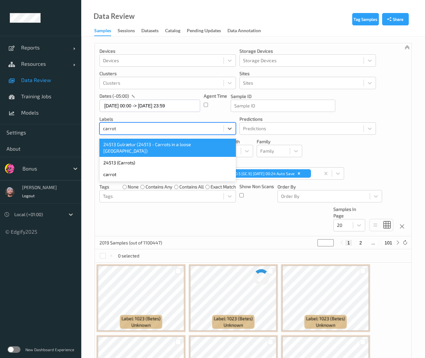
type input "carrots"
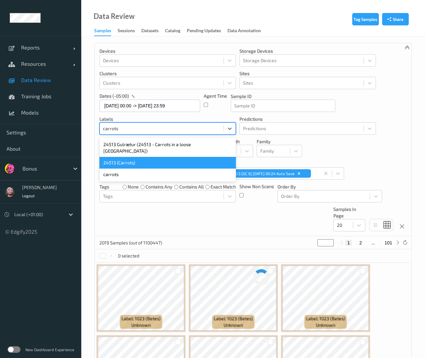
click at [136, 157] on div "24513 (Carrots)" at bounding box center [167, 163] width 137 height 12
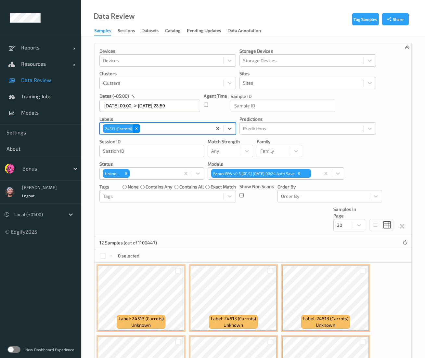
click at [135, 128] on icon "Remove 24513 (Carrots)" at bounding box center [136, 128] width 5 height 5
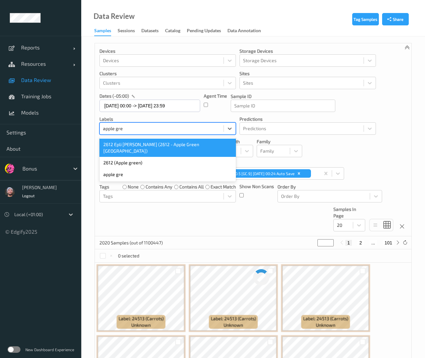
type input "apple gree"
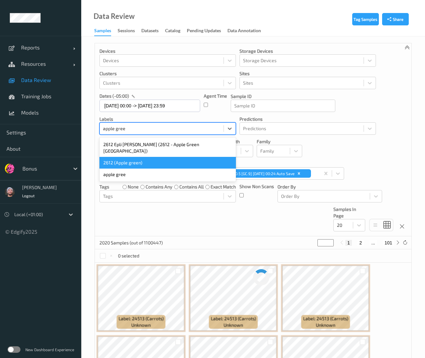
click at [150, 157] on div "2612 (Apple green)" at bounding box center [167, 163] width 137 height 12
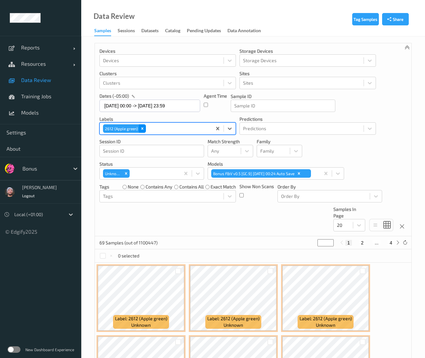
click at [143, 131] on div "Remove 2612 (Apple green)" at bounding box center [142, 128] width 7 height 8
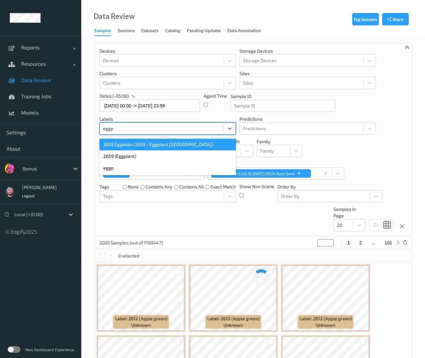
type input "eggpl"
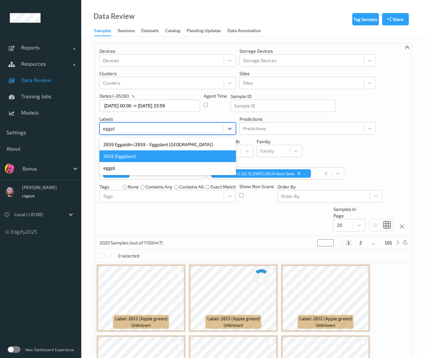
click at [150, 153] on div "2659 (Eggplant)" at bounding box center [167, 156] width 137 height 12
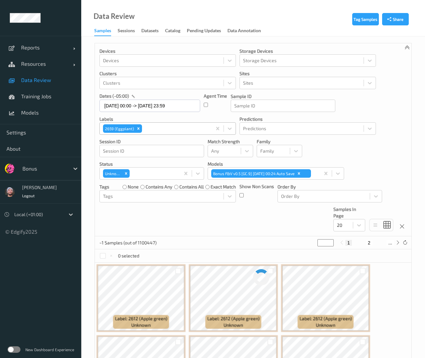
click at [212, 214] on div "Devices Devices Storage Devices Storage Devices Clusters Clusters Sites Sites d…" at bounding box center [253, 139] width 317 height 193
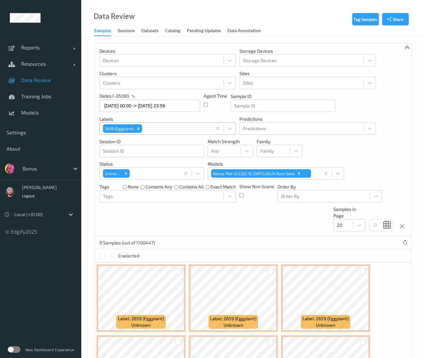
click at [409, 153] on div "Devices Devices Storage Devices Storage Devices Clusters Clusters Sites Sites d…" at bounding box center [253, 139] width 317 height 193
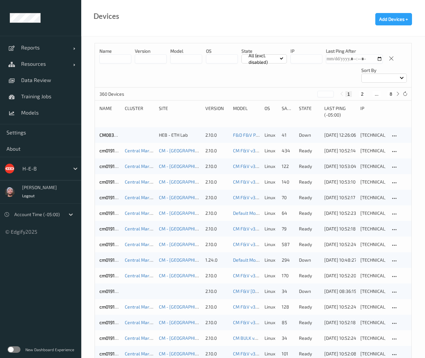
click at [391, 90] on div "1 2 ... 8" at bounding box center [369, 93] width 63 height 7
click at [391, 93] on button "8" at bounding box center [391, 94] width 7 height 6
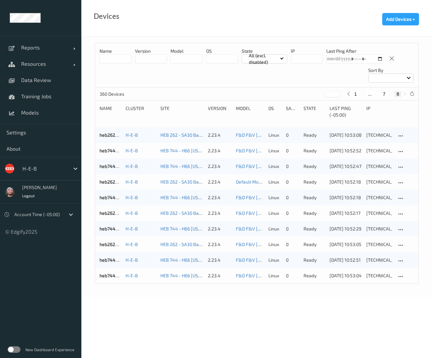
click at [385, 94] on button "7" at bounding box center [384, 94] width 7 height 6
type input "*"
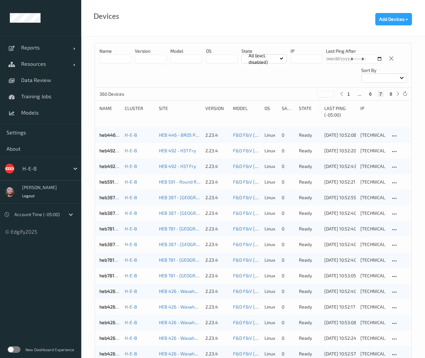
click at [118, 62] on input at bounding box center [115, 58] width 32 height 9
type input "******"
click at [35, 168] on div at bounding box center [44, 169] width 44 height 8
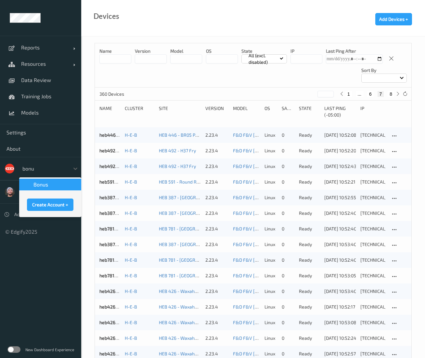
type input "bonus"
